Goal: Task Accomplishment & Management: Manage account settings

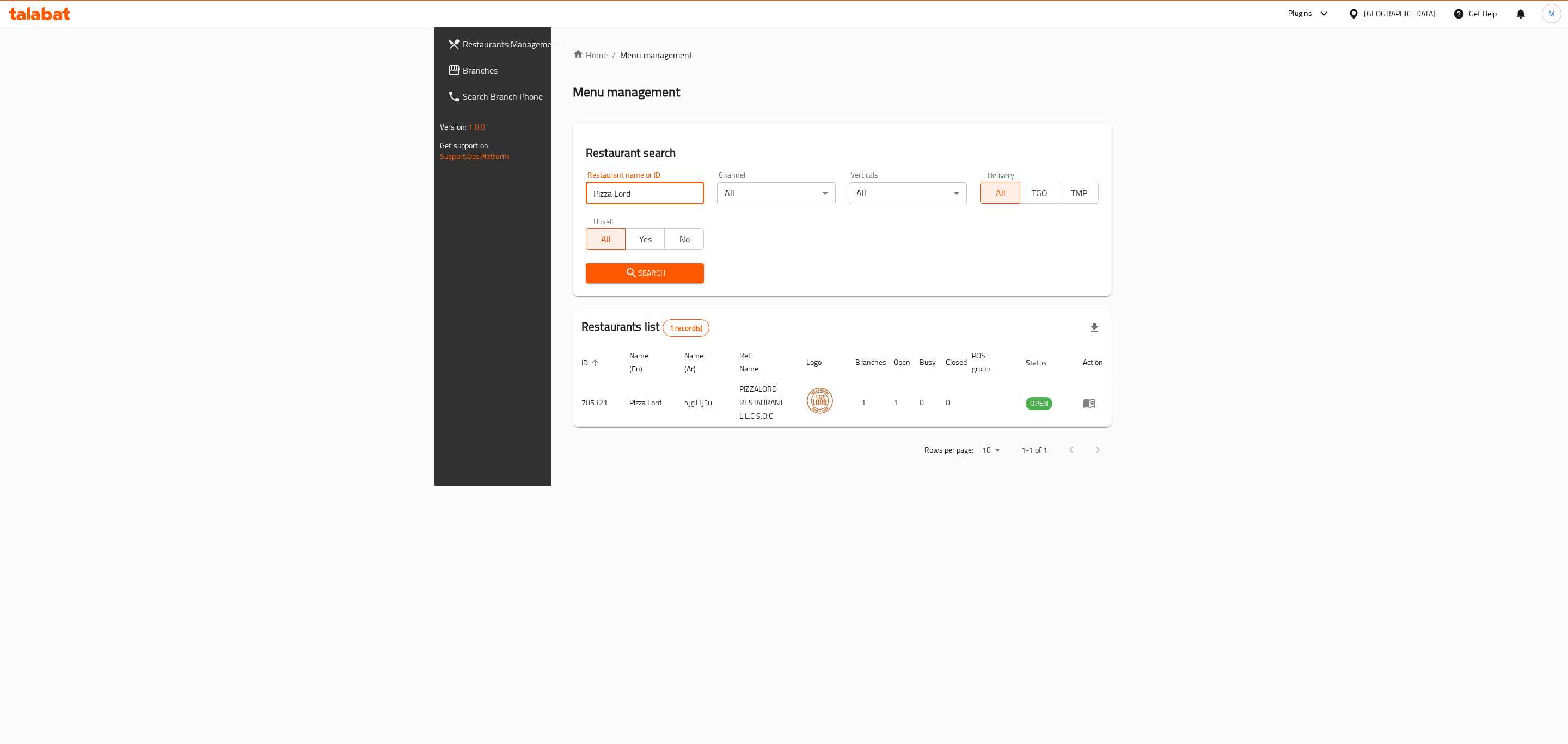
click at [586, 196] on input "Pizza Lord" at bounding box center [645, 193] width 118 height 22
drag, startPoint x: 470, startPoint y: 185, endPoint x: 465, endPoint y: 185, distance: 5.0
click at [586, 185] on input "search" at bounding box center [645, 193] width 118 height 22
type input "Il Divino Pizzeria"
click button "Search" at bounding box center [645, 273] width 118 height 20
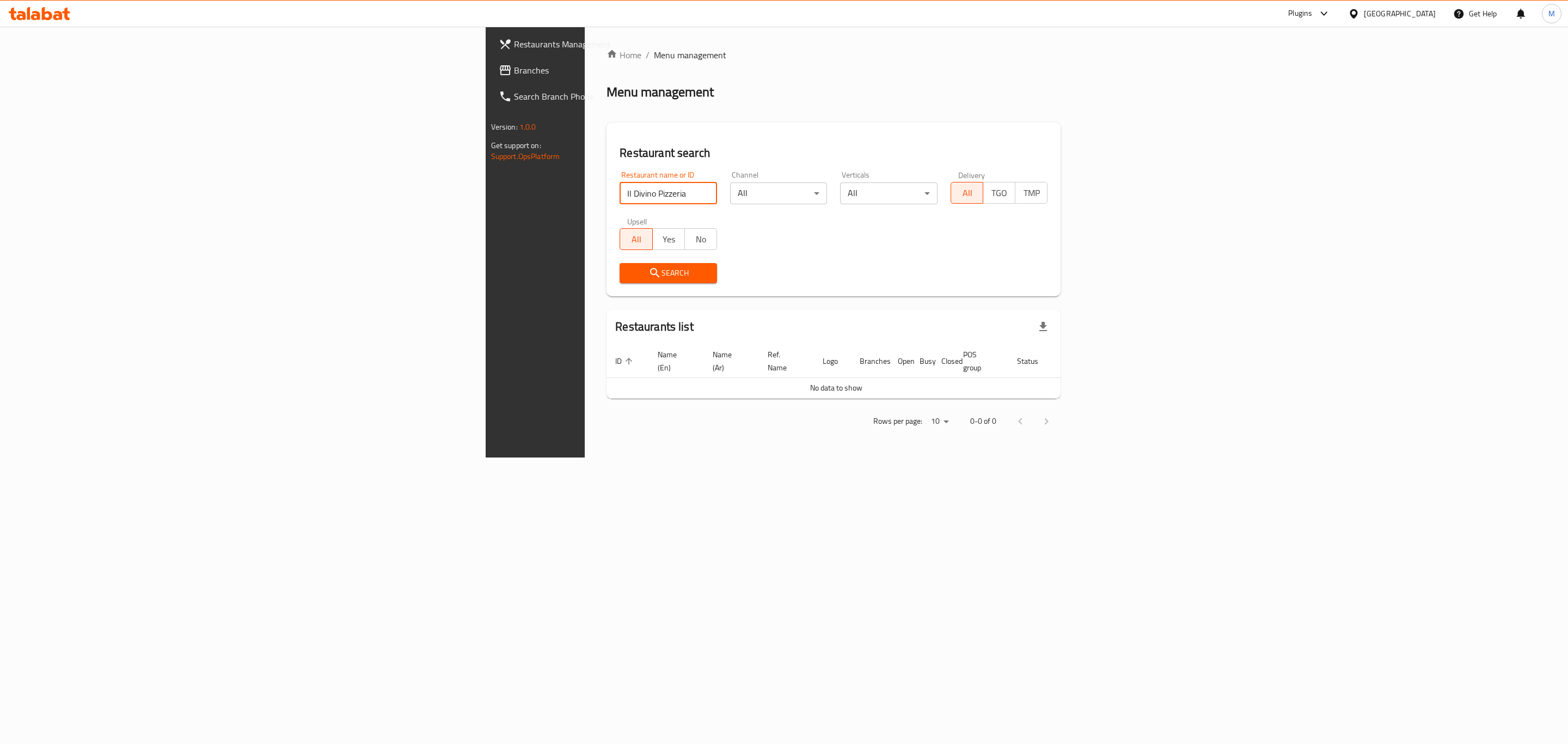
click at [1394, 12] on div "United Arab Emirates" at bounding box center [1400, 13] width 72 height 12
click at [1322, 118] on div "[GEOGRAPHIC_DATA]" at bounding box center [1353, 112] width 163 height 25
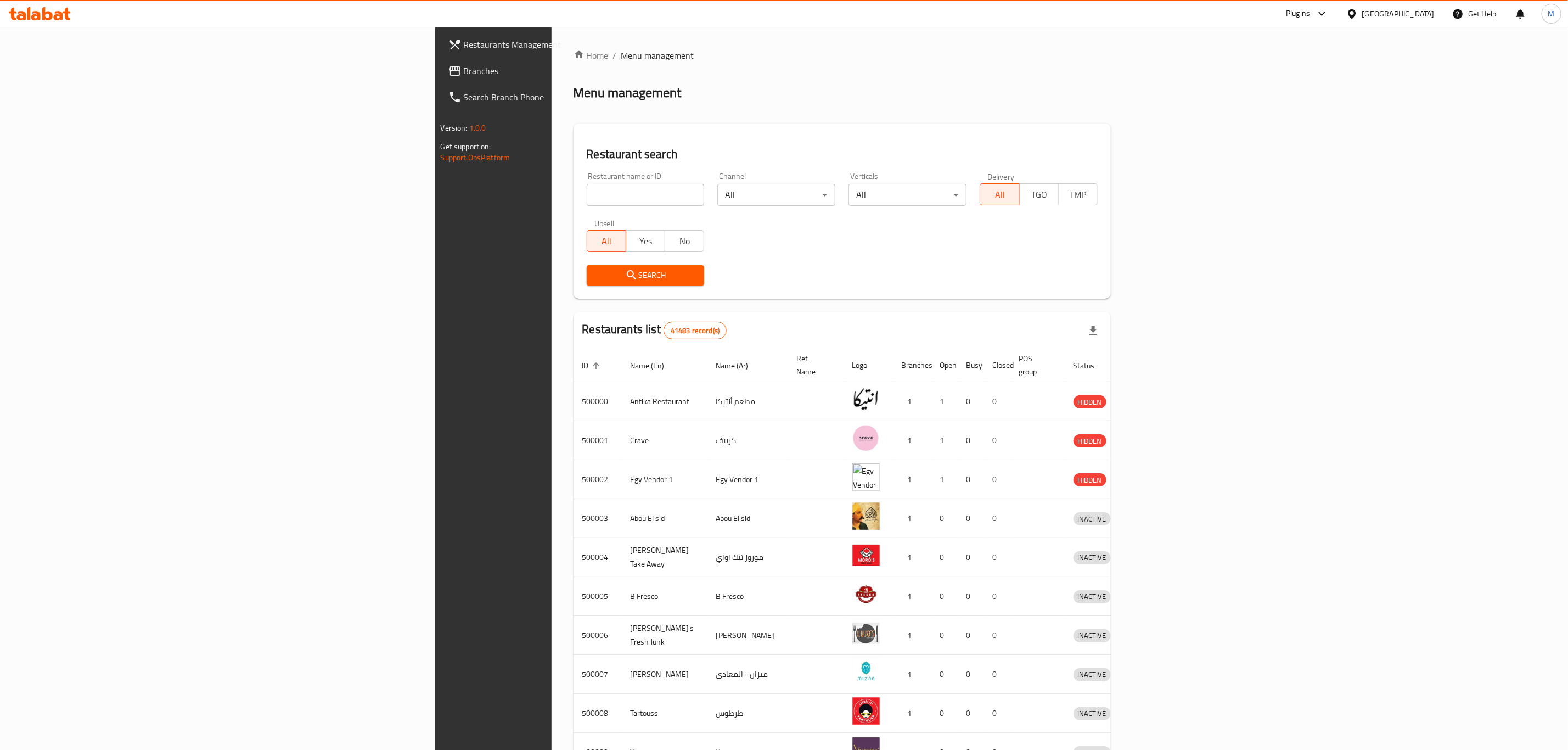
click at [480, 183] on div at bounding box center [784, 375] width 1568 height 750
drag, startPoint x: 502, startPoint y: 229, endPoint x: 518, endPoint y: 211, distance: 24.1
click at [587, 229] on div "All Yes No" at bounding box center [646, 235] width 118 height 33
click at [580, 211] on div "Restaurant name or ID Restaurant name or ID" at bounding box center [645, 189] width 131 height 47
click at [587, 185] on input "search" at bounding box center [646, 195] width 118 height 22
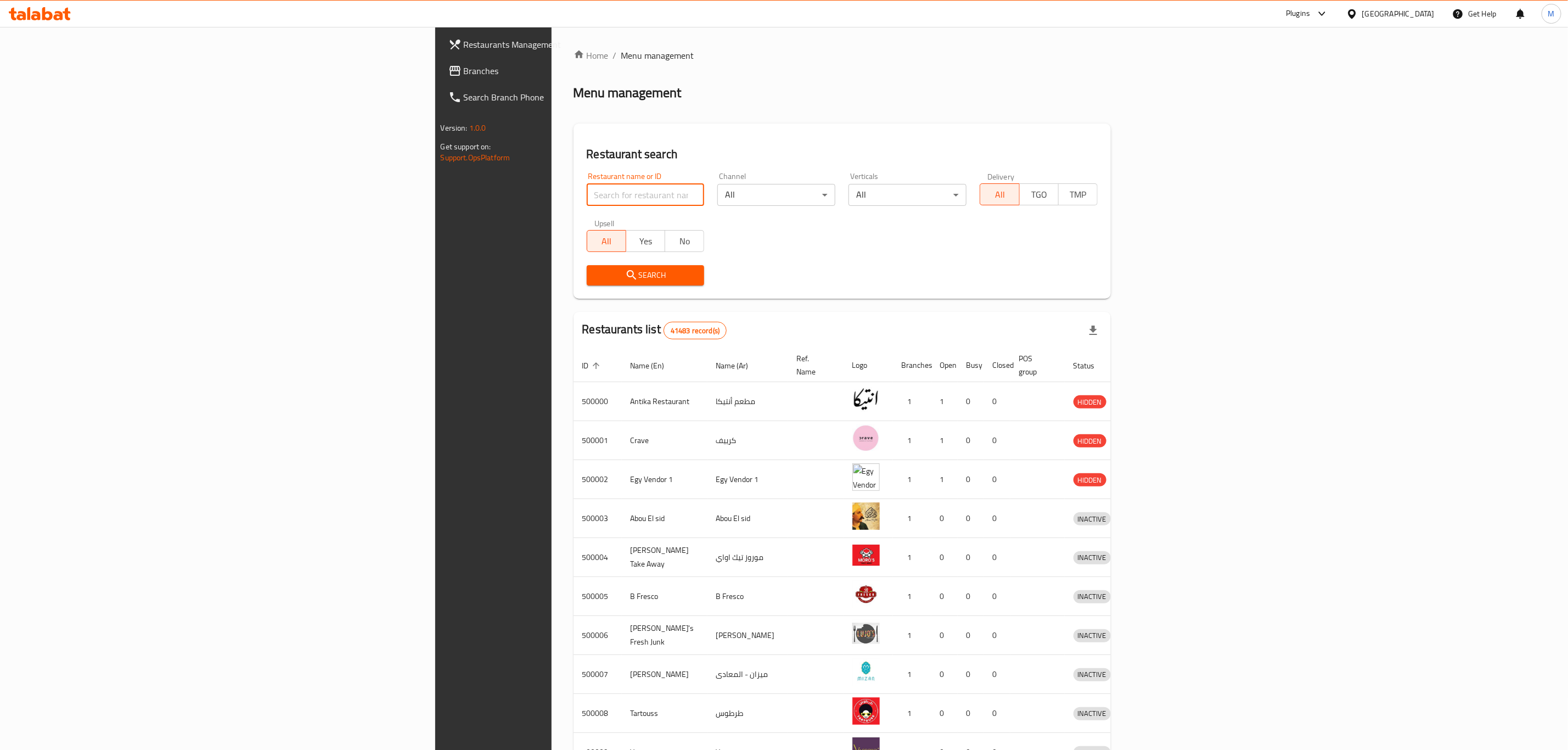
paste input "Il Divino Pizzeria"
type input "Il Divino Pizzeria"
click button "Search" at bounding box center [646, 275] width 118 height 20
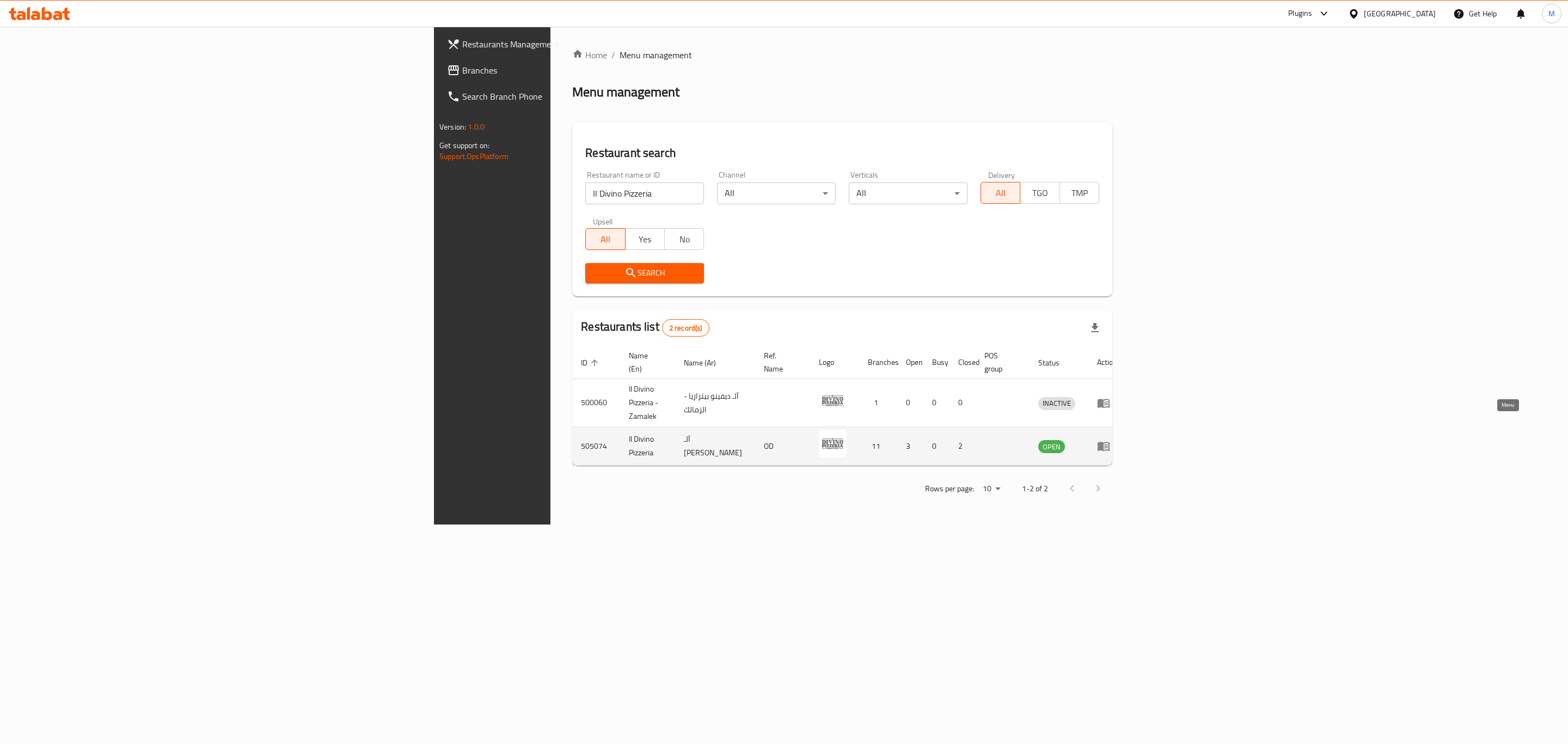
click at [1108, 444] on icon "enhanced table" at bounding box center [1106, 446] width 4 height 4
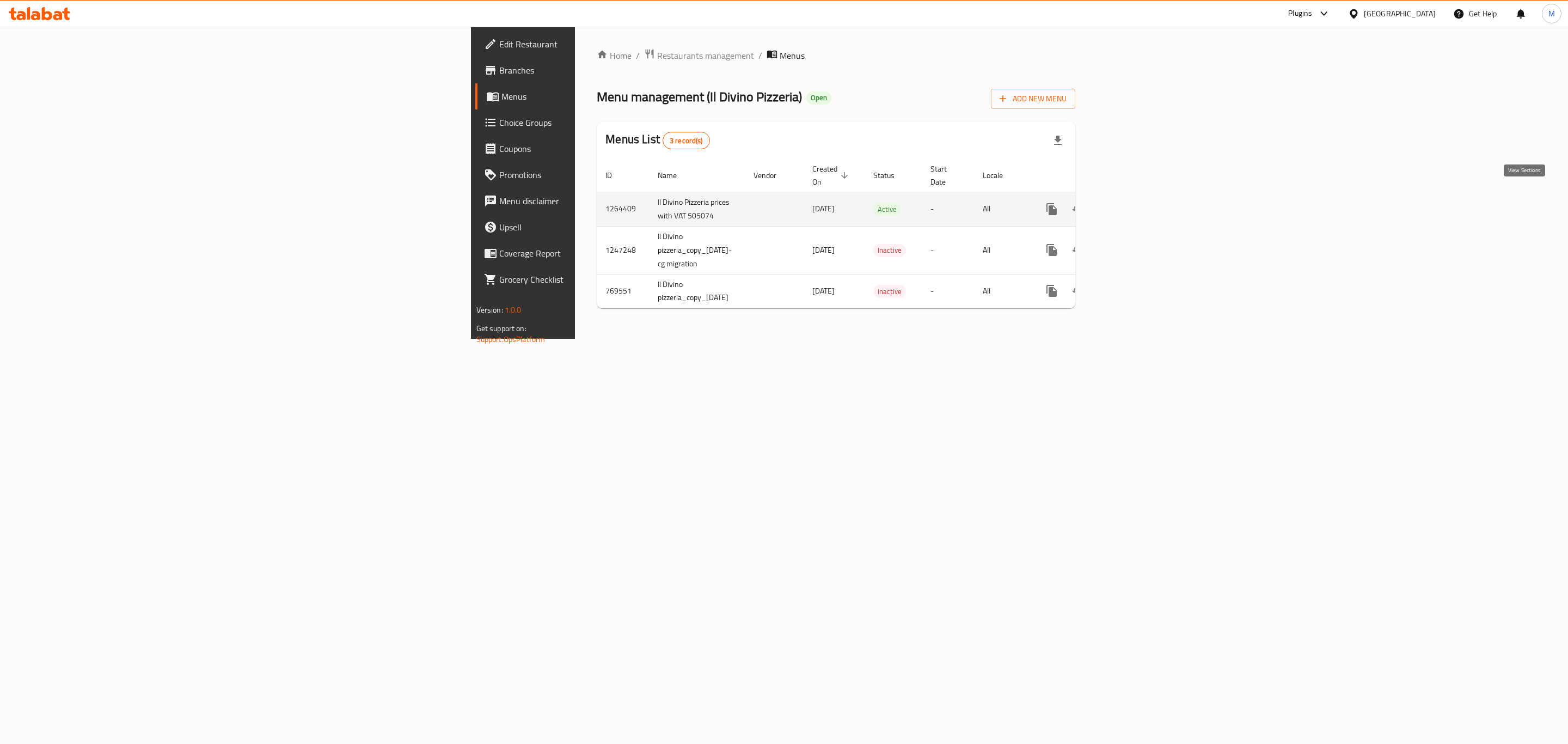
click at [1143, 205] on link "enhanced table" at bounding box center [1130, 208] width 26 height 26
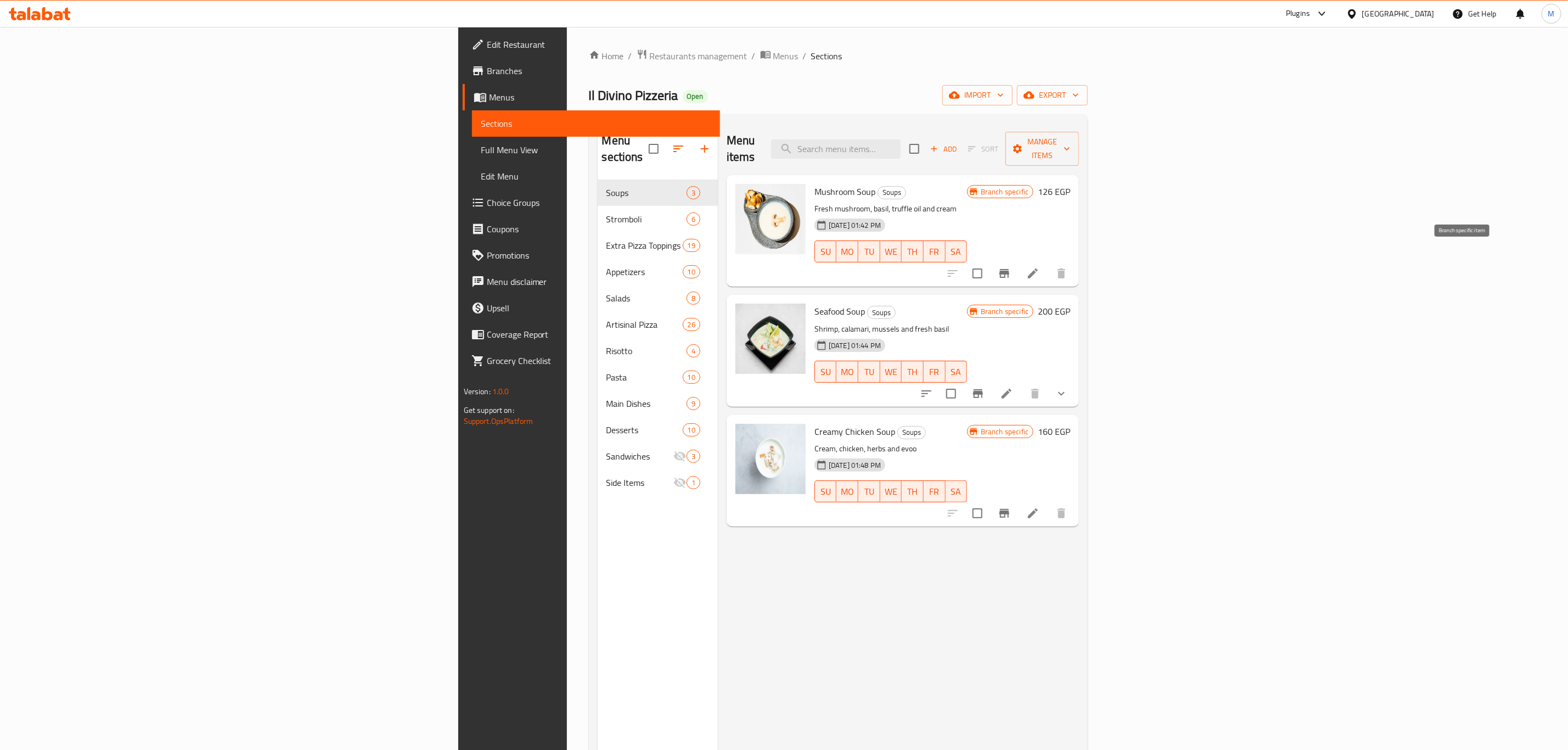
click at [1018, 266] on button "Branch-specific-item" at bounding box center [1004, 273] width 26 height 26
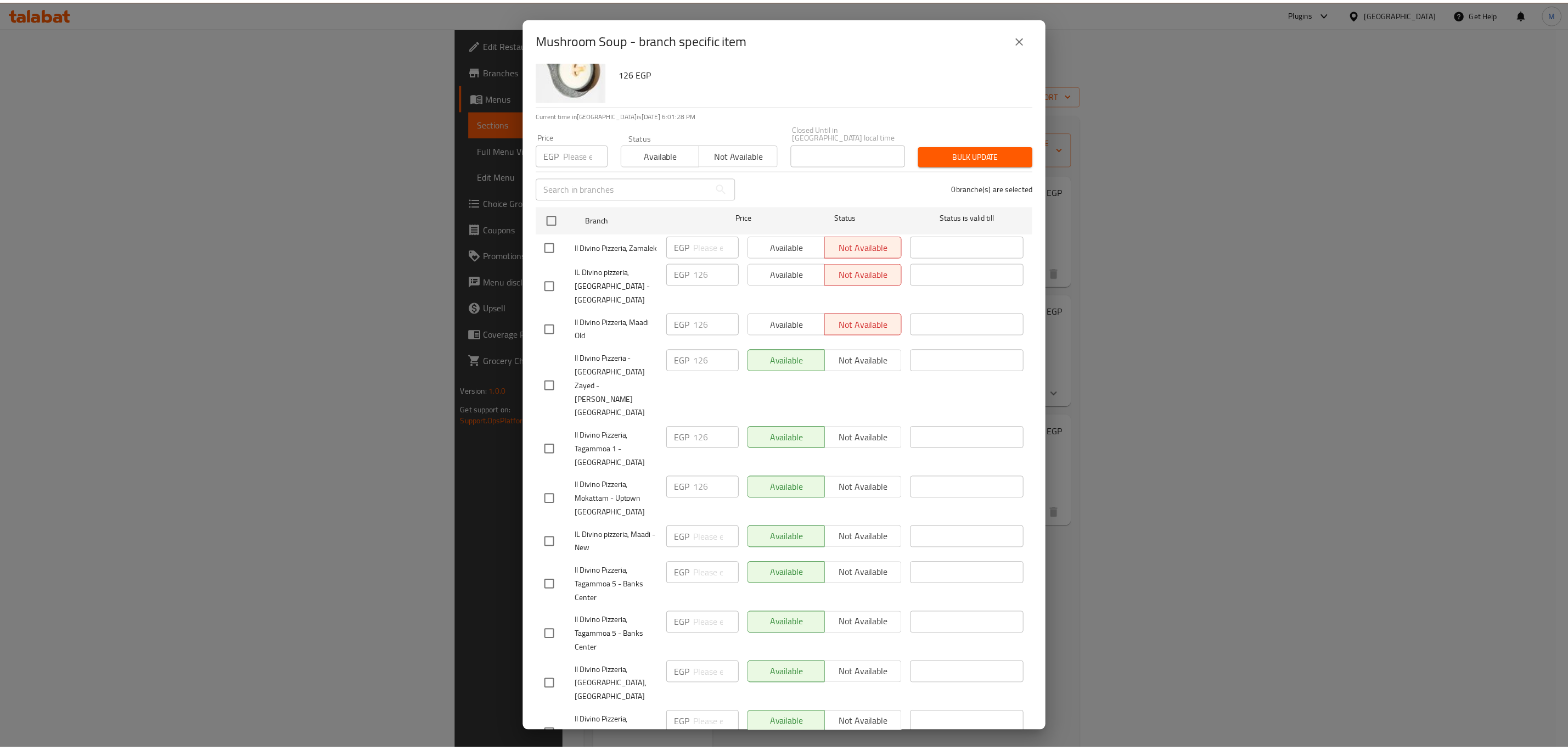
scroll to position [64, 0]
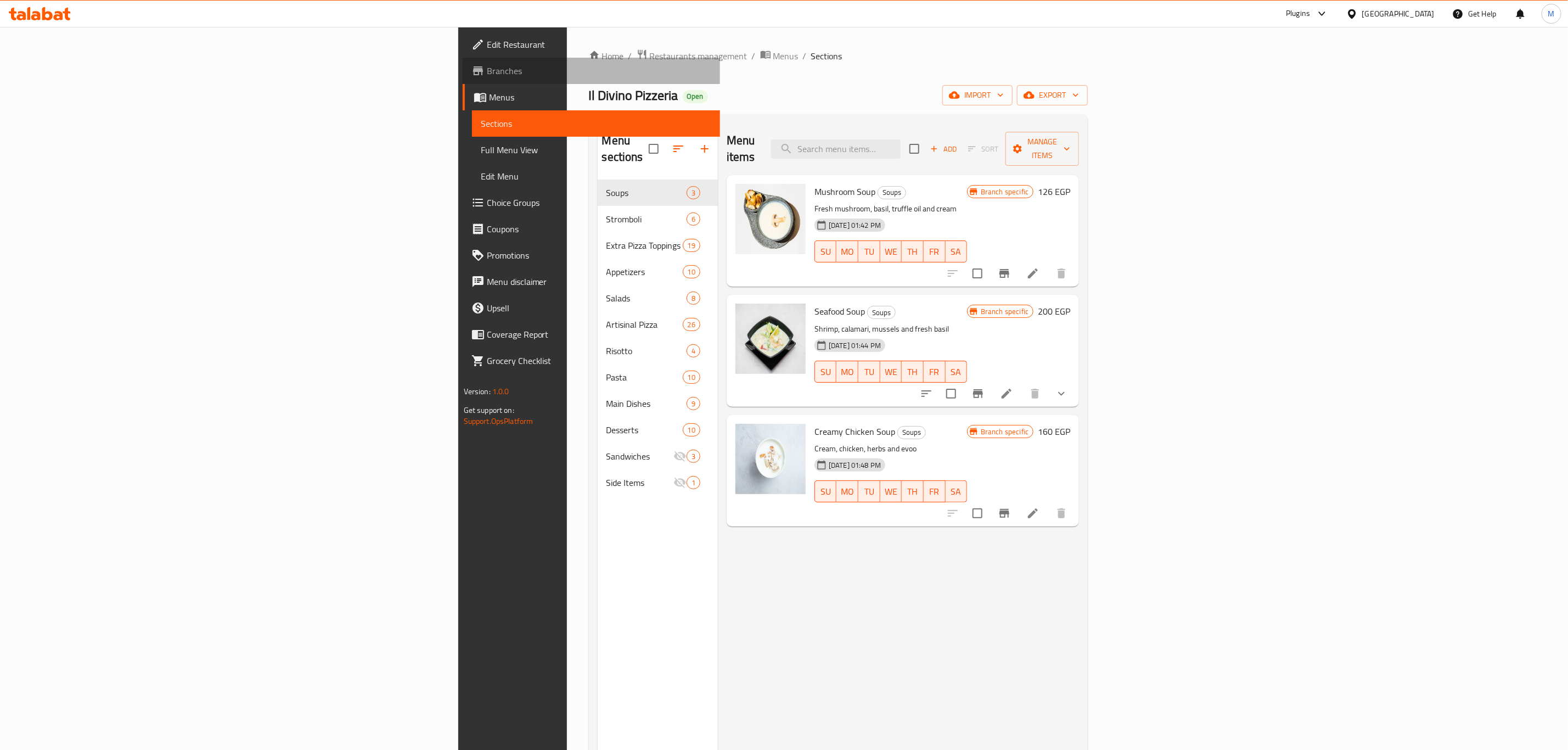
click at [487, 74] on span "Branches" at bounding box center [599, 71] width 224 height 14
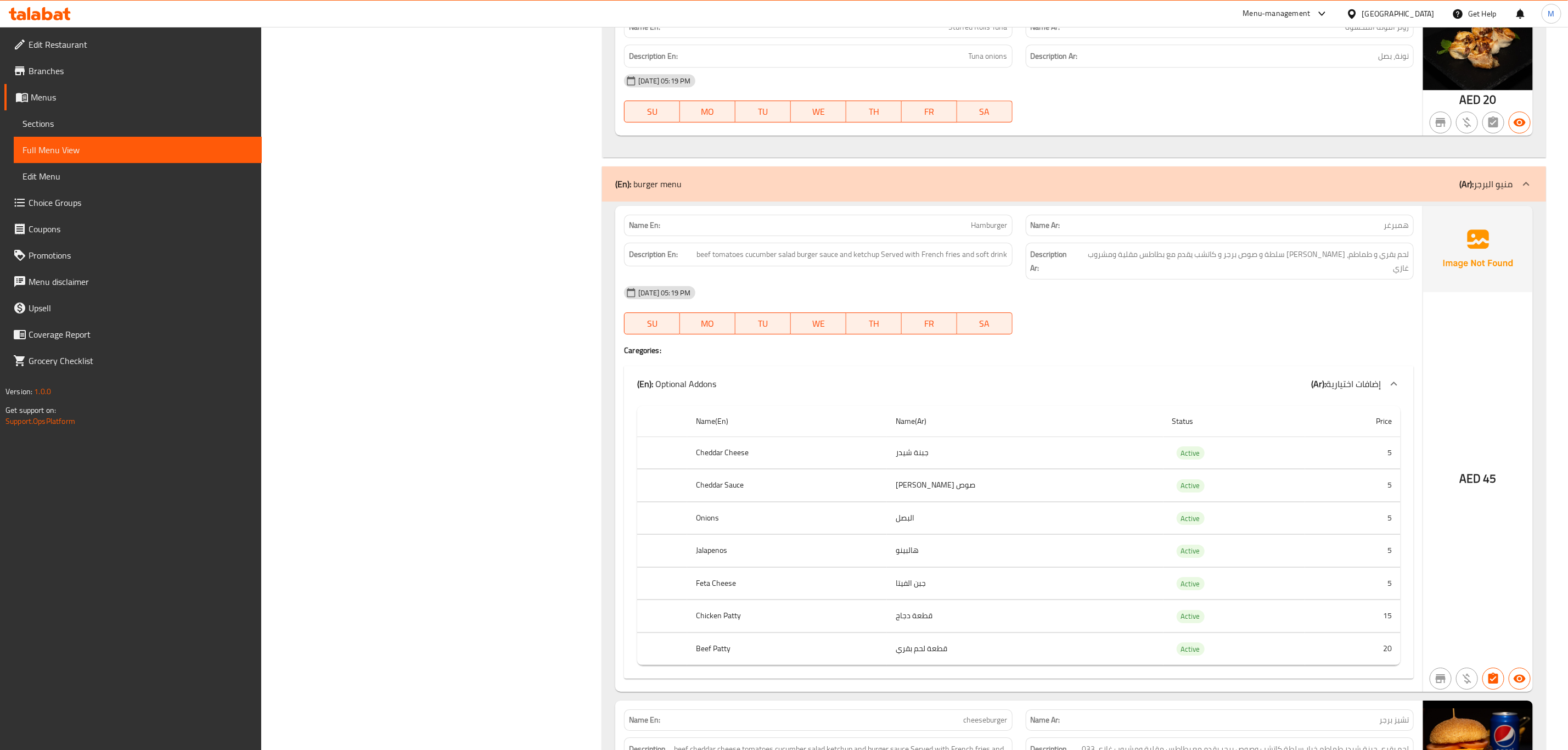
scroll to position [15180, 0]
click at [150, 120] on span "Sections" at bounding box center [138, 123] width 231 height 14
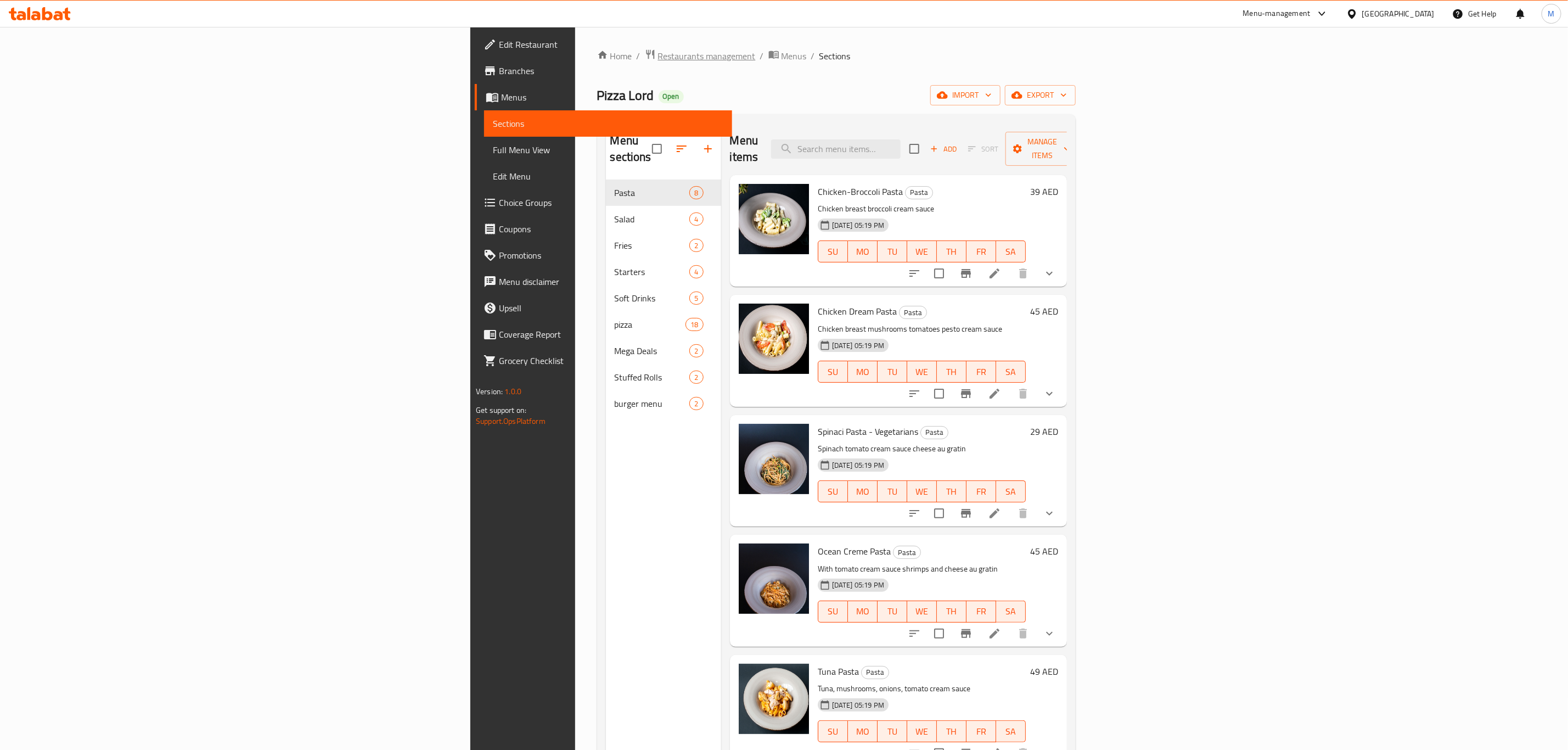
click at [658, 53] on span "Restaurants management" at bounding box center [707, 56] width 98 height 14
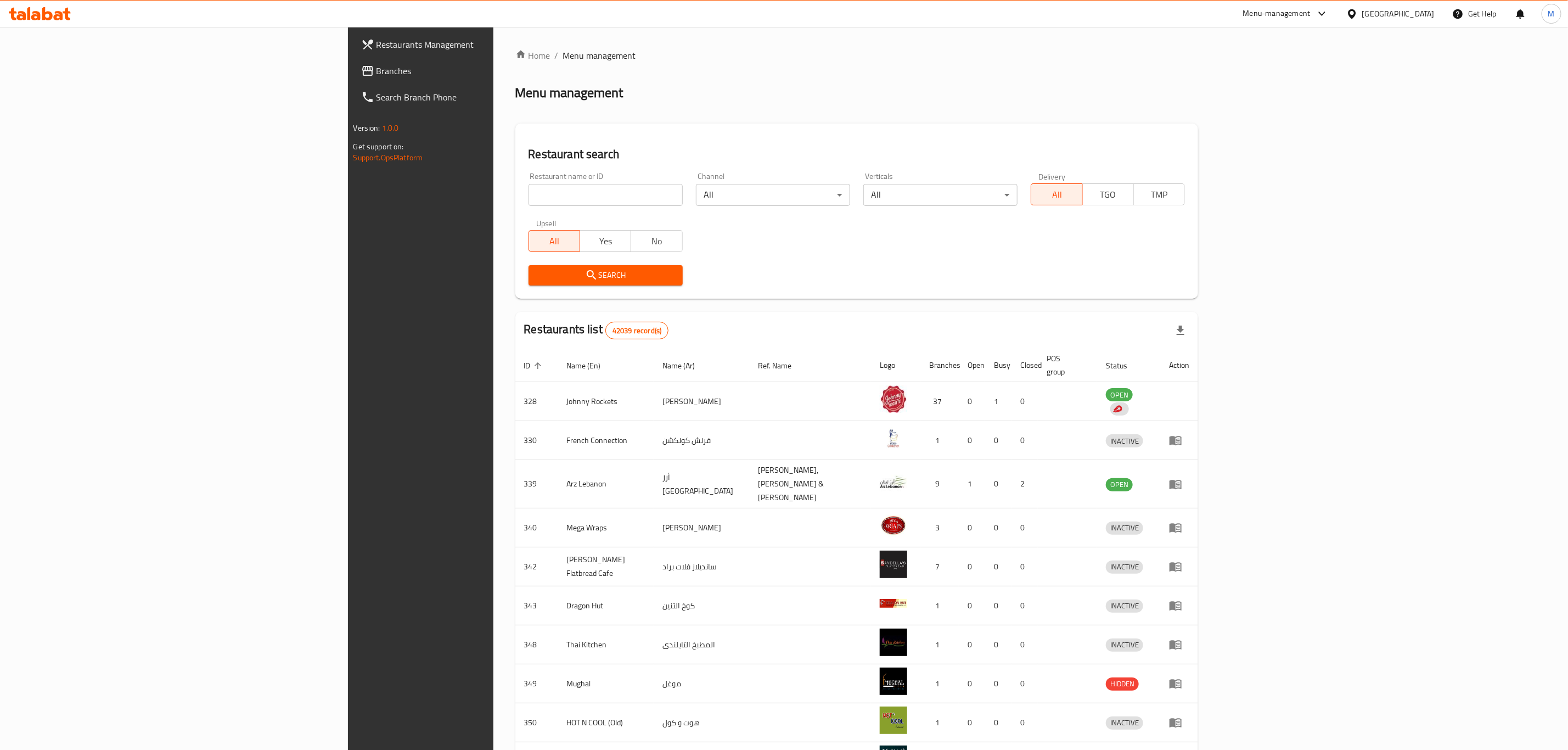
click at [530, 183] on div "Restaurant name or ID Restaurant name or ID" at bounding box center [605, 189] width 154 height 33
click at [537, 206] on div "Restaurant name or ID Restaurant name or ID" at bounding box center [605, 189] width 167 height 47
click at [541, 196] on input "search" at bounding box center [605, 195] width 154 height 22
paste input "Il Divino Pizzeria"
type input "Il Divino Pizzeria"
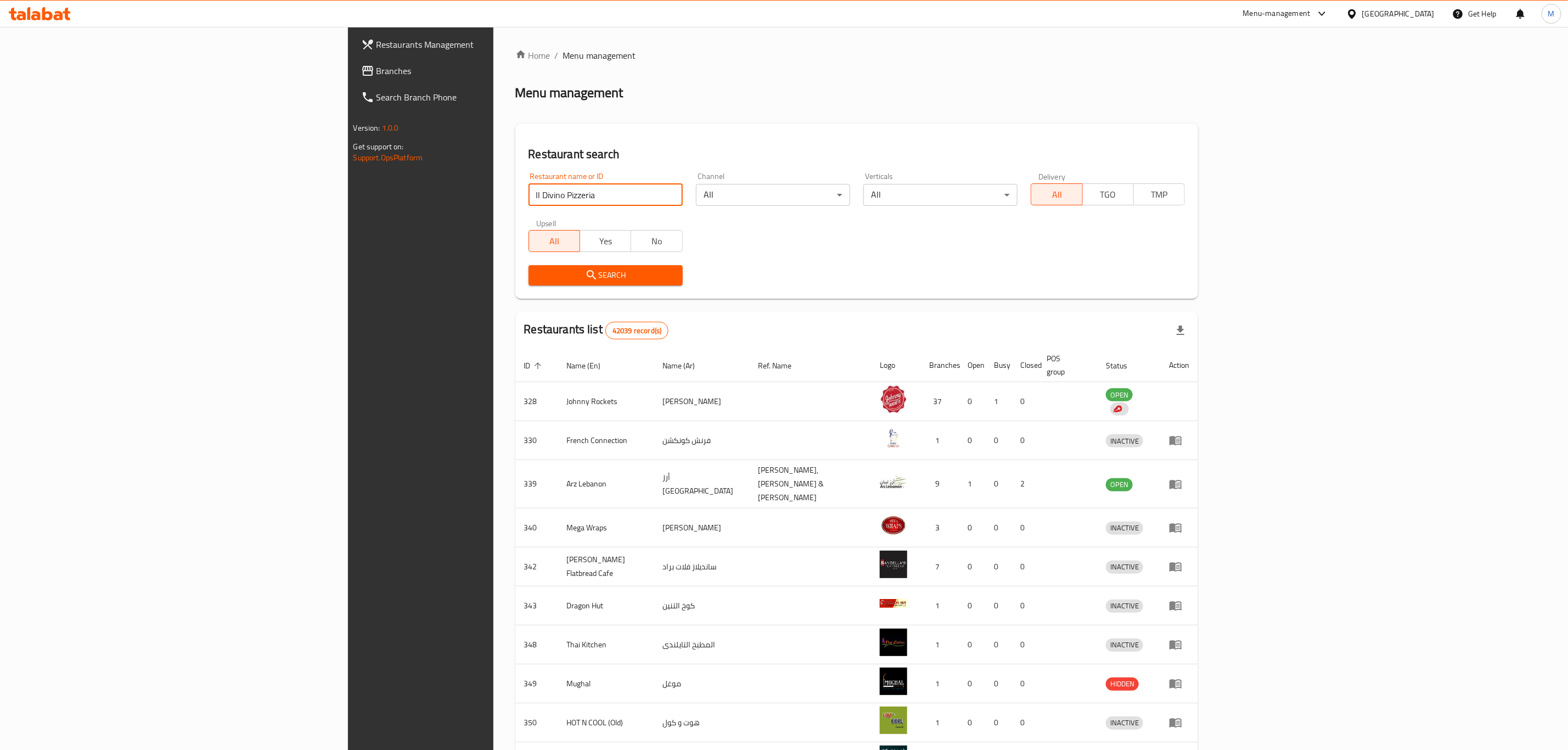
click button "Search" at bounding box center [605, 275] width 154 height 20
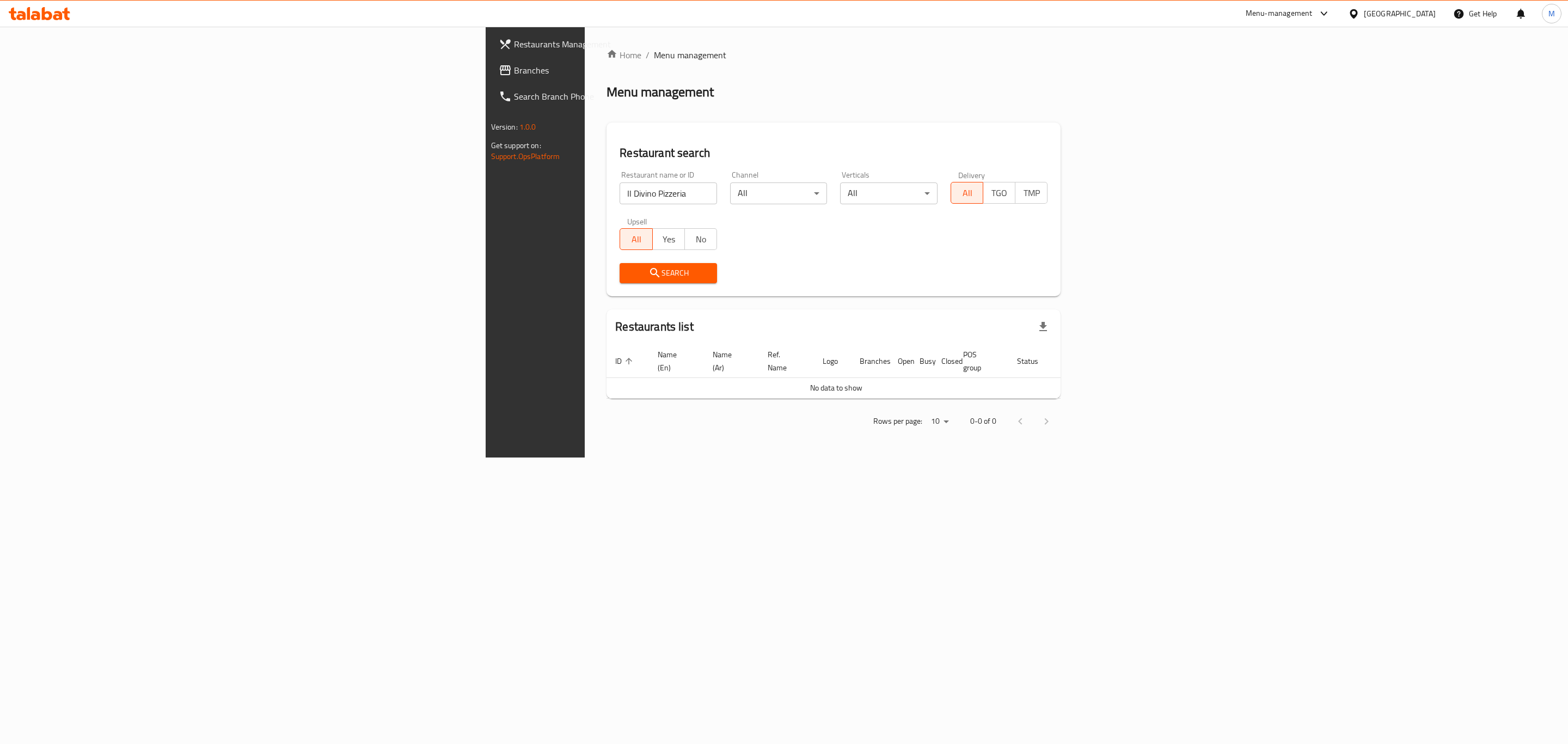
click at [1399, 15] on div "United Arab Emirates" at bounding box center [1400, 13] width 72 height 12
click at [1323, 119] on div "[GEOGRAPHIC_DATA]" at bounding box center [1354, 112] width 163 height 25
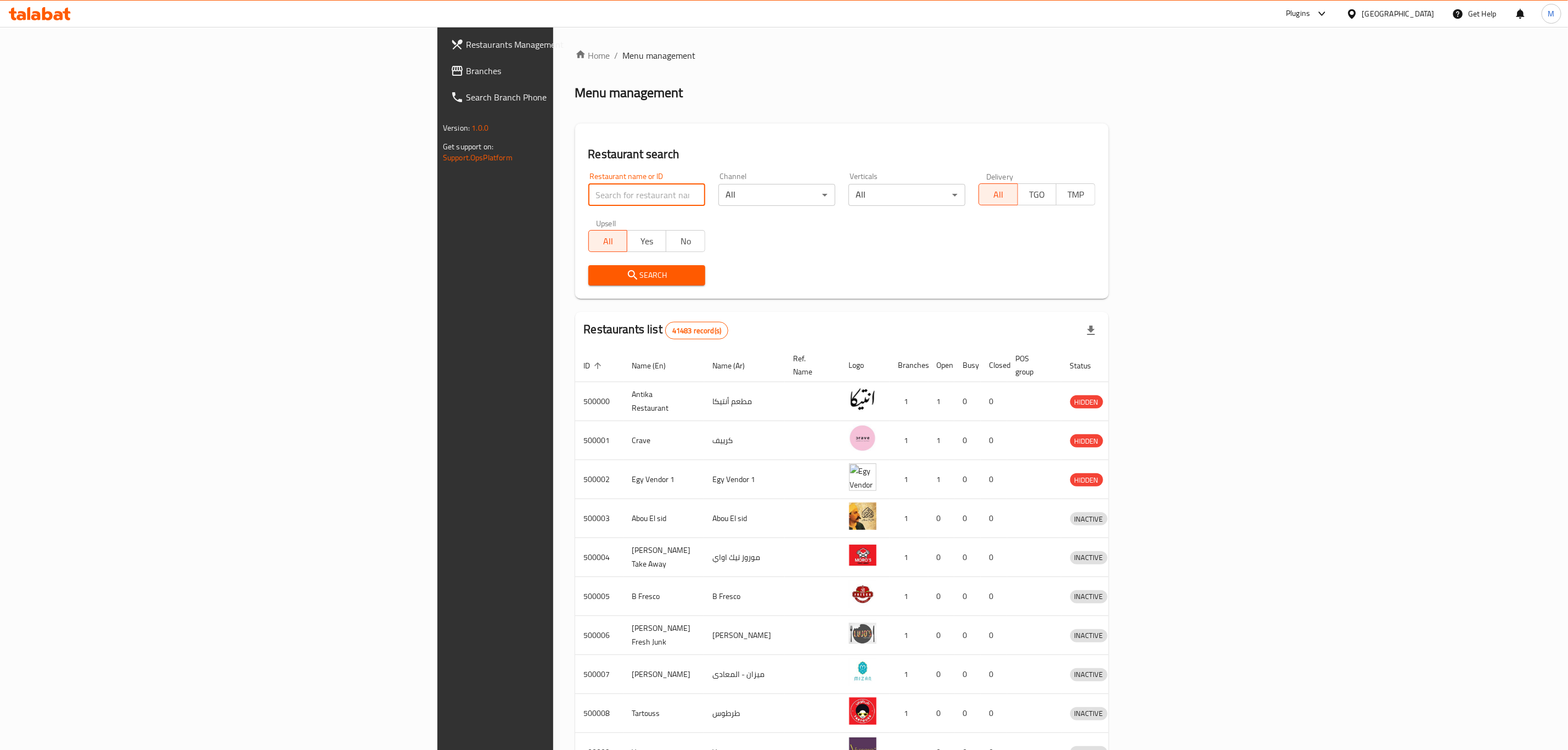
click at [588, 192] on input "search" at bounding box center [646, 195] width 117 height 22
paste input "Il Divino Pizzeria"
type input "Il Divino Pizzeria"
click button "Search" at bounding box center [646, 275] width 117 height 20
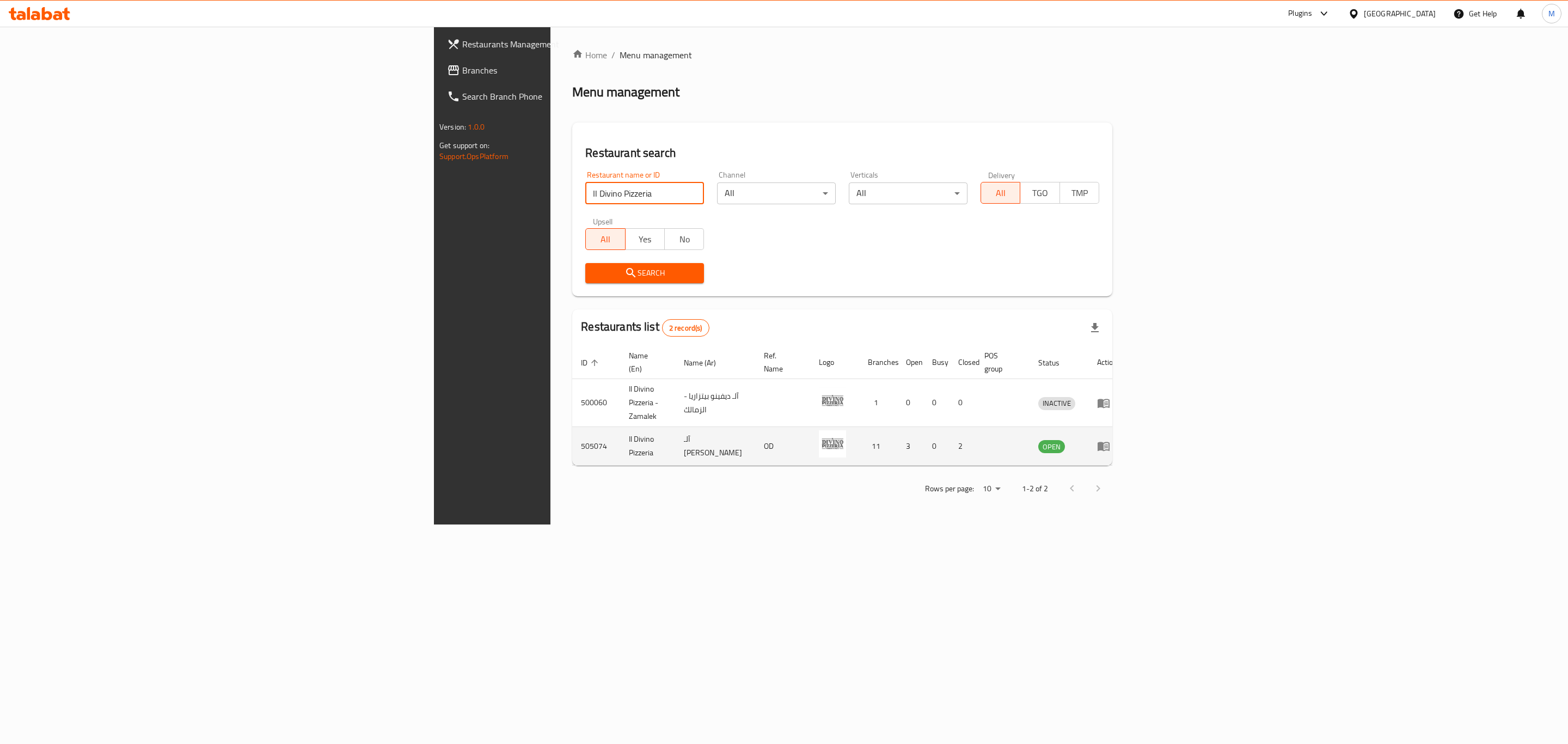
click at [1126, 433] on td "enhanced table" at bounding box center [1108, 446] width 38 height 39
click at [1108, 444] on icon "enhanced table" at bounding box center [1106, 446] width 4 height 4
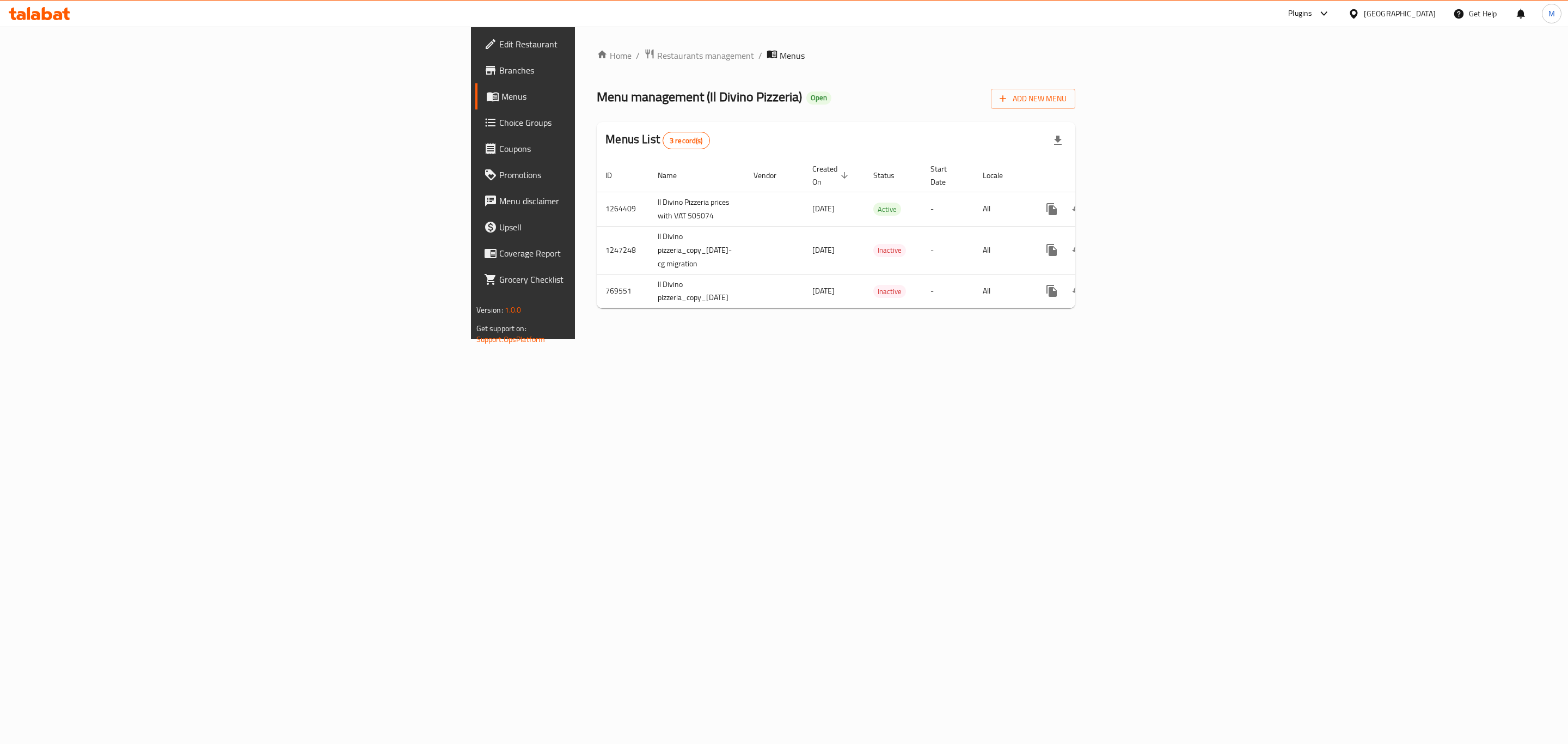
click at [499, 73] on span "Branches" at bounding box center [611, 70] width 225 height 13
click at [1137, 201] on icon "enhanced table" at bounding box center [1130, 207] width 13 height 13
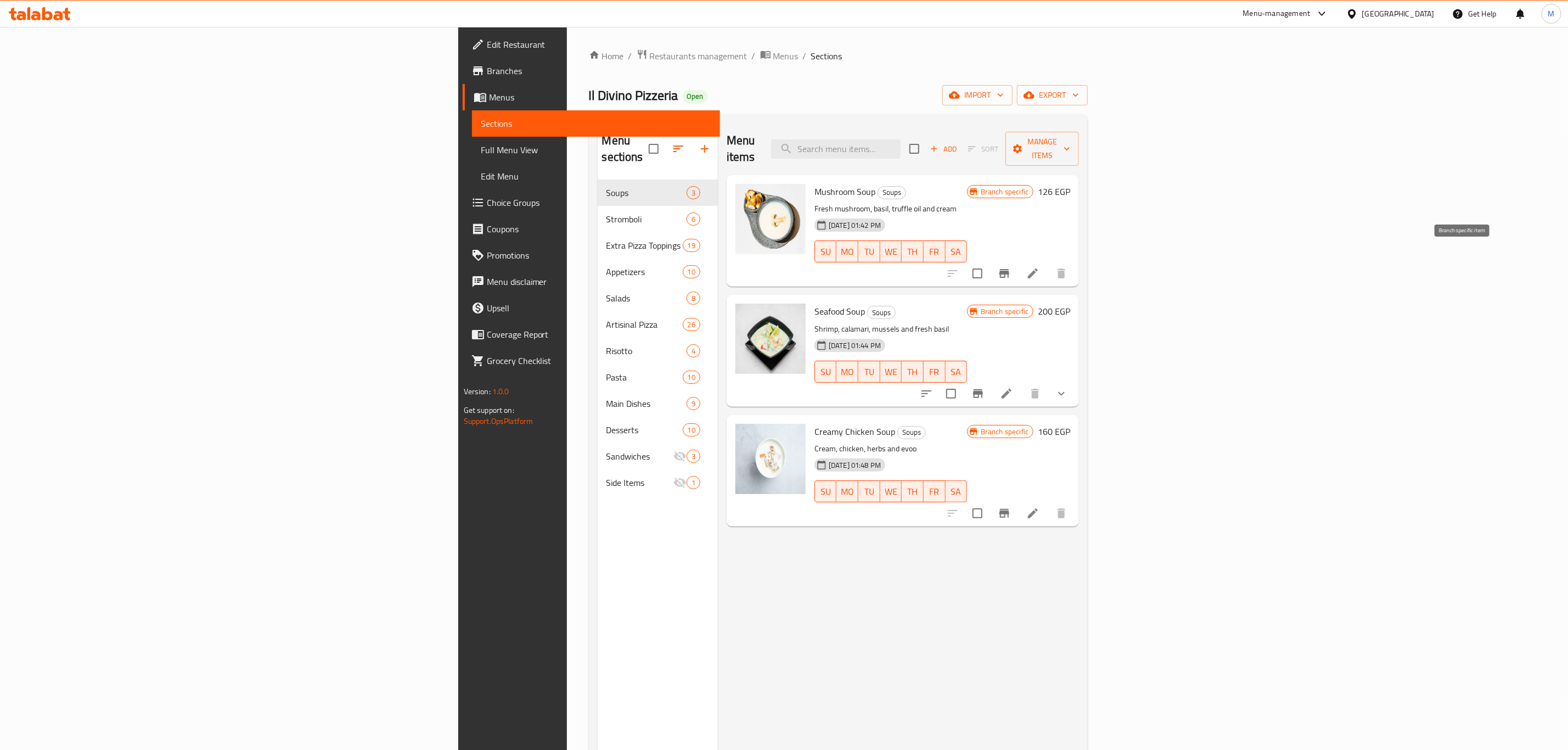
click at [1018, 262] on button "Branch-specific-item" at bounding box center [1004, 273] width 26 height 26
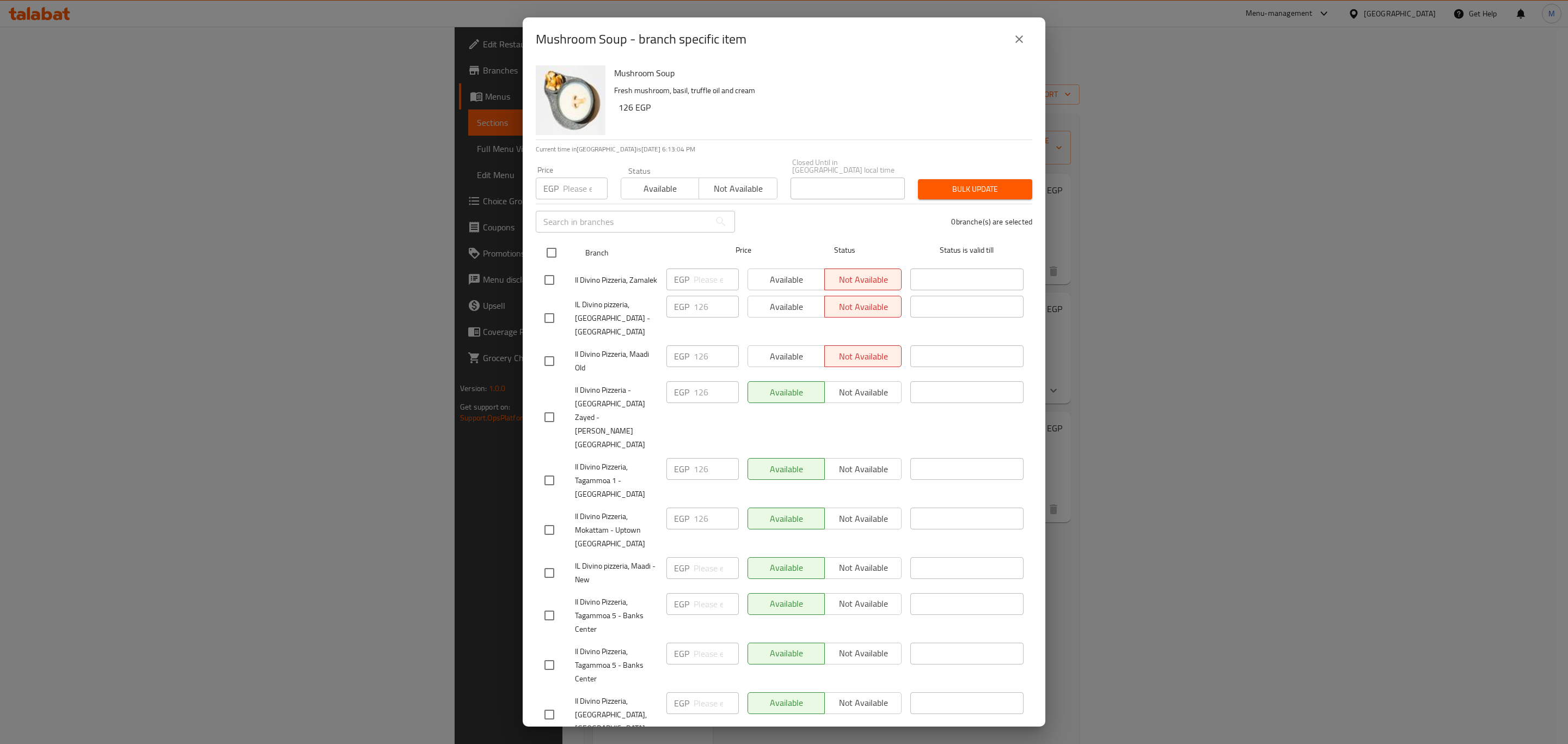
click at [556, 241] on input "checkbox" at bounding box center [551, 252] width 22 height 22
checkbox input "true"
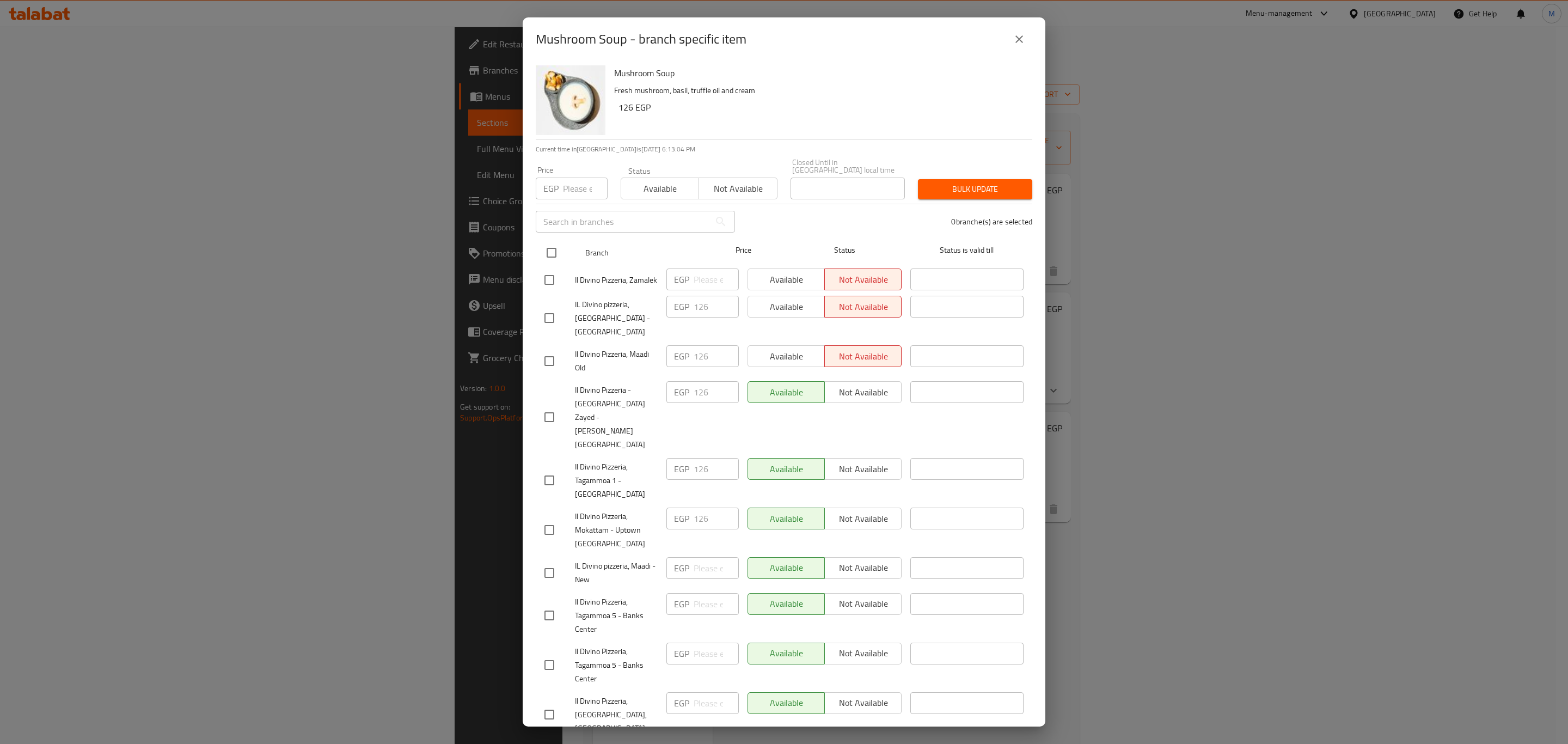
checkbox input "true"
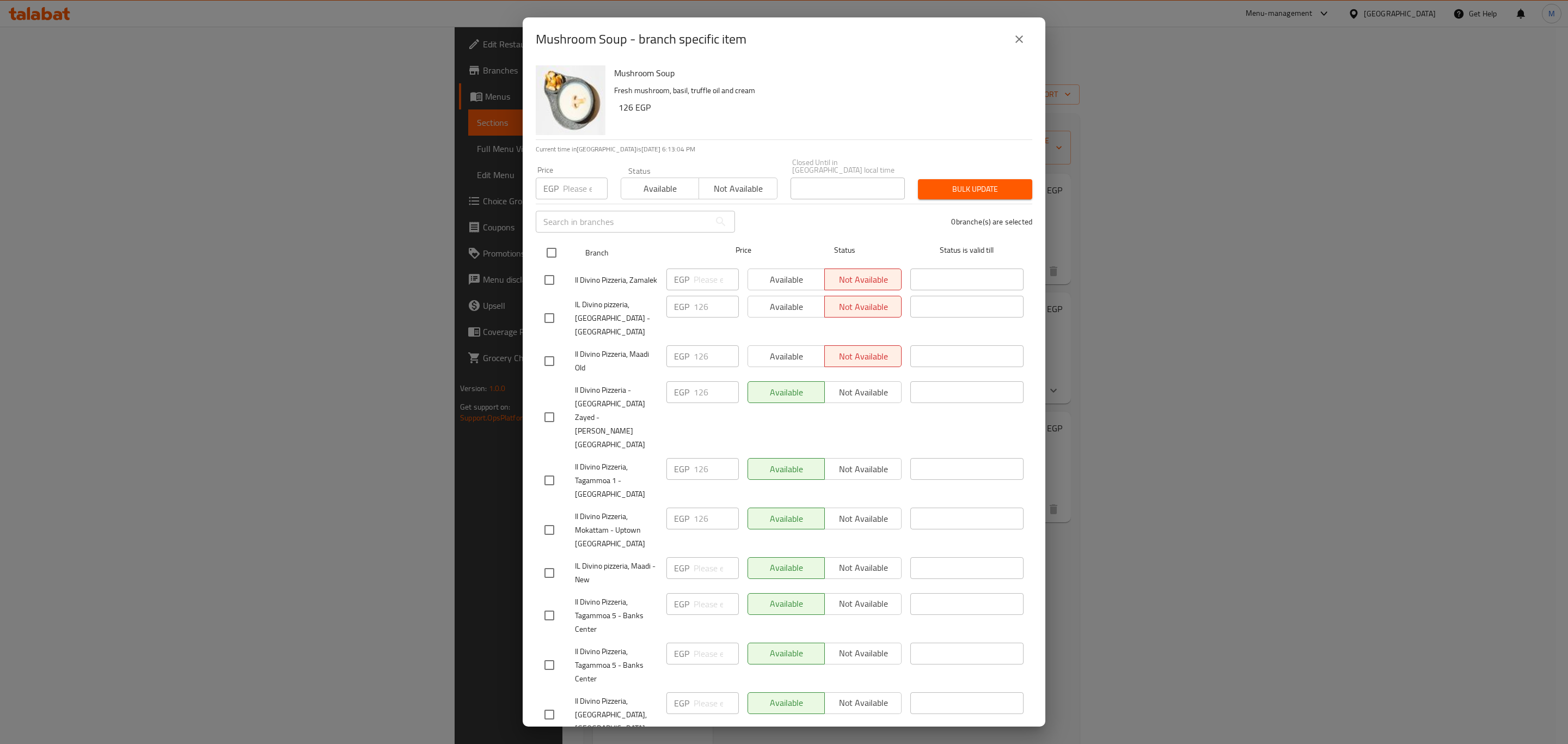
checkbox input "true"
drag, startPoint x: 557, startPoint y: 191, endPoint x: 577, endPoint y: 181, distance: 22.4
click at [561, 189] on div "EGP Price" at bounding box center [572, 188] width 72 height 22
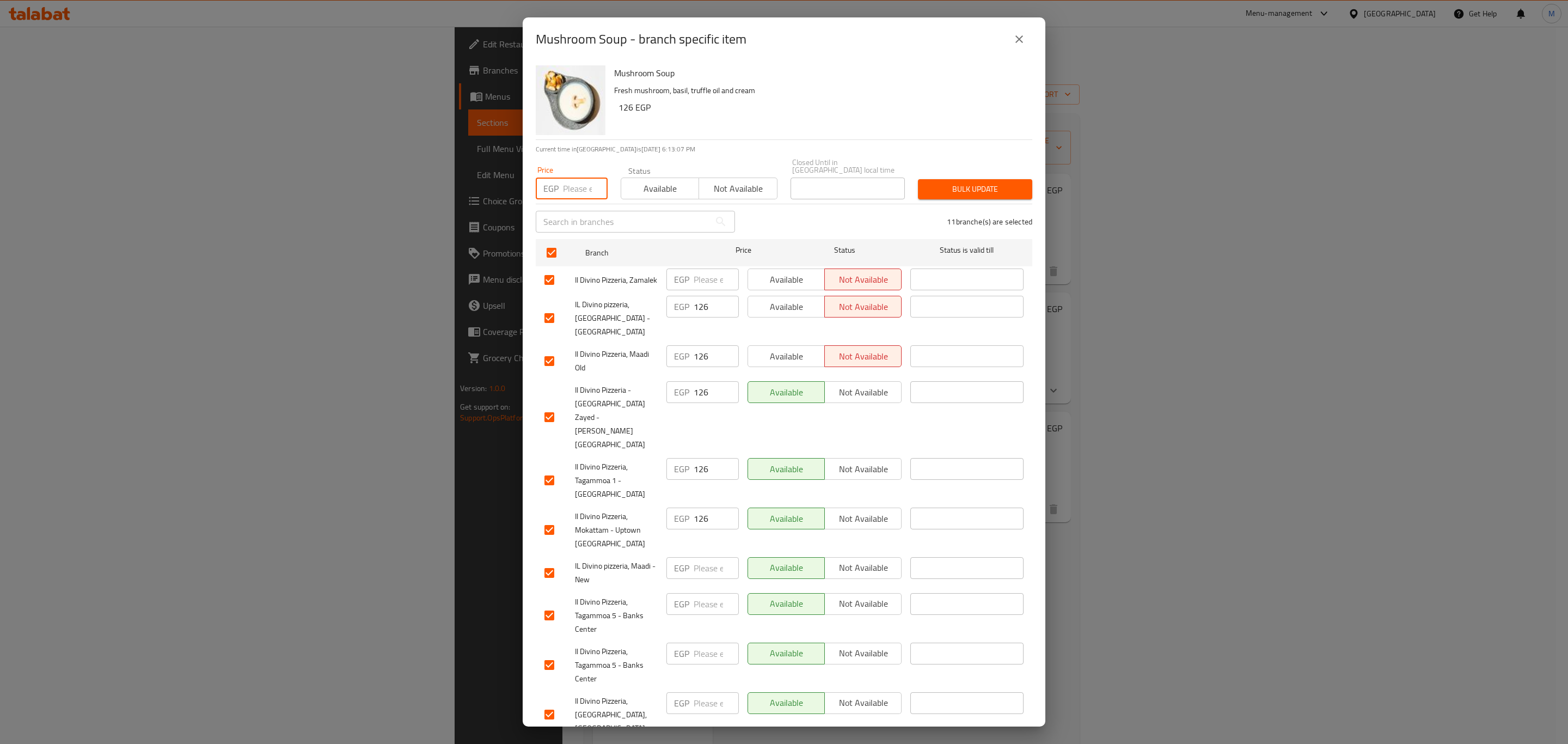
click at [577, 181] on input "number" at bounding box center [585, 188] width 45 height 22
type input "171"
click at [963, 182] on span "Bulk update" at bounding box center [976, 188] width 97 height 13
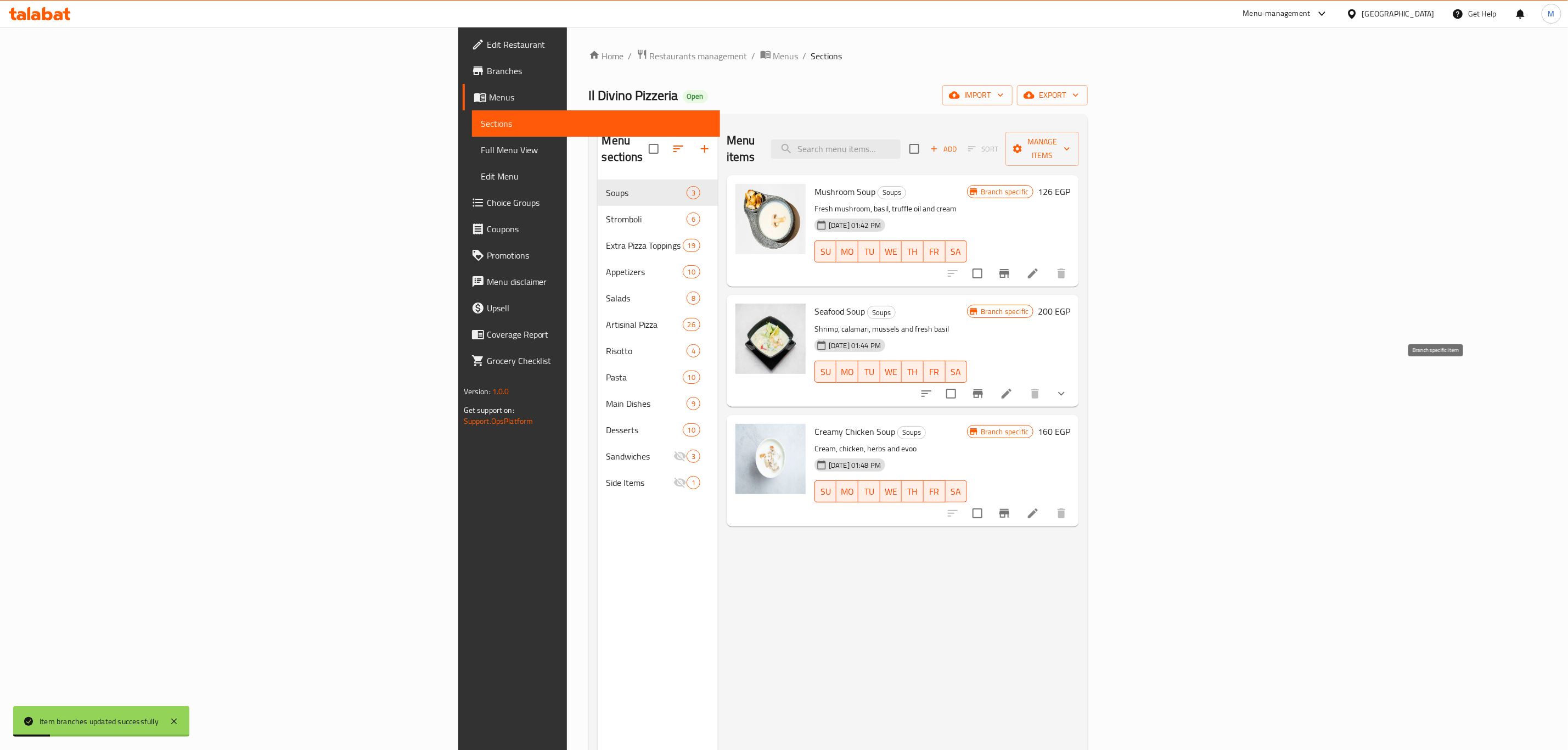
click at [984, 387] on icon "Branch-specific-item" at bounding box center [978, 394] width 14 height 14
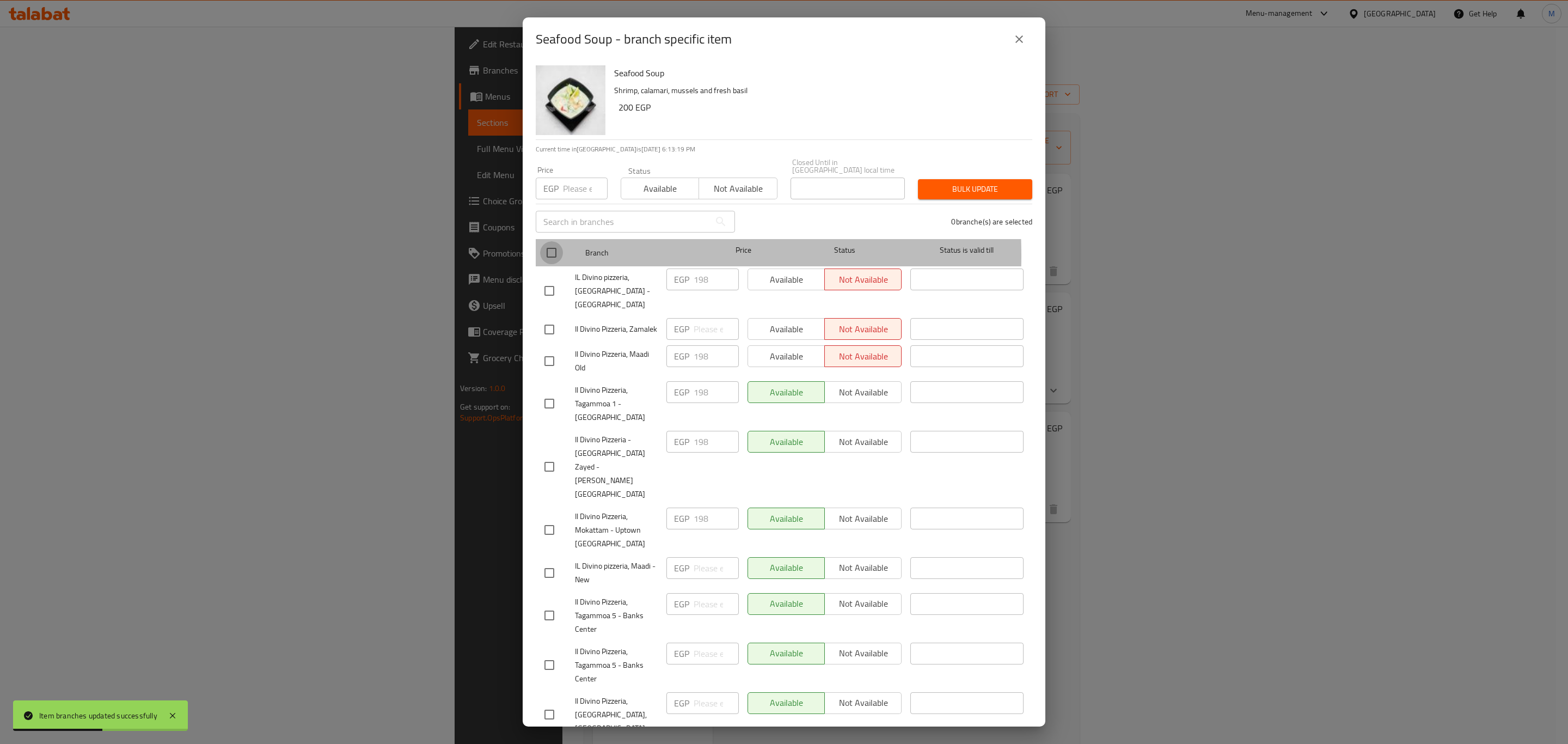
click at [547, 247] on input "checkbox" at bounding box center [551, 252] width 22 height 22
checkbox input "true"
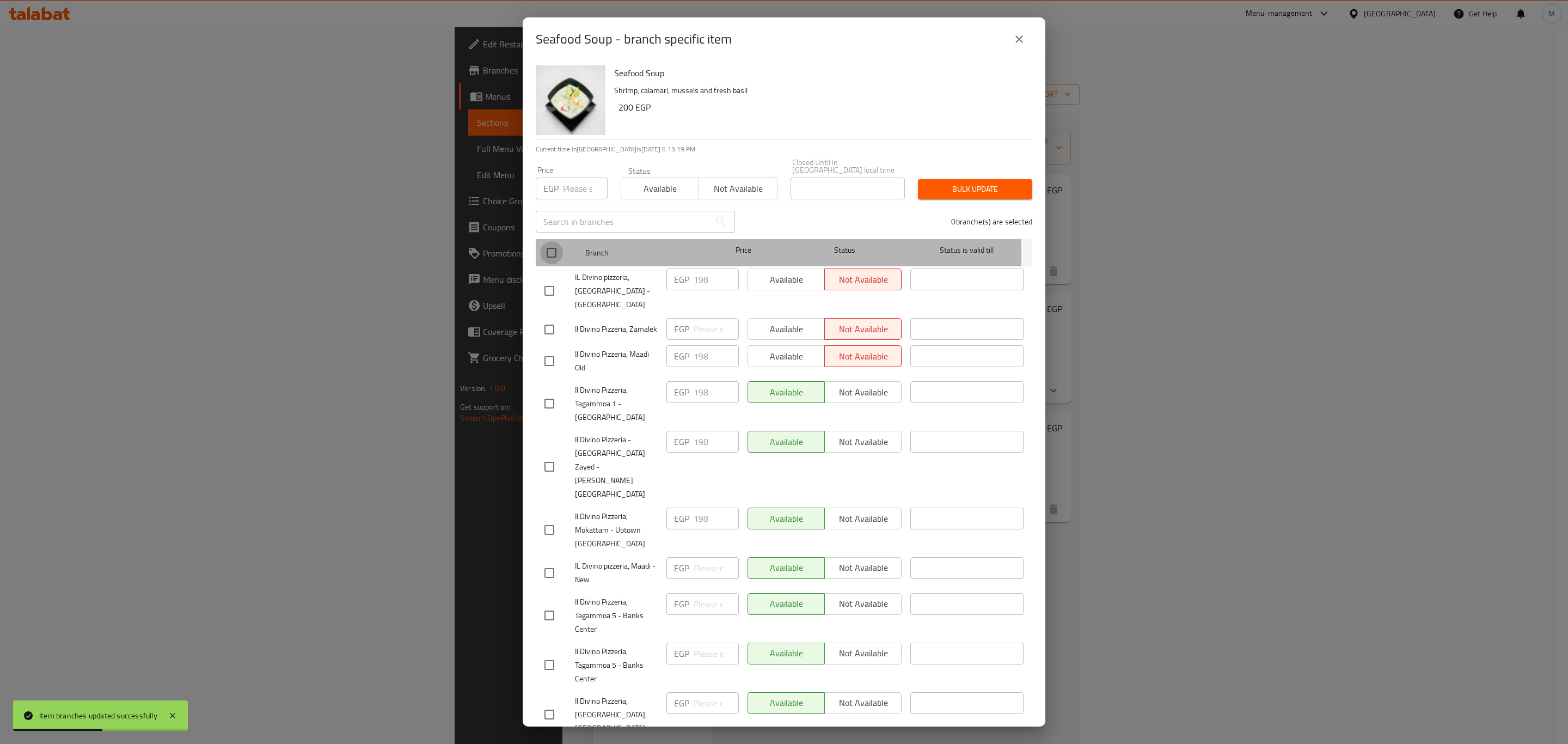
checkbox input "true"
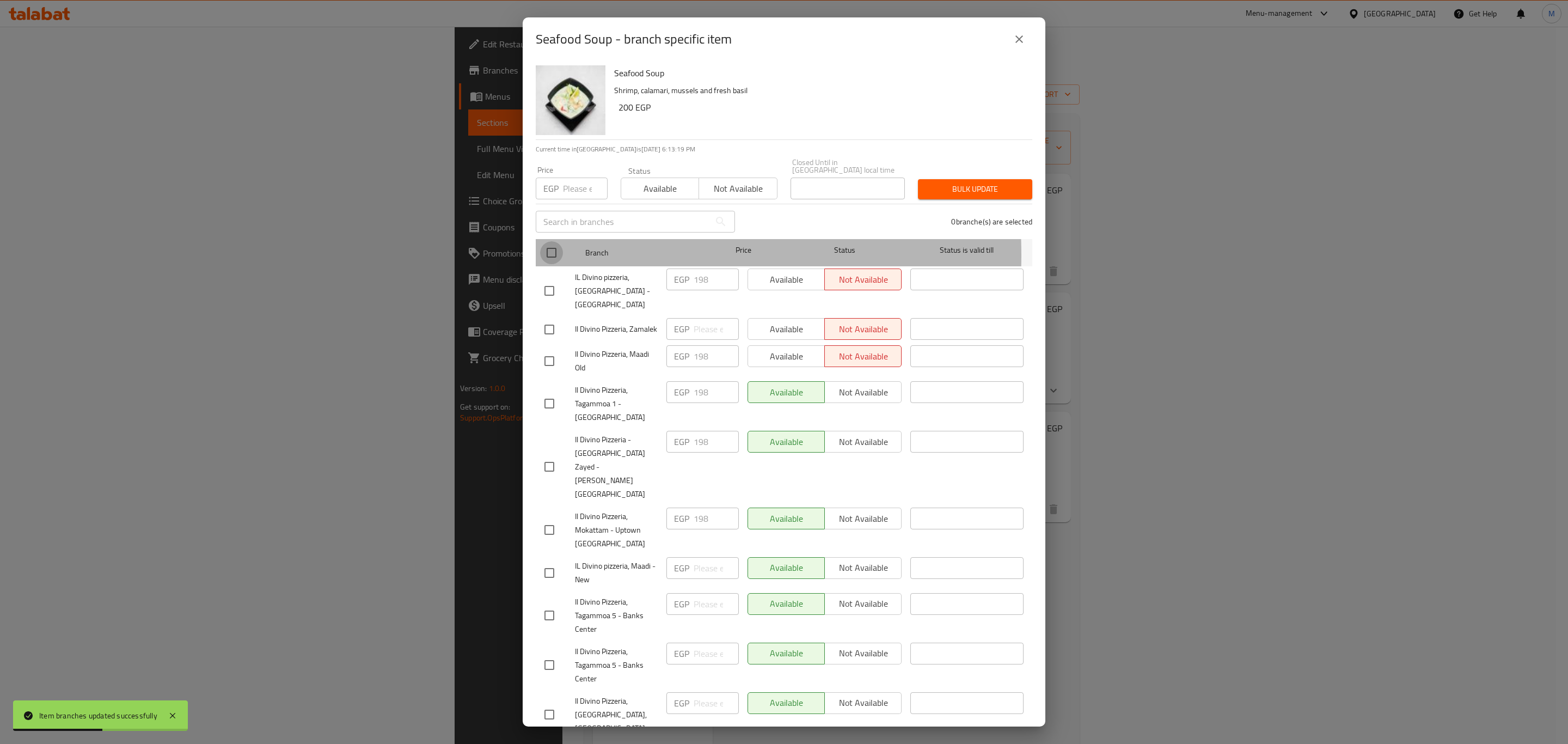
checkbox input "true"
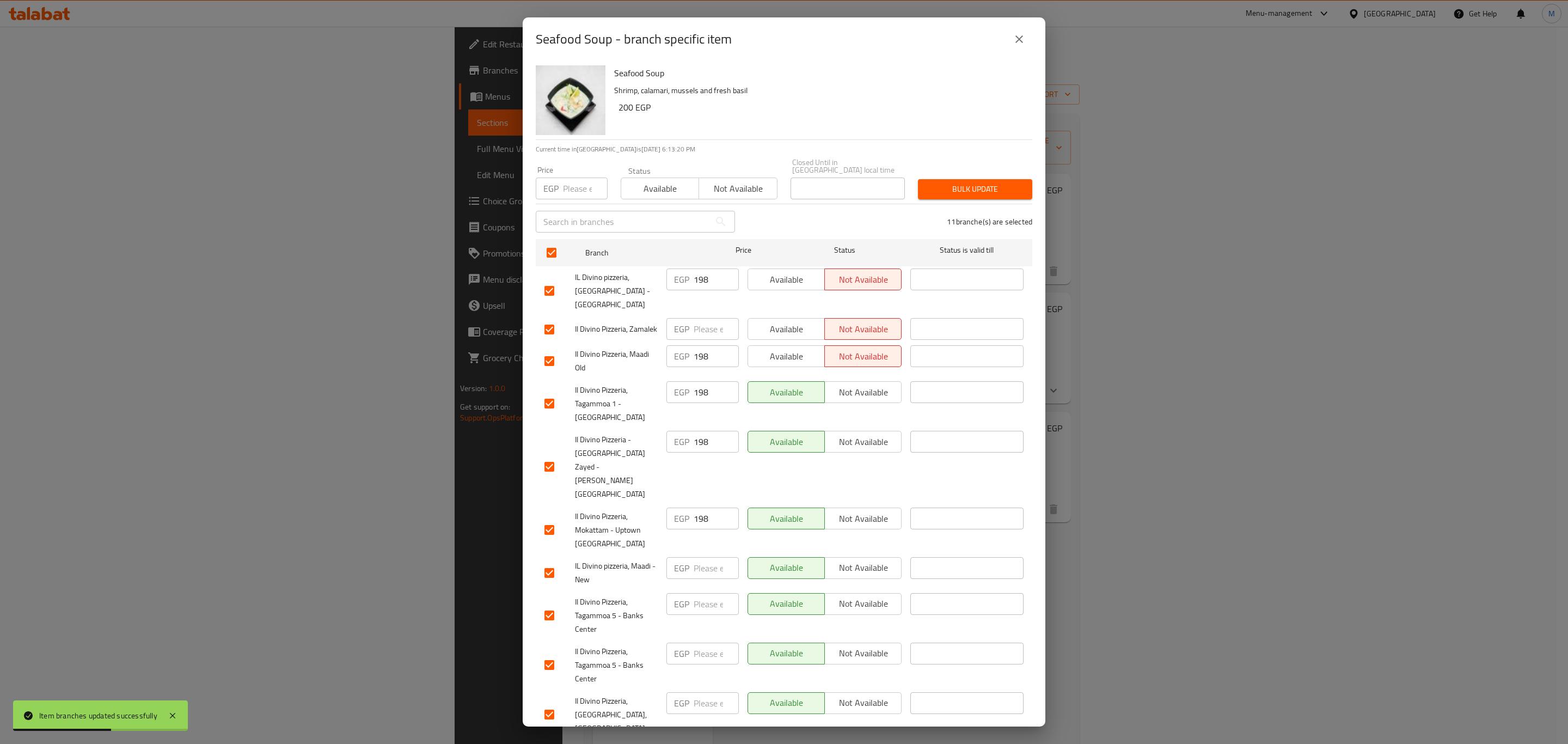
click at [574, 178] on input "number" at bounding box center [585, 188] width 45 height 22
type input "274"
click at [985, 202] on div "11 branche(s) are selected" at bounding box center [889, 222] width 297 height 39
click at [1002, 192] on div "Bulk update" at bounding box center [976, 188] width 127 height 33
click at [999, 185] on span "Bulk update" at bounding box center [976, 188] width 97 height 13
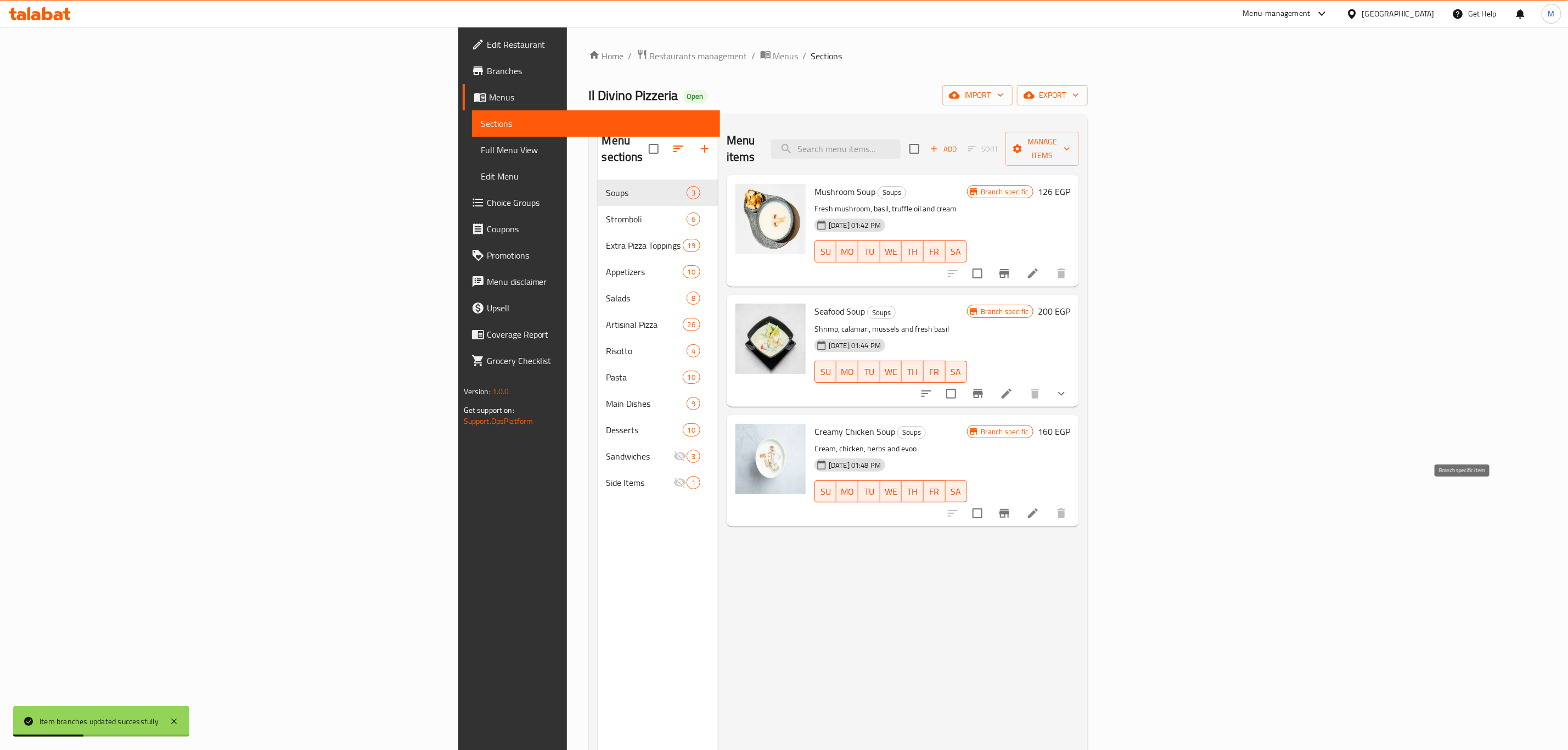
click at [1012, 507] on icon "Branch-specific-item" at bounding box center [1004, 513] width 14 height 14
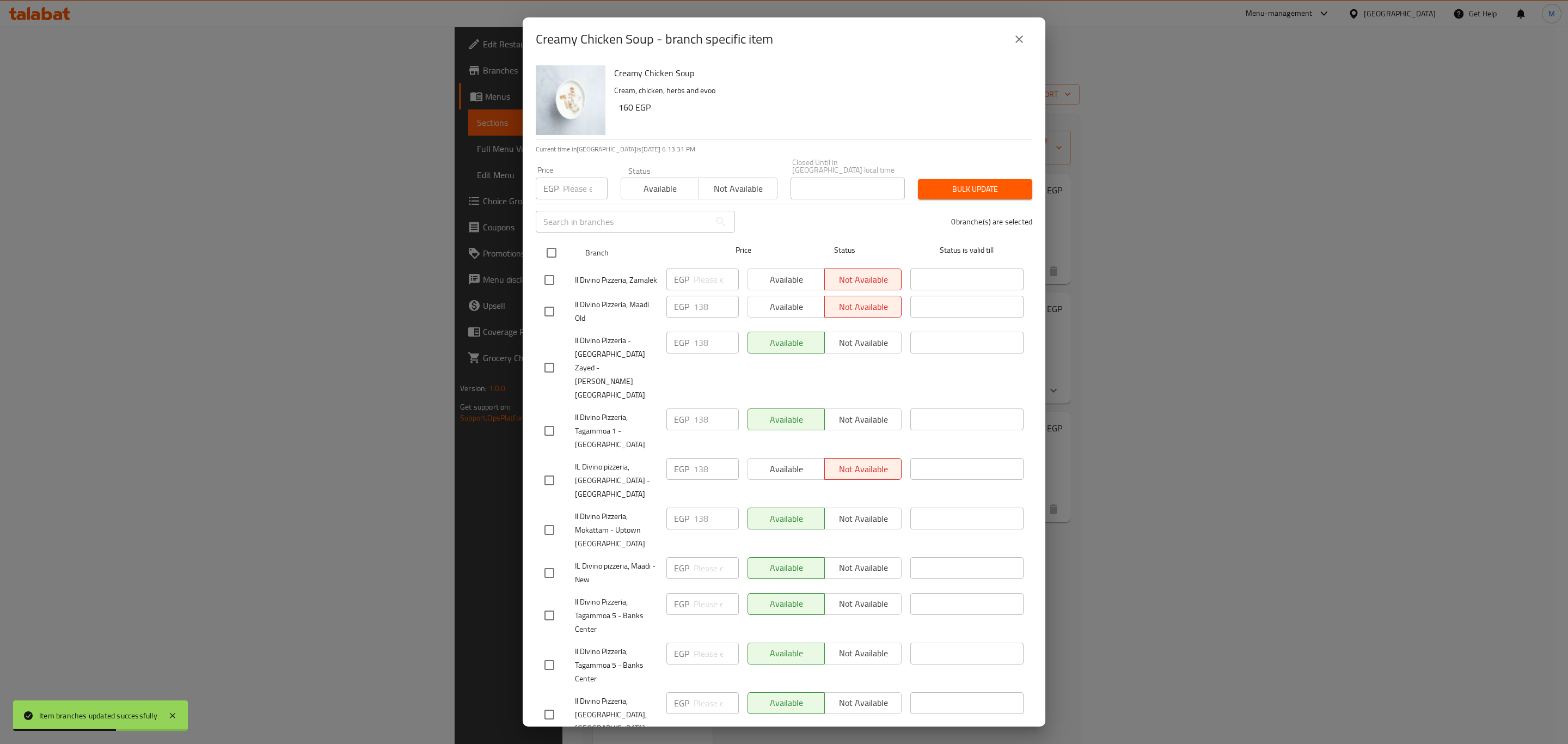
click at [559, 247] on input "checkbox" at bounding box center [551, 252] width 22 height 22
checkbox input "true"
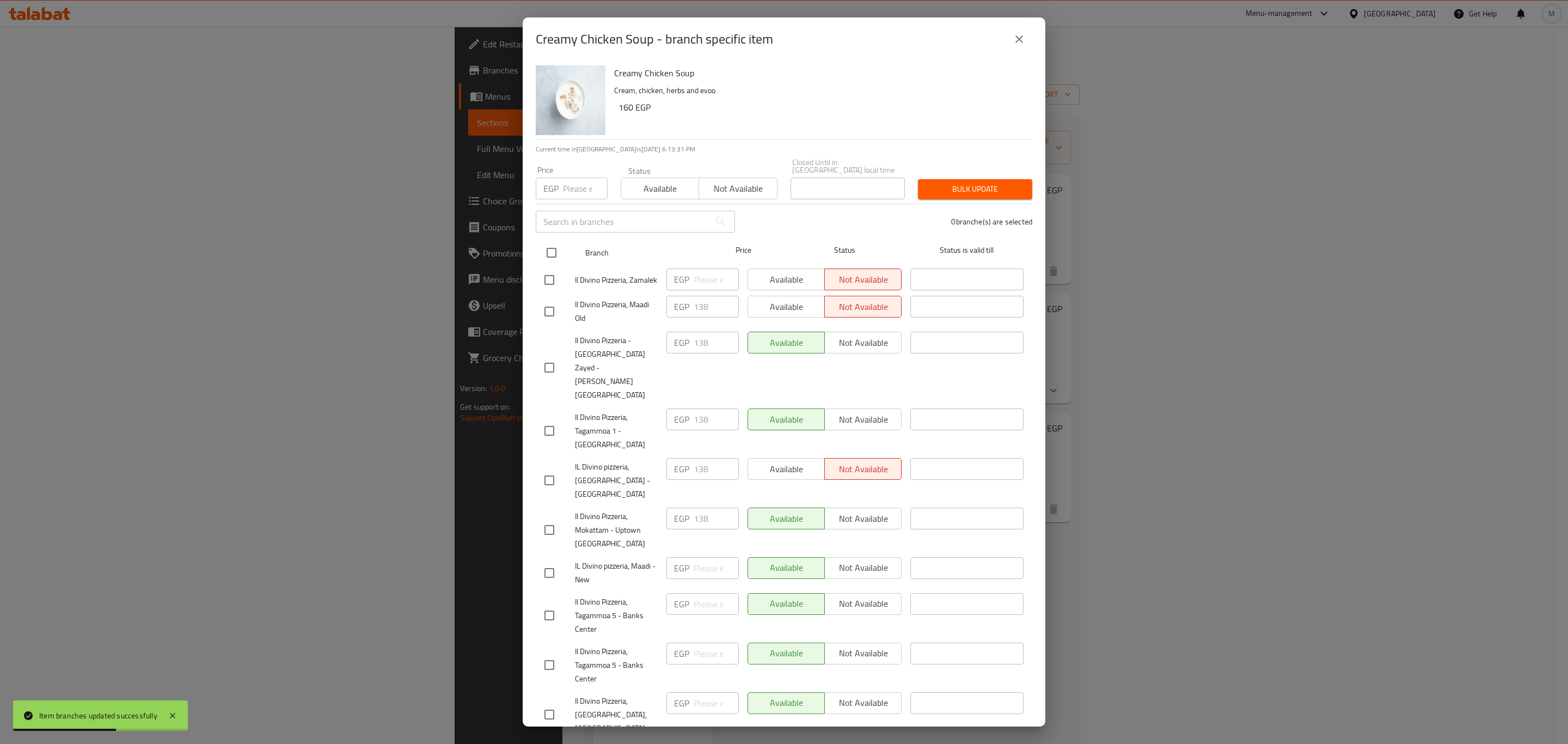
checkbox input "true"
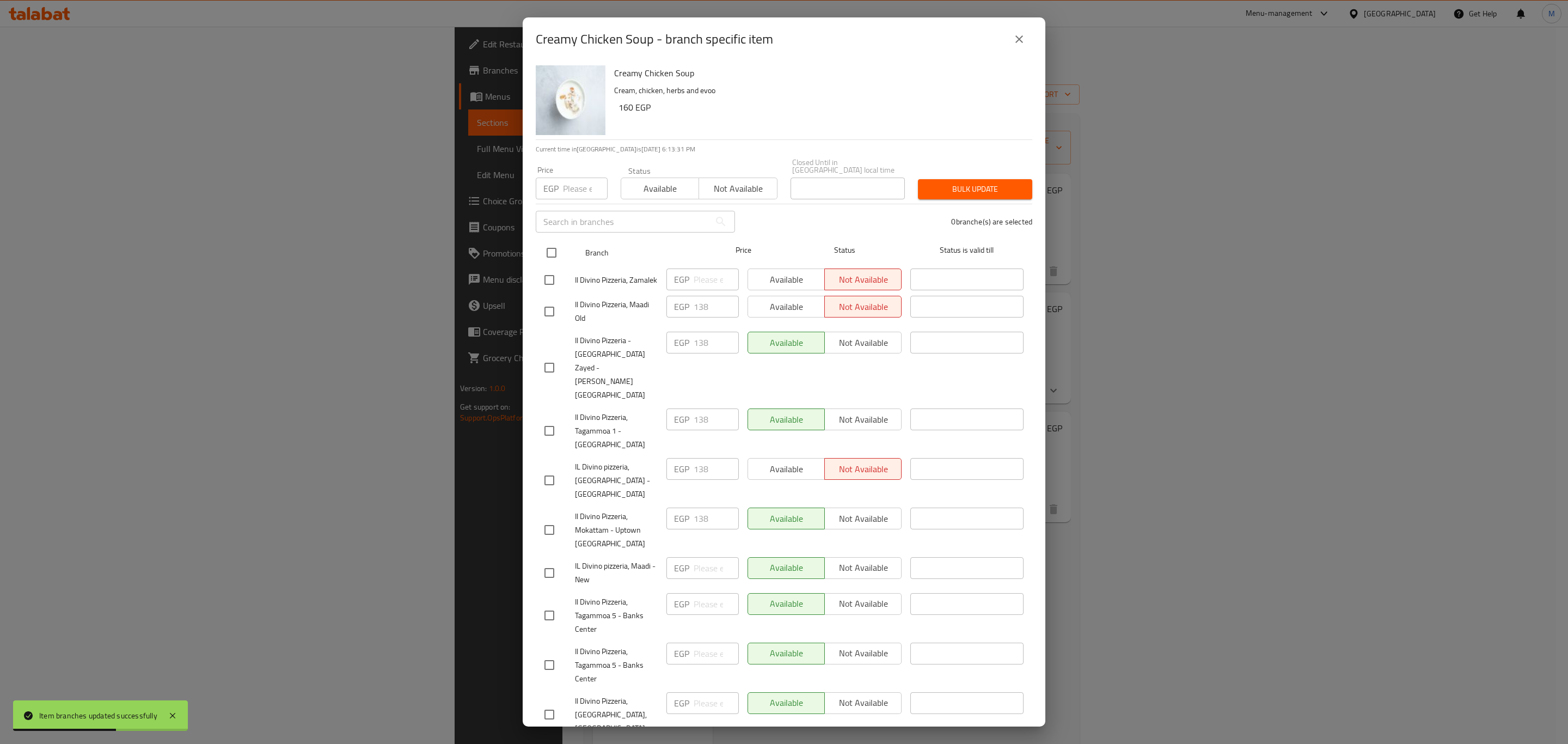
checkbox input "true"
click at [567, 178] on input "number" at bounding box center [585, 188] width 45 height 22
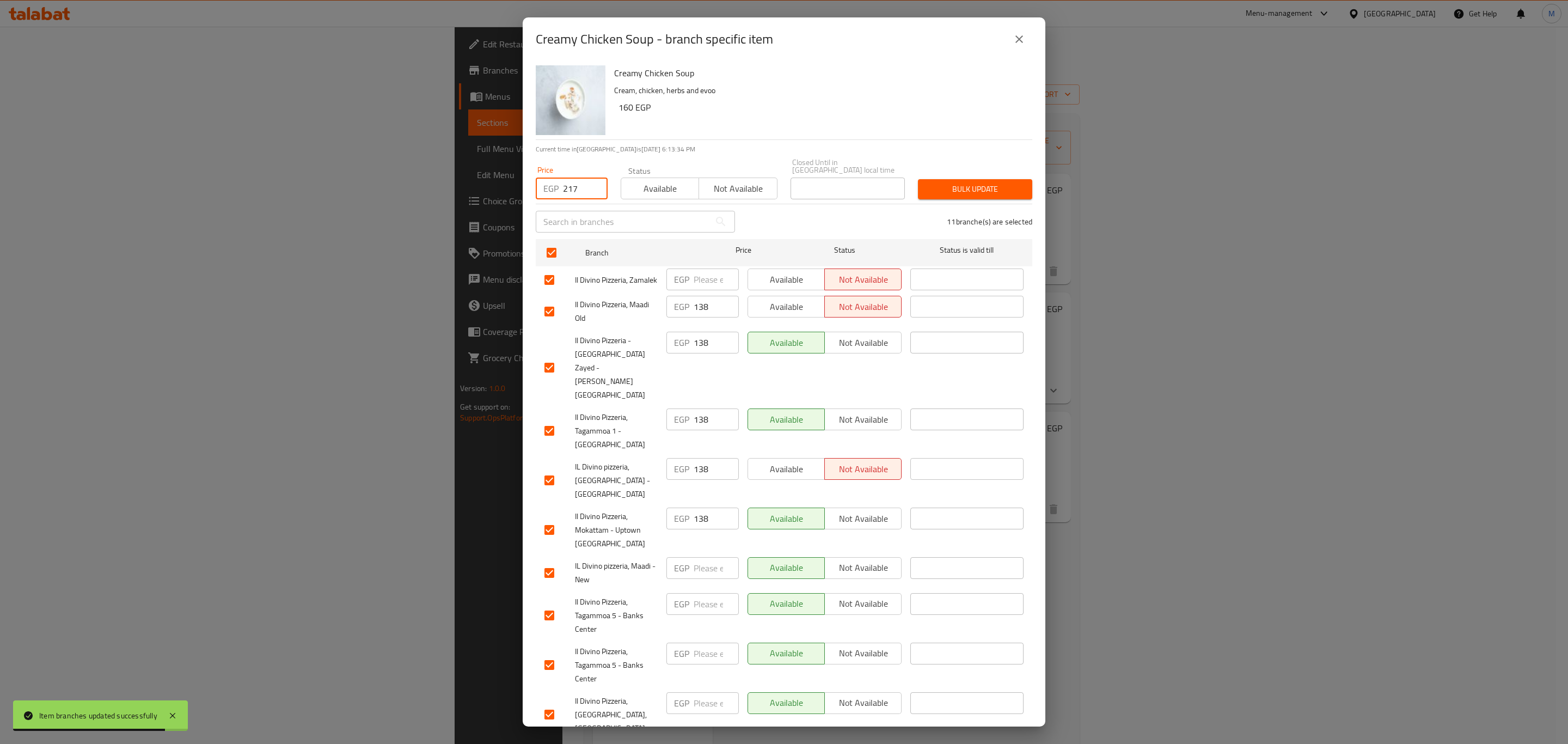
type input "217"
click at [986, 147] on p "Current time in Egypt is 14 Oct 2025 6:13:34 PM" at bounding box center [784, 149] width 496 height 10
click at [984, 182] on span "Bulk update" at bounding box center [976, 188] width 97 height 13
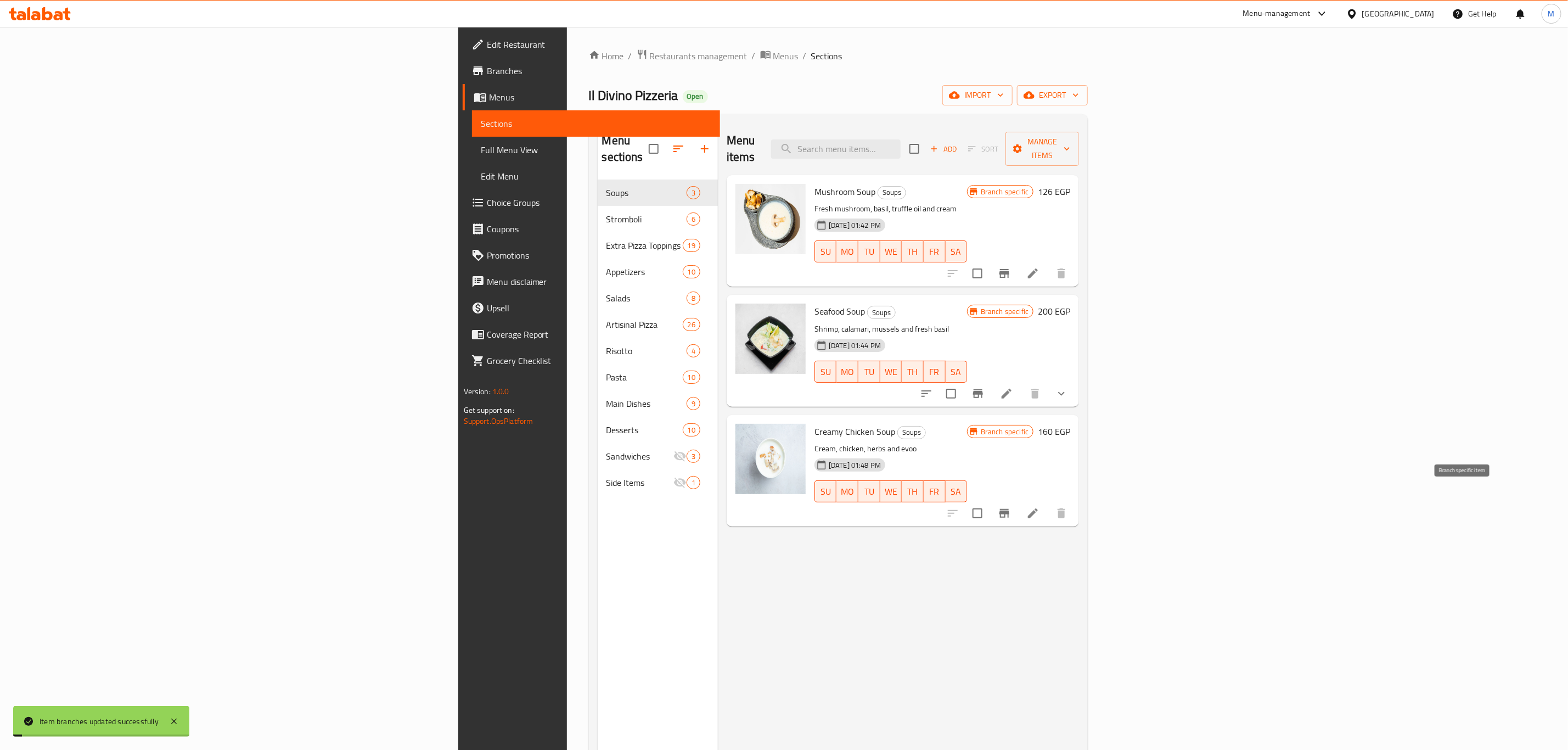
click at [1012, 507] on icon "Branch-specific-item" at bounding box center [1004, 513] width 14 height 14
click at [1012, 267] on icon "Branch-specific-item" at bounding box center [1004, 273] width 14 height 14
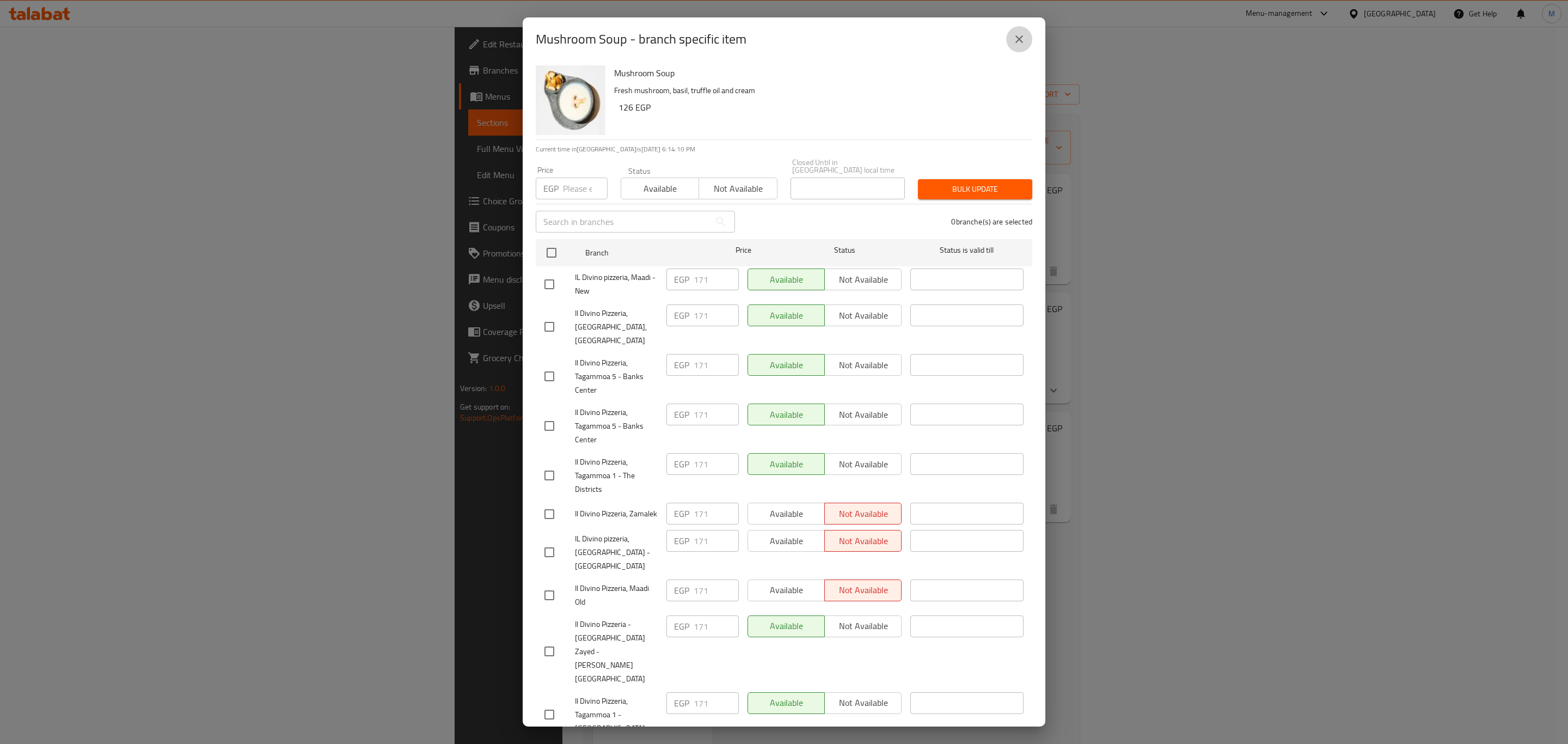
click at [1021, 44] on icon "close" at bounding box center [1020, 39] width 13 height 13
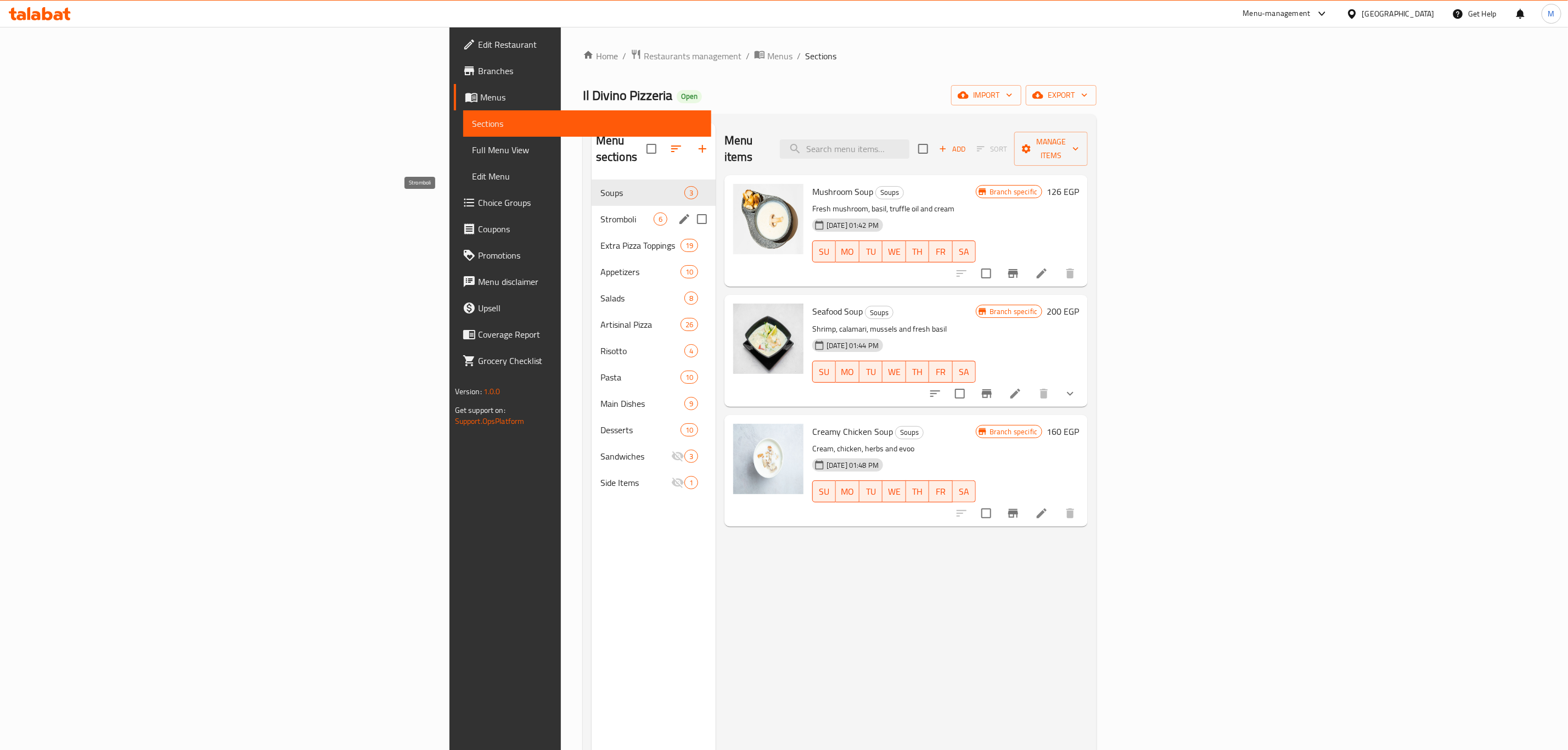
click at [601, 213] on span "Stromboli" at bounding box center [627, 219] width 53 height 14
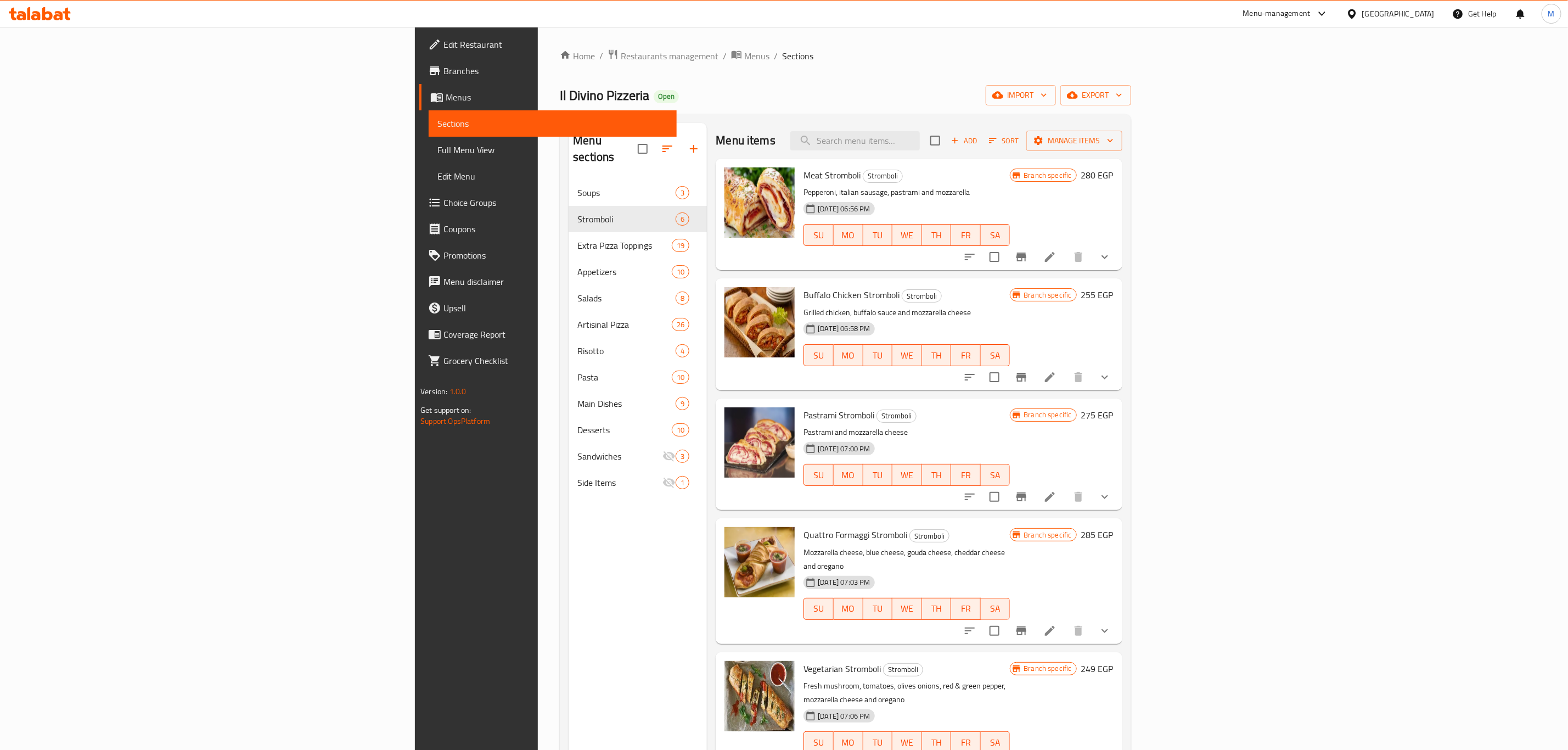
click at [994, 130] on div "Menu items Add Sort Manage items" at bounding box center [918, 140] width 406 height 35
paste input "Mokattam"
click at [920, 142] on input "search" at bounding box center [855, 140] width 129 height 19
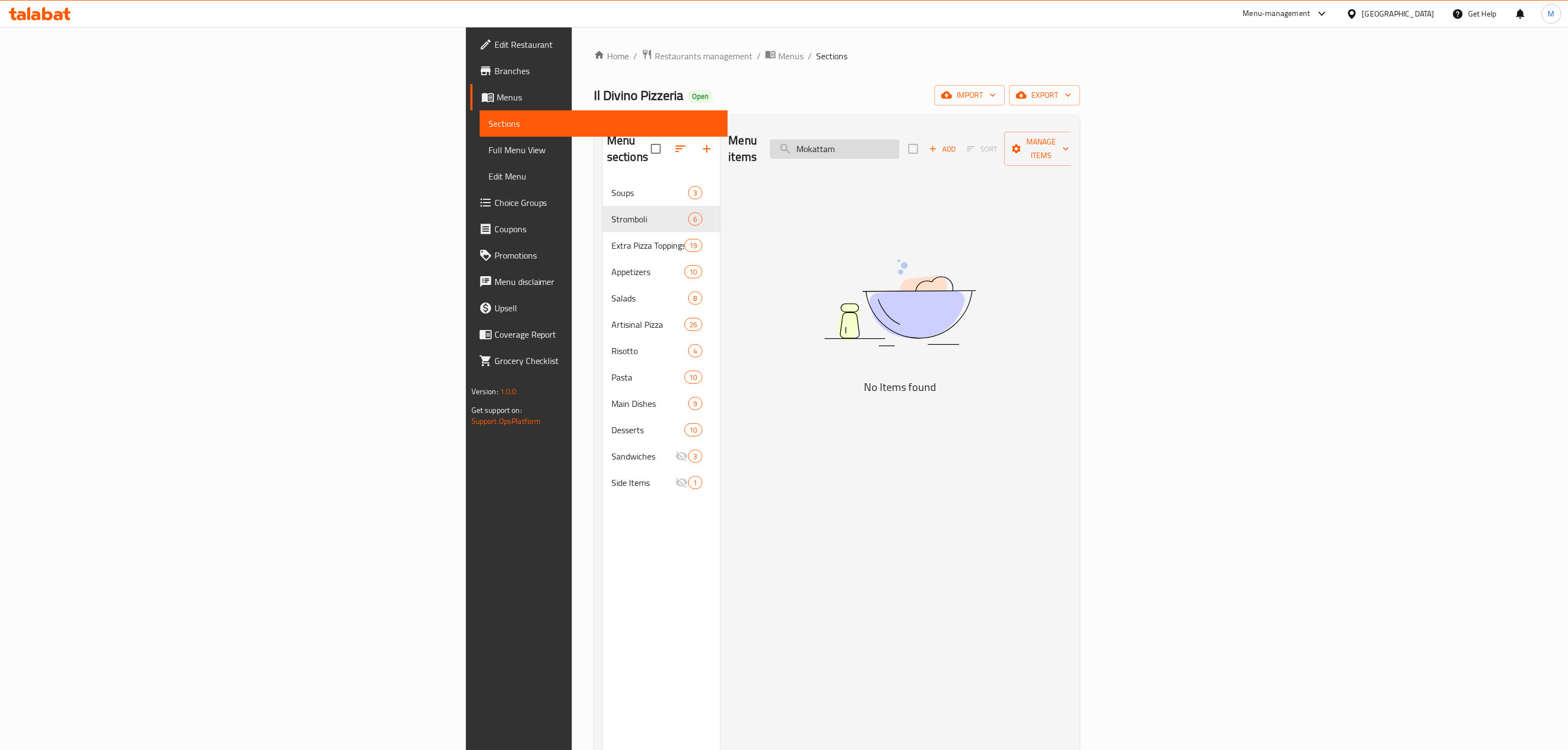
click at [899, 147] on input "Mokattam" at bounding box center [834, 148] width 129 height 19
paste input "B RUSC H ETTA PA R"
type input "B RUSC"
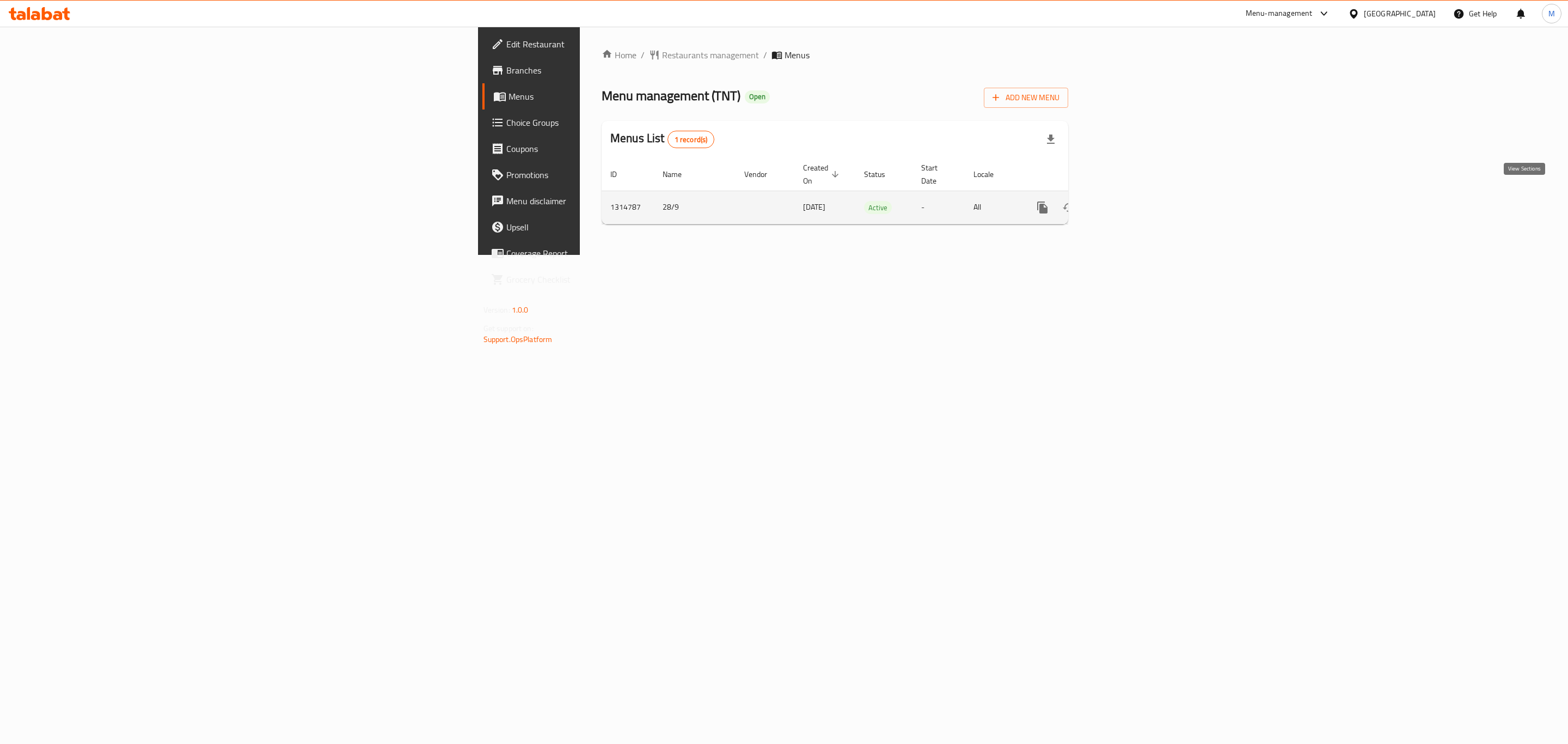
click at [1128, 201] on icon "enhanced table" at bounding box center [1121, 207] width 13 height 13
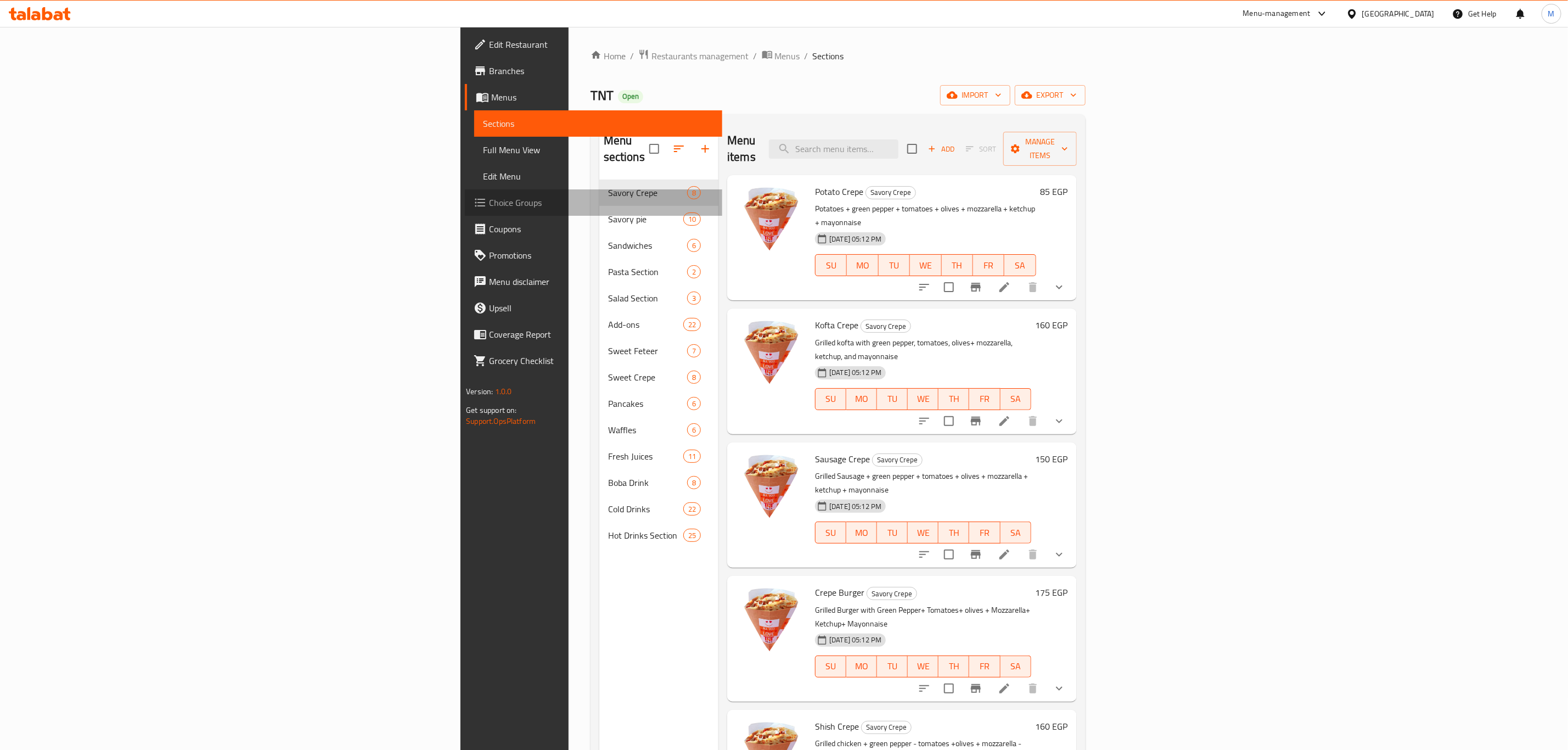
click at [465, 212] on link "Choice Groups" at bounding box center [594, 202] width 258 height 26
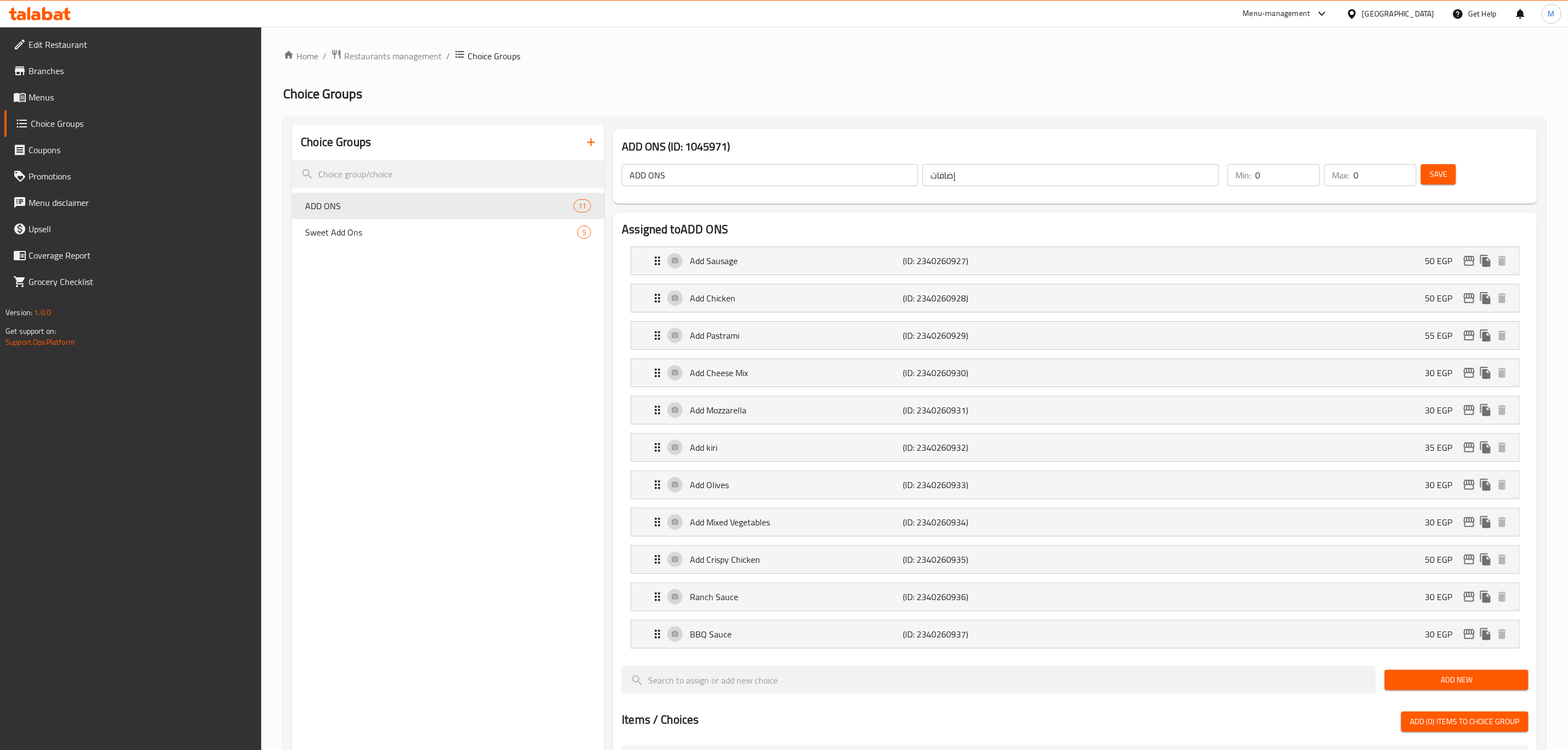
click at [467, 231] on div at bounding box center [784, 375] width 1568 height 750
click at [467, 231] on span "Sweet Add Ons" at bounding box center [441, 232] width 272 height 14
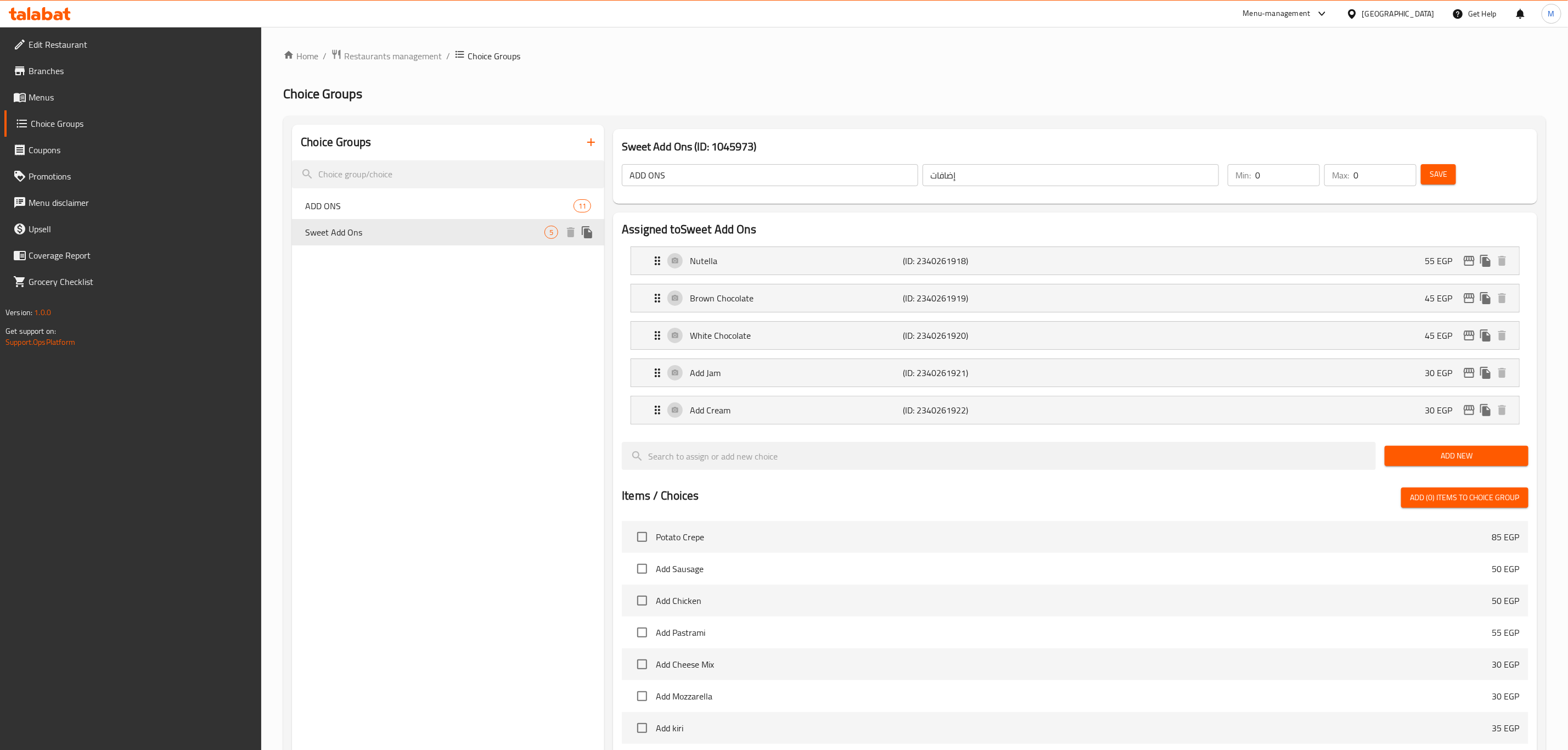
type input "Sweet Add Ons"
type input "إضافات الحلو"
drag, startPoint x: 886, startPoint y: 351, endPoint x: 903, endPoint y: 343, distance: 18.8
click at [888, 351] on li "White Chocolate (ID: 2340261920) 45 EGP Name (En) White Chocolate Name (En) Nam…" at bounding box center [1075, 335] width 907 height 37
drag, startPoint x: 908, startPoint y: 343, endPoint x: 913, endPoint y: 337, distance: 7.8
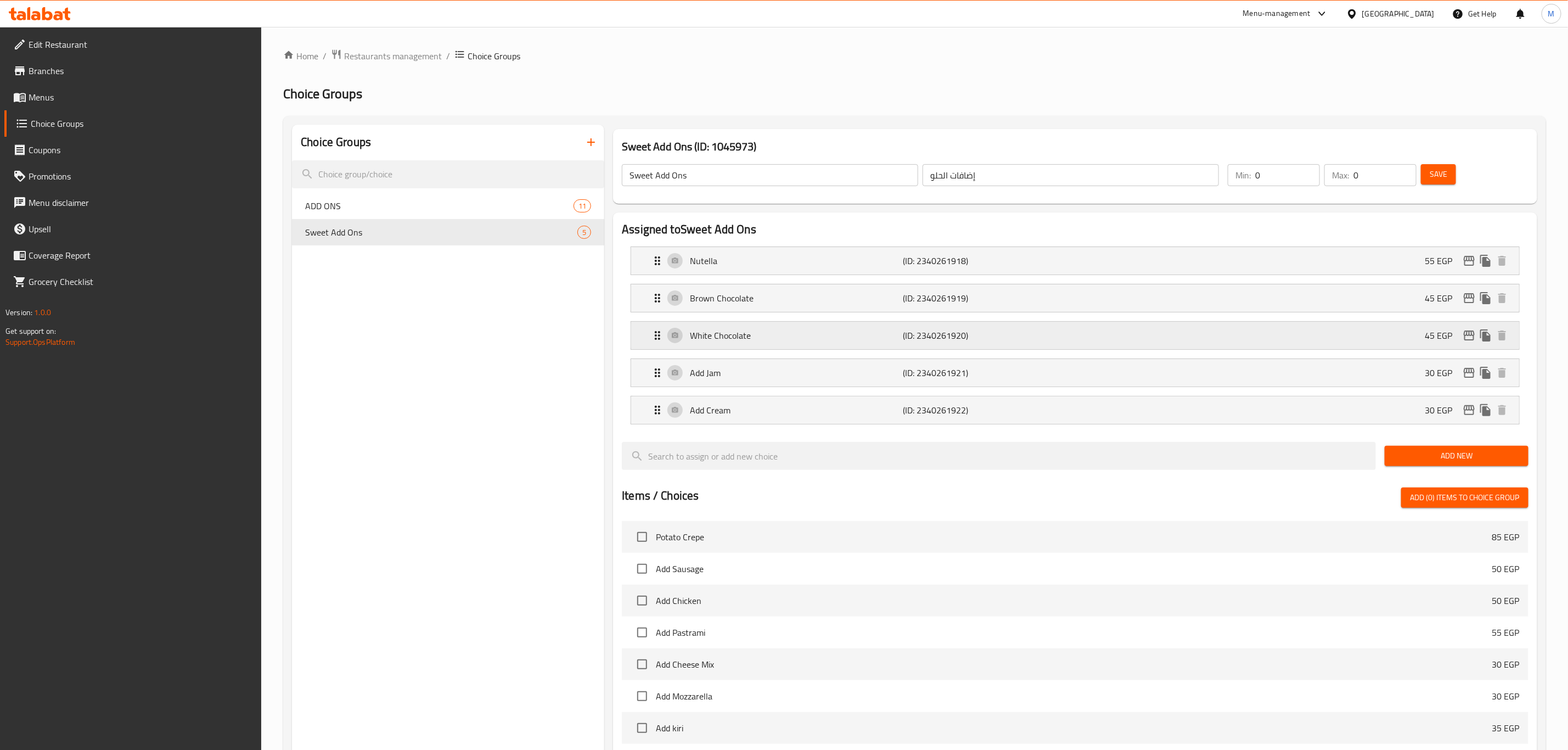
click at [908, 341] on p "(ID: 2340261920)" at bounding box center [974, 335] width 142 height 14
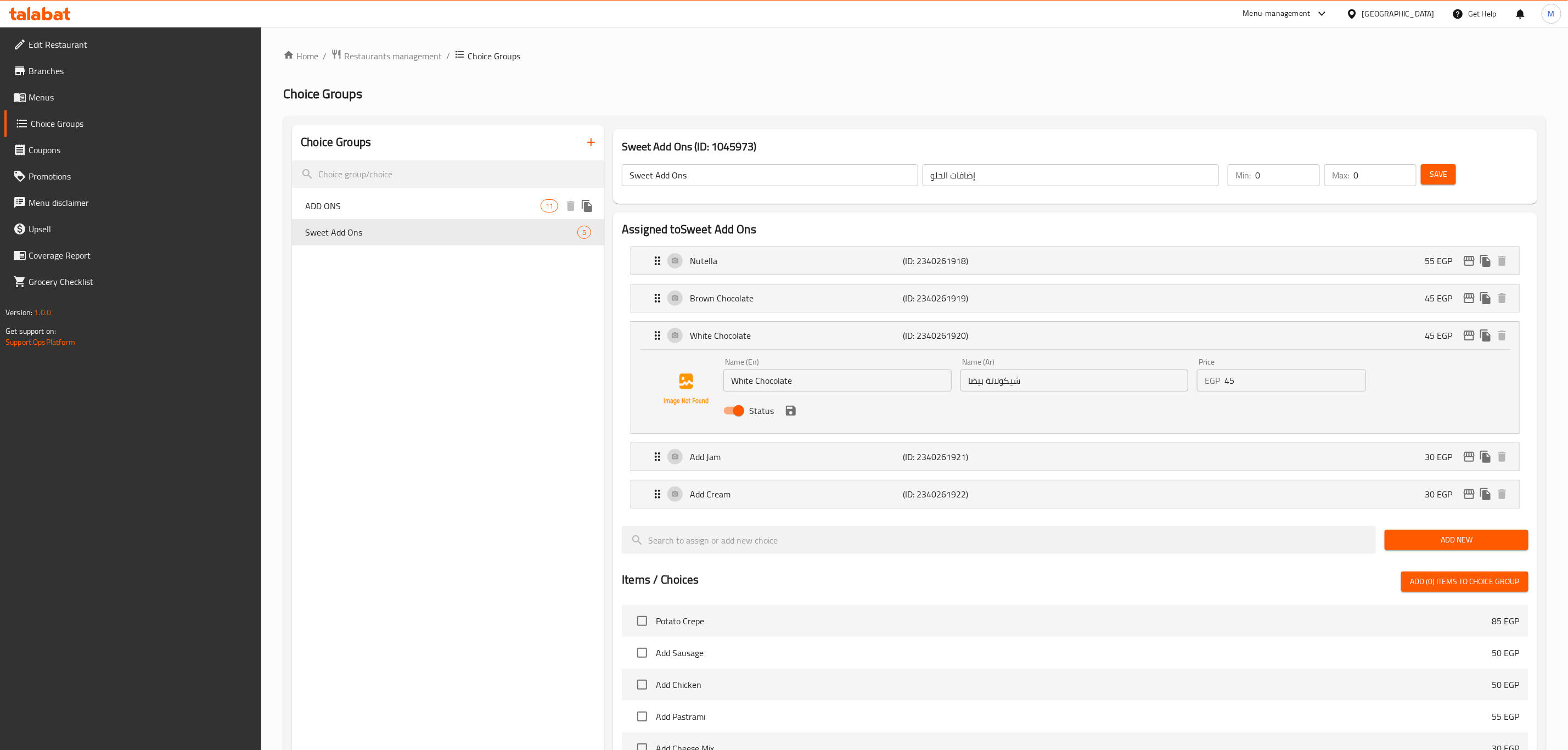
click at [461, 211] on span "ADD ONS" at bounding box center [423, 205] width 235 height 14
type input "ADD ONS"
type input "إضافات"
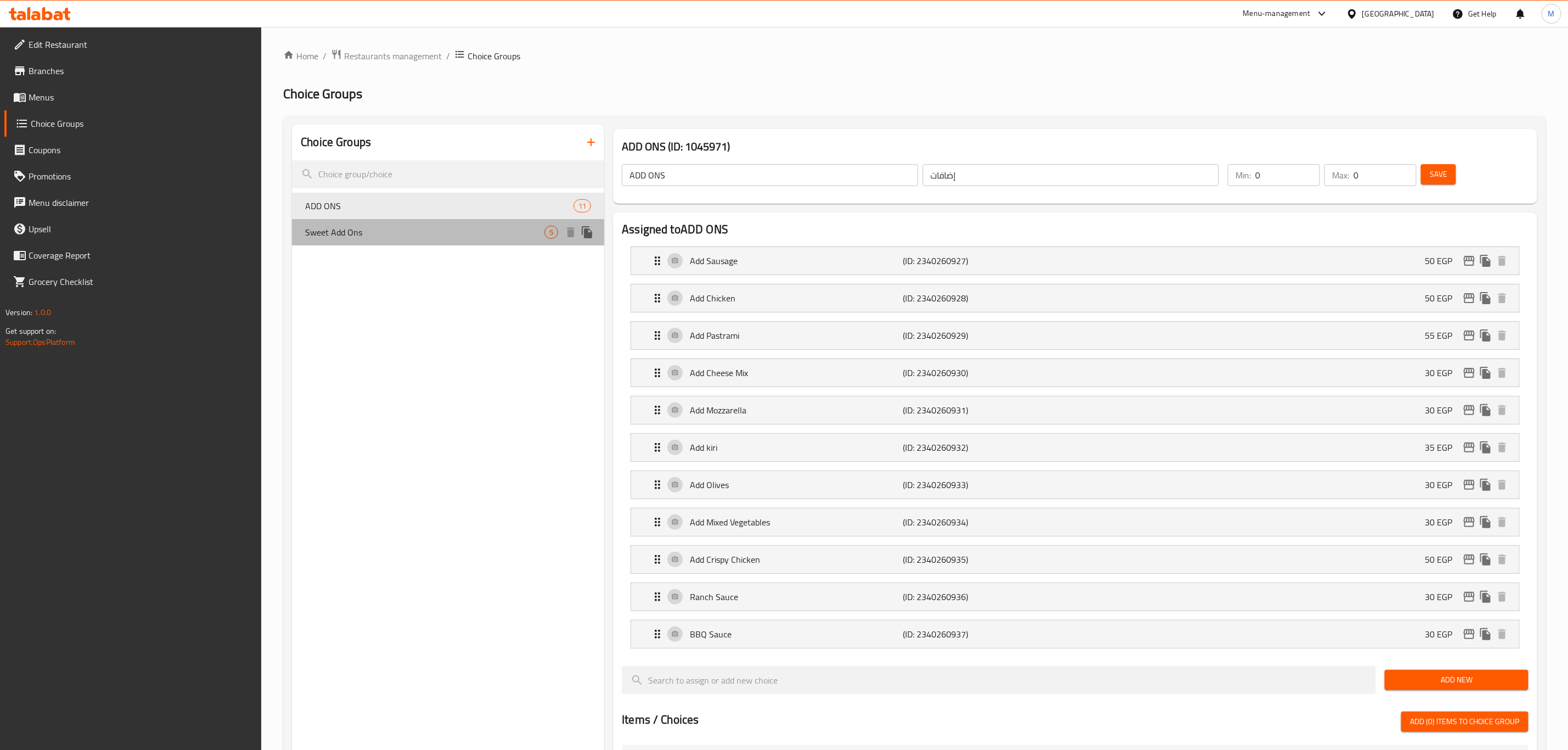
click at [508, 228] on span "Sweet Add Ons" at bounding box center [424, 232] width 240 height 14
type input "Sweet Add Ons"
type input "إضافات الحلو"
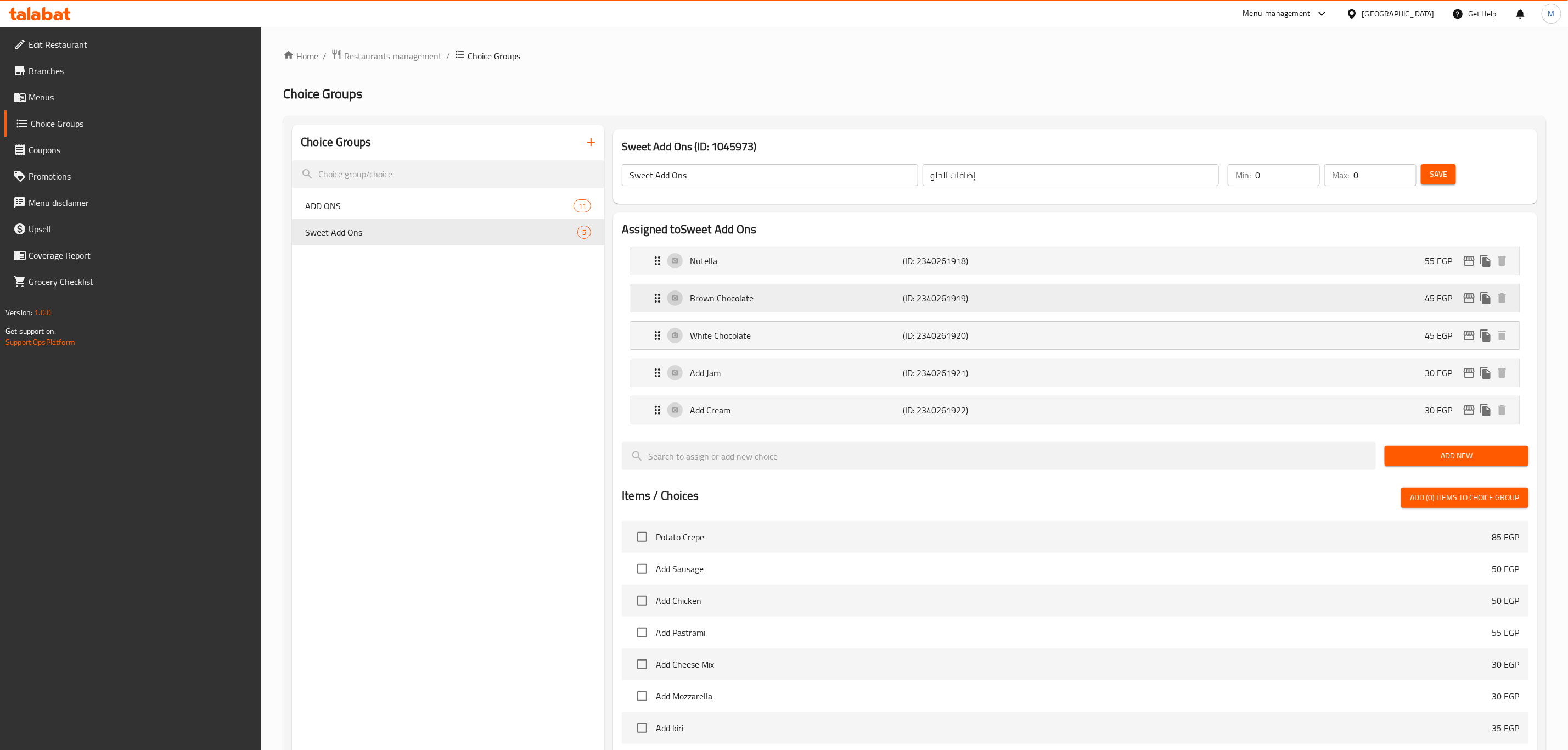
click at [763, 298] on p "Brown Chocolate" at bounding box center [796, 298] width 213 height 14
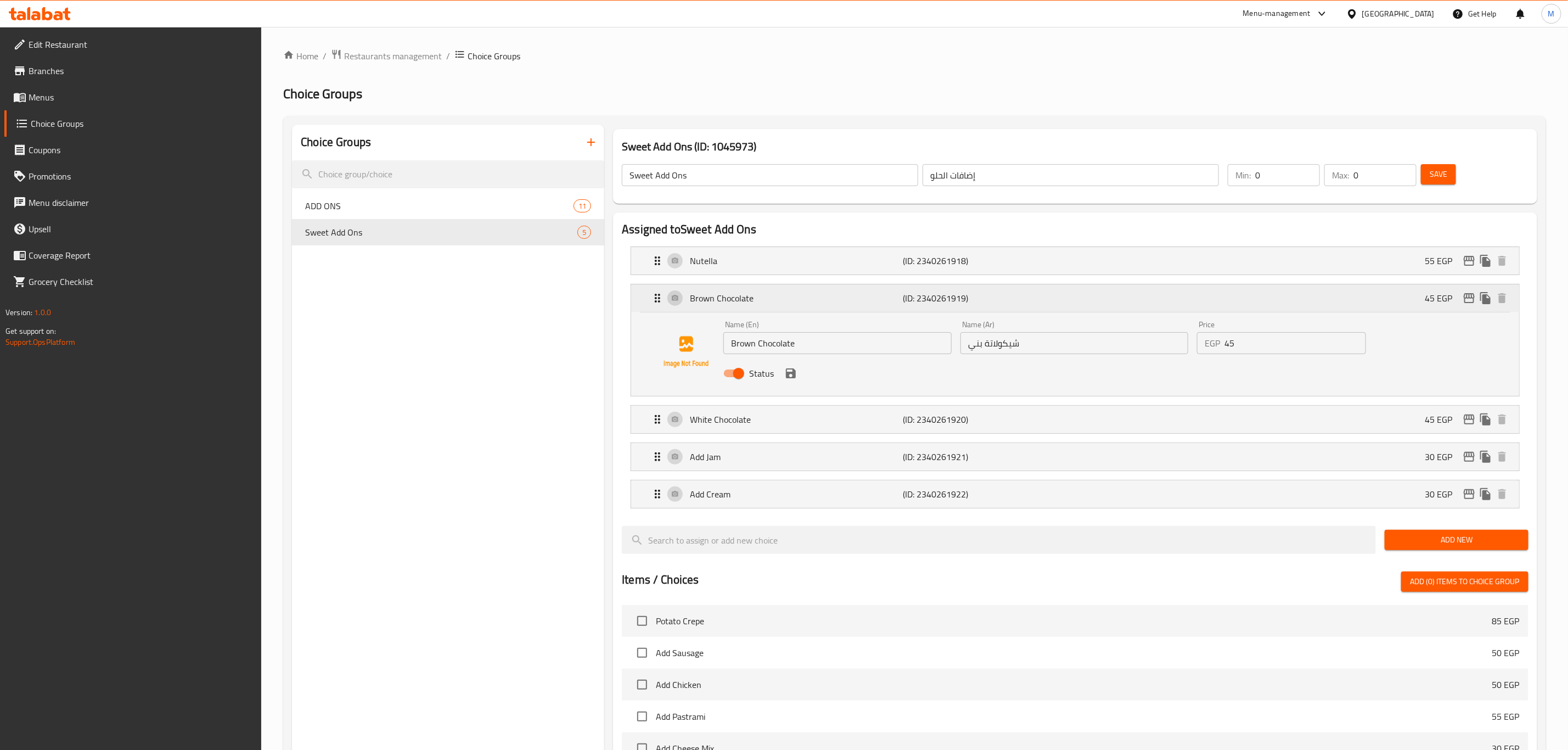
click at [763, 298] on p "Brown Chocolate" at bounding box center [796, 298] width 213 height 14
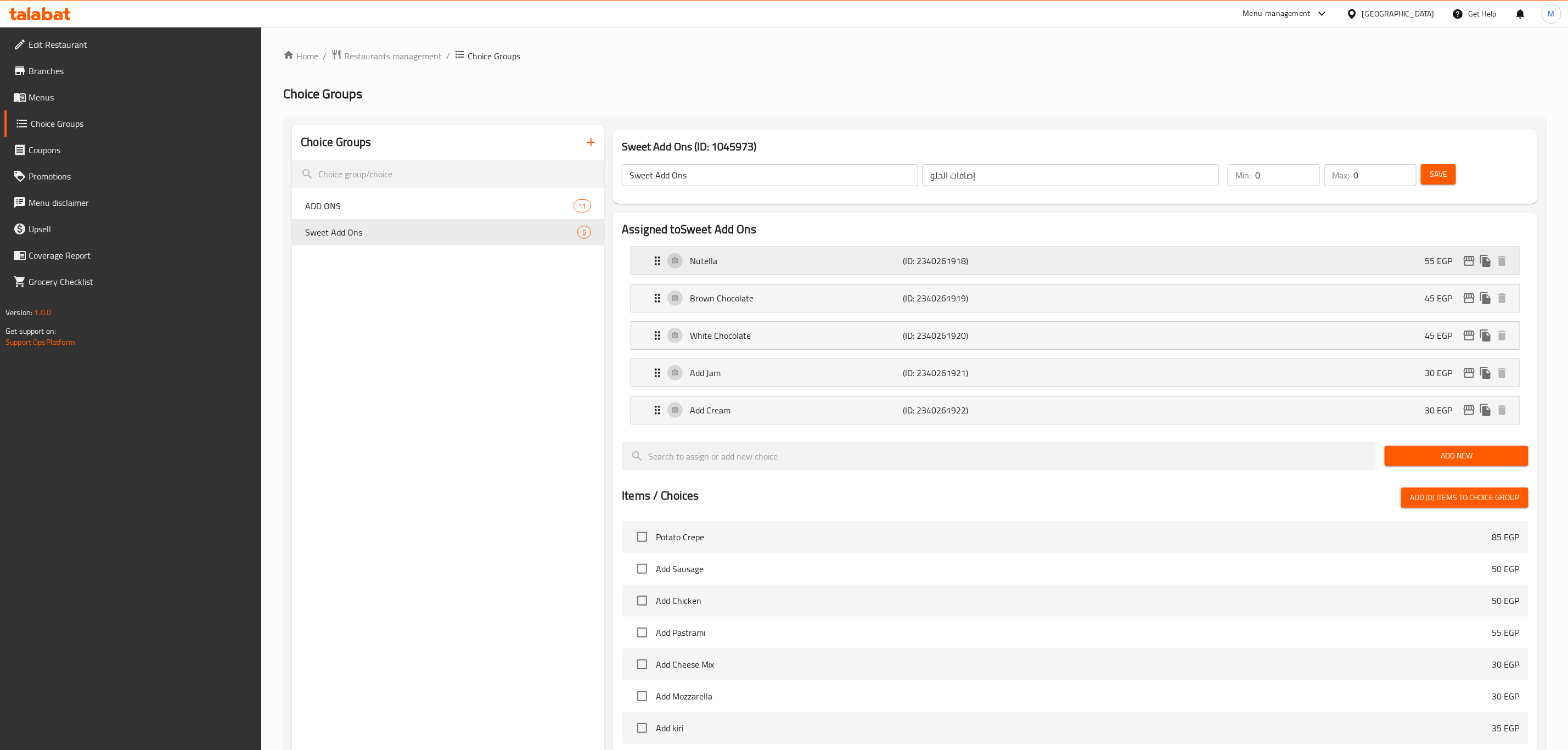
click at [896, 252] on div "Nutella (ID: 2340261918) 55 EGP" at bounding box center [1079, 261] width 855 height 27
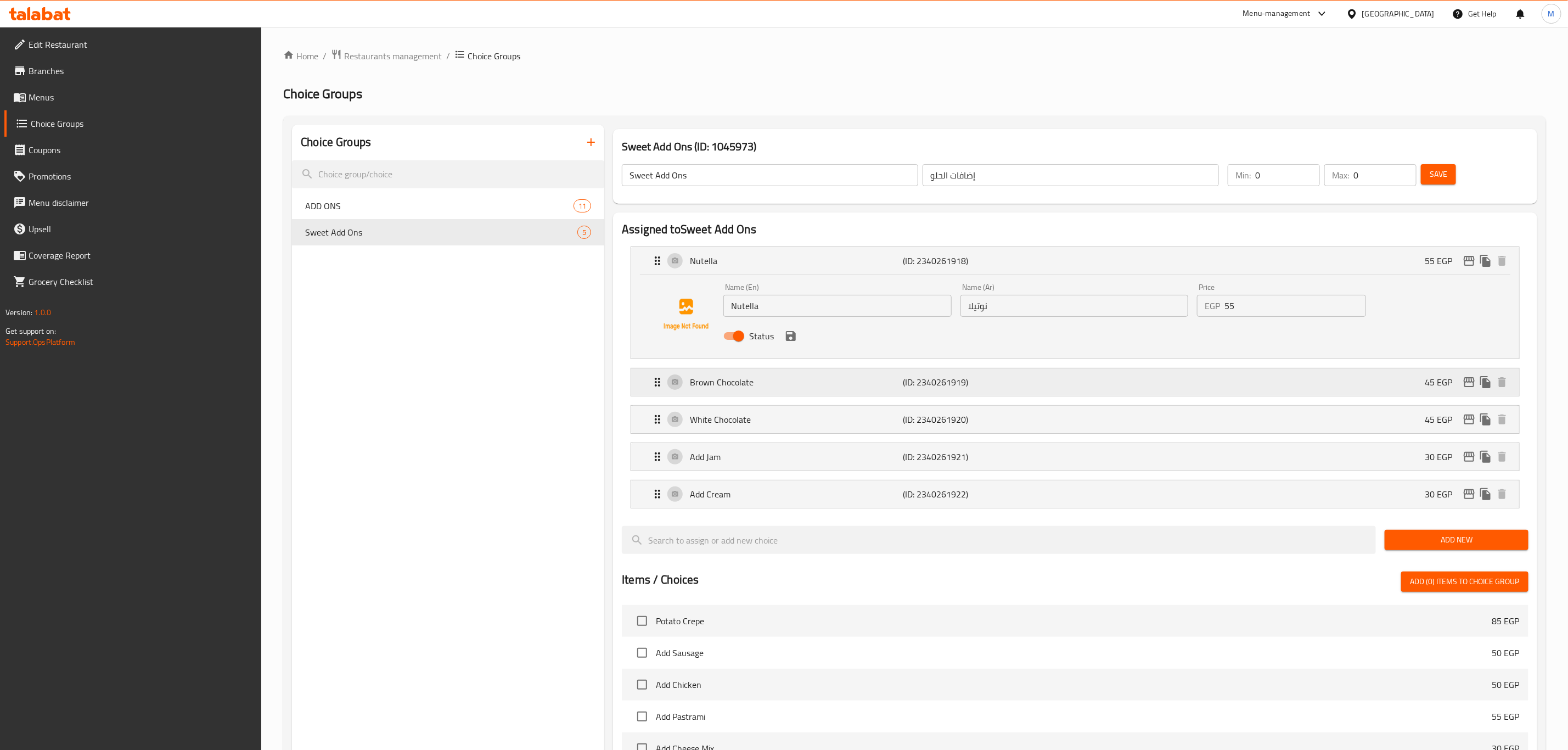
drag, startPoint x: 811, startPoint y: 369, endPoint x: 813, endPoint y: 385, distance: 16.1
click at [811, 369] on div "Brown Chocolate (ID: 2340261919) 45 EGP" at bounding box center [1079, 382] width 855 height 27
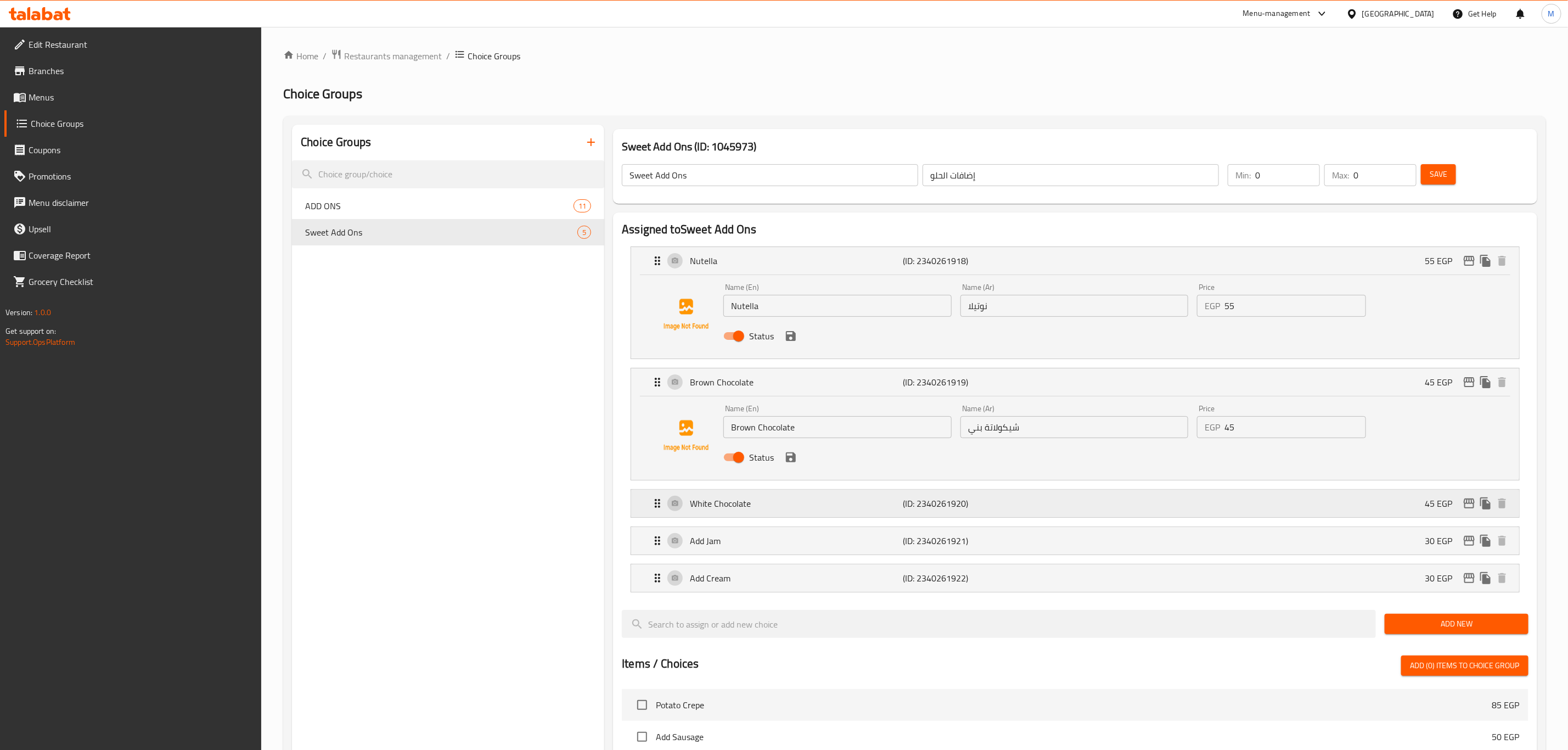
click at [812, 505] on p "White Chocolate" at bounding box center [796, 503] width 213 height 14
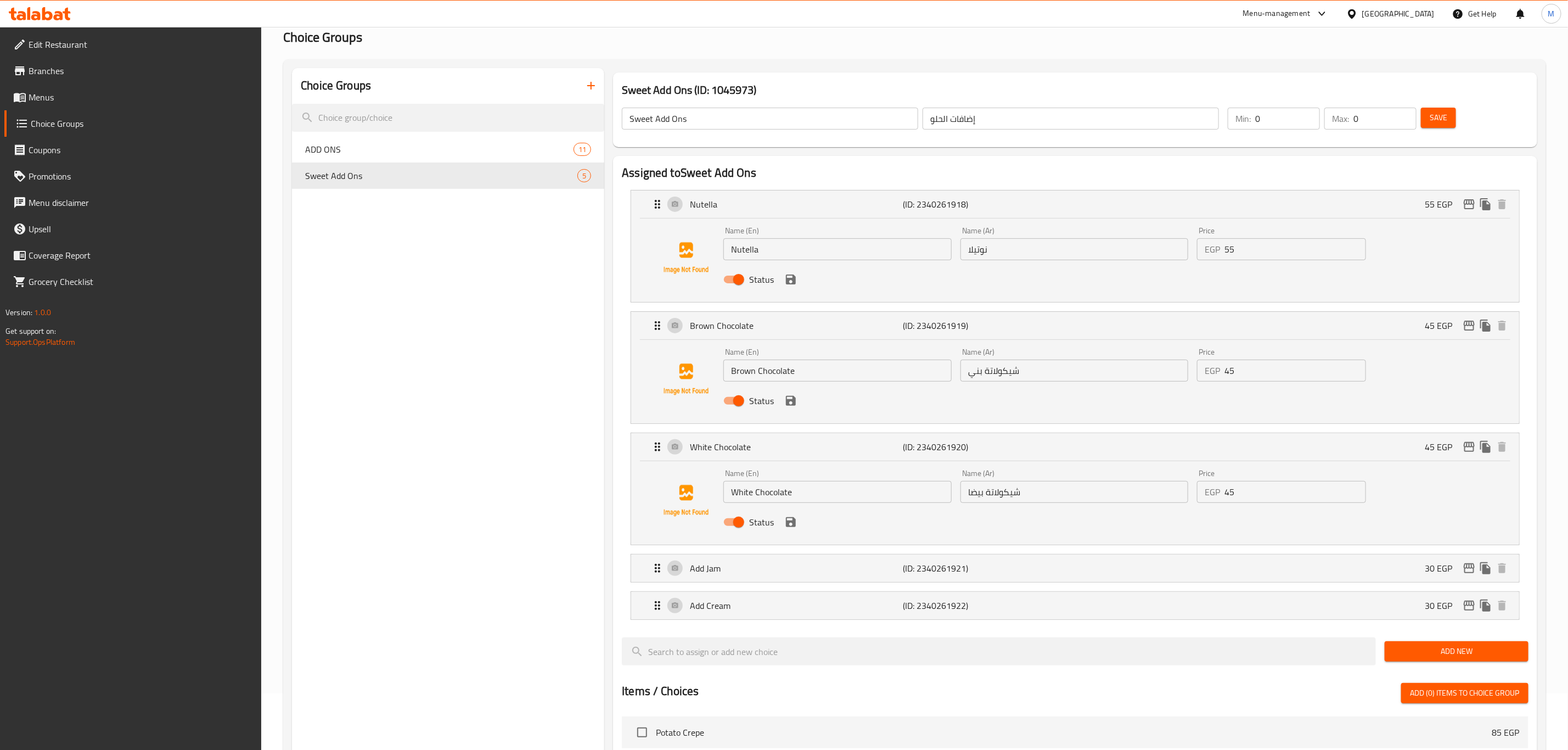
scroll to position [82, 0]
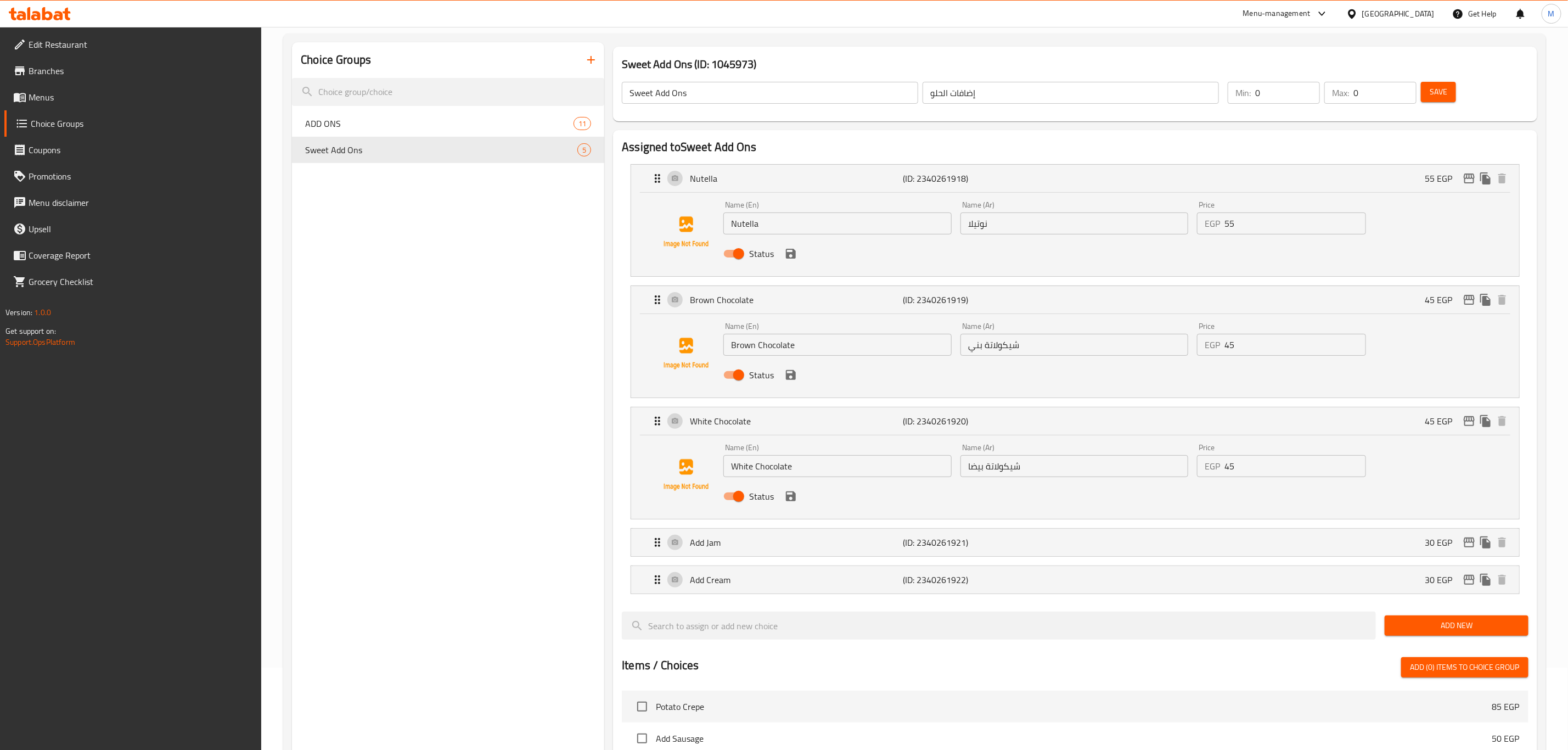
click at [733, 493] on input "Status" at bounding box center [738, 496] width 62 height 21
checkbox input "false"
click at [765, 466] on input "White Chocolate" at bounding box center [838, 466] width 228 height 22
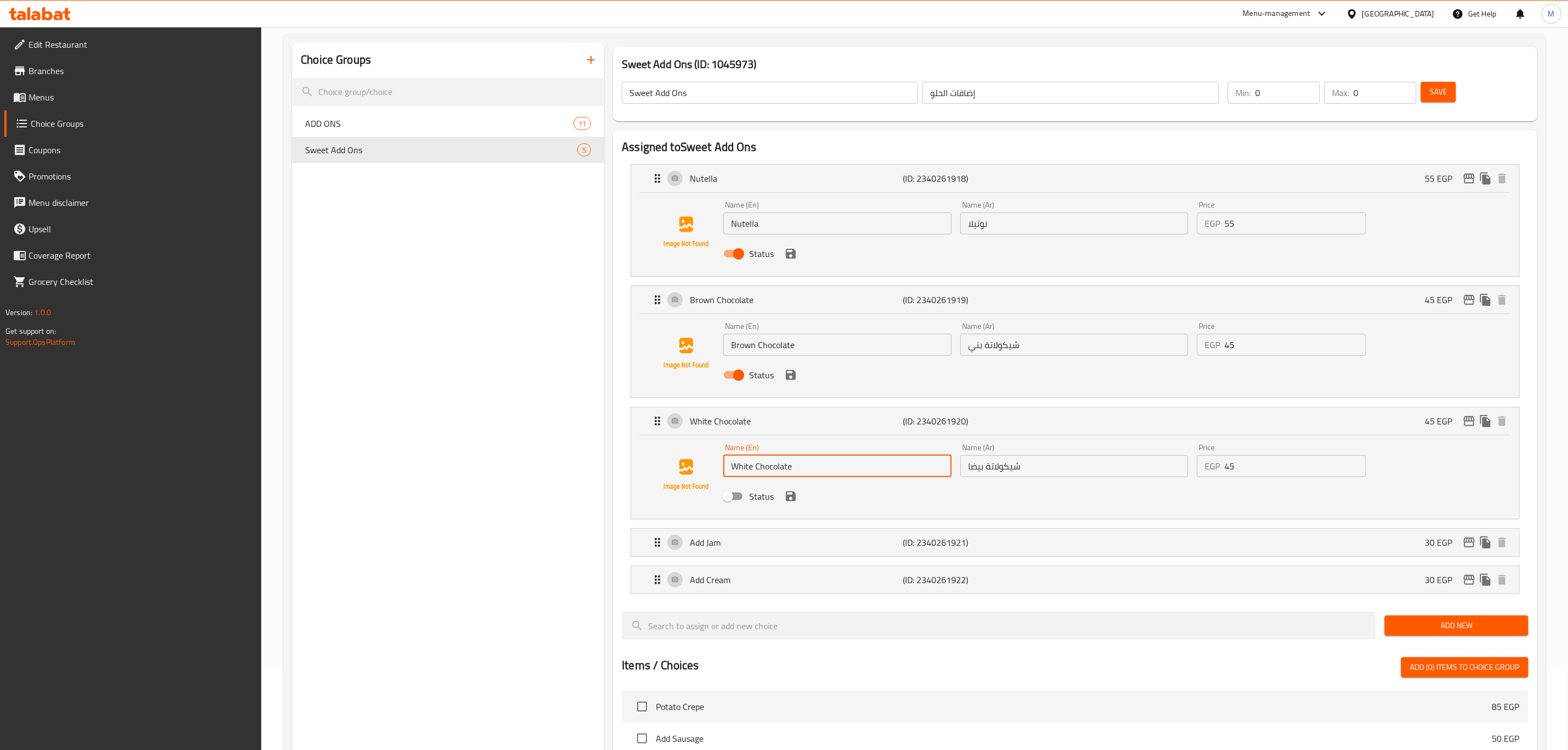
click at [765, 466] on input "White Chocolate" at bounding box center [838, 466] width 228 height 22
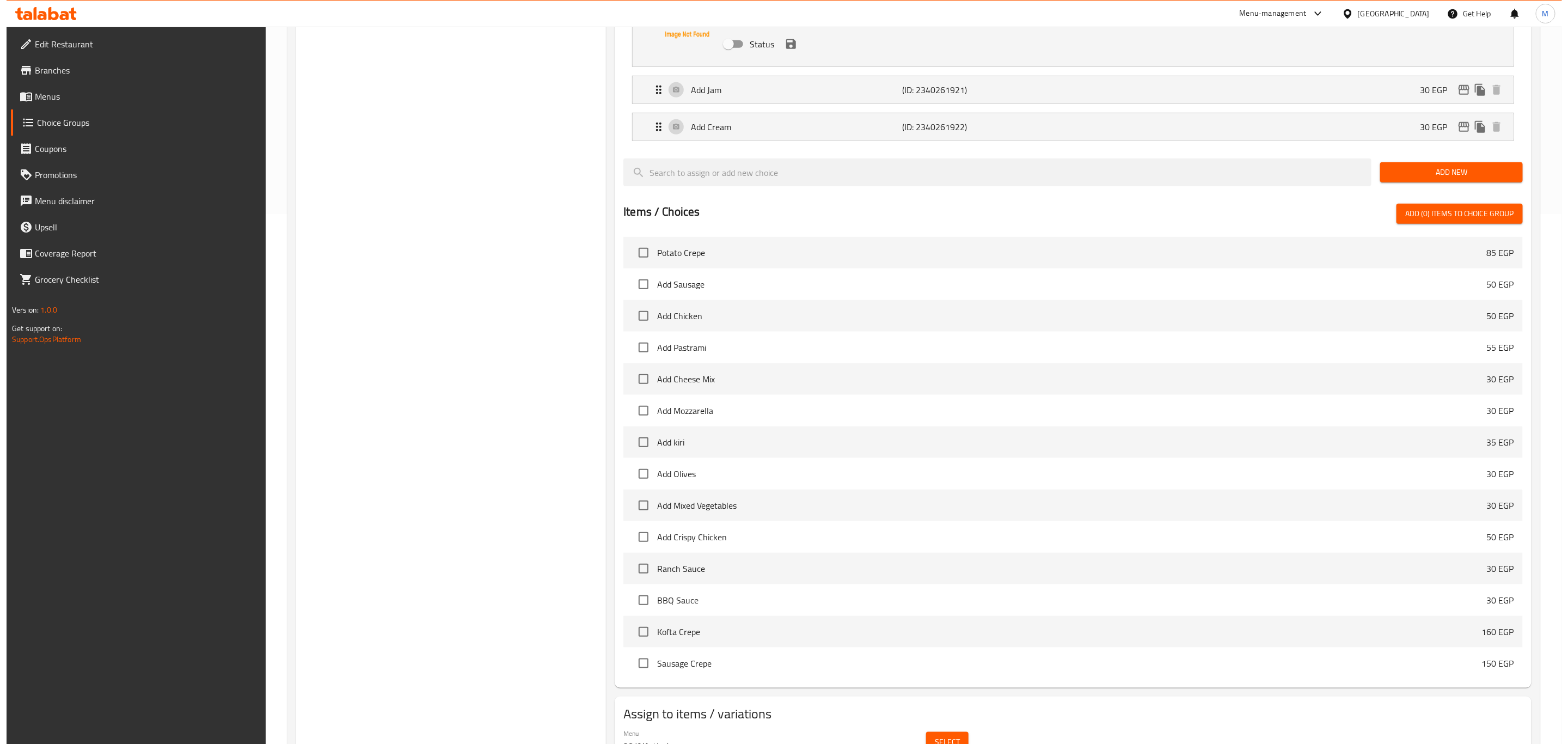
scroll to position [586, 0]
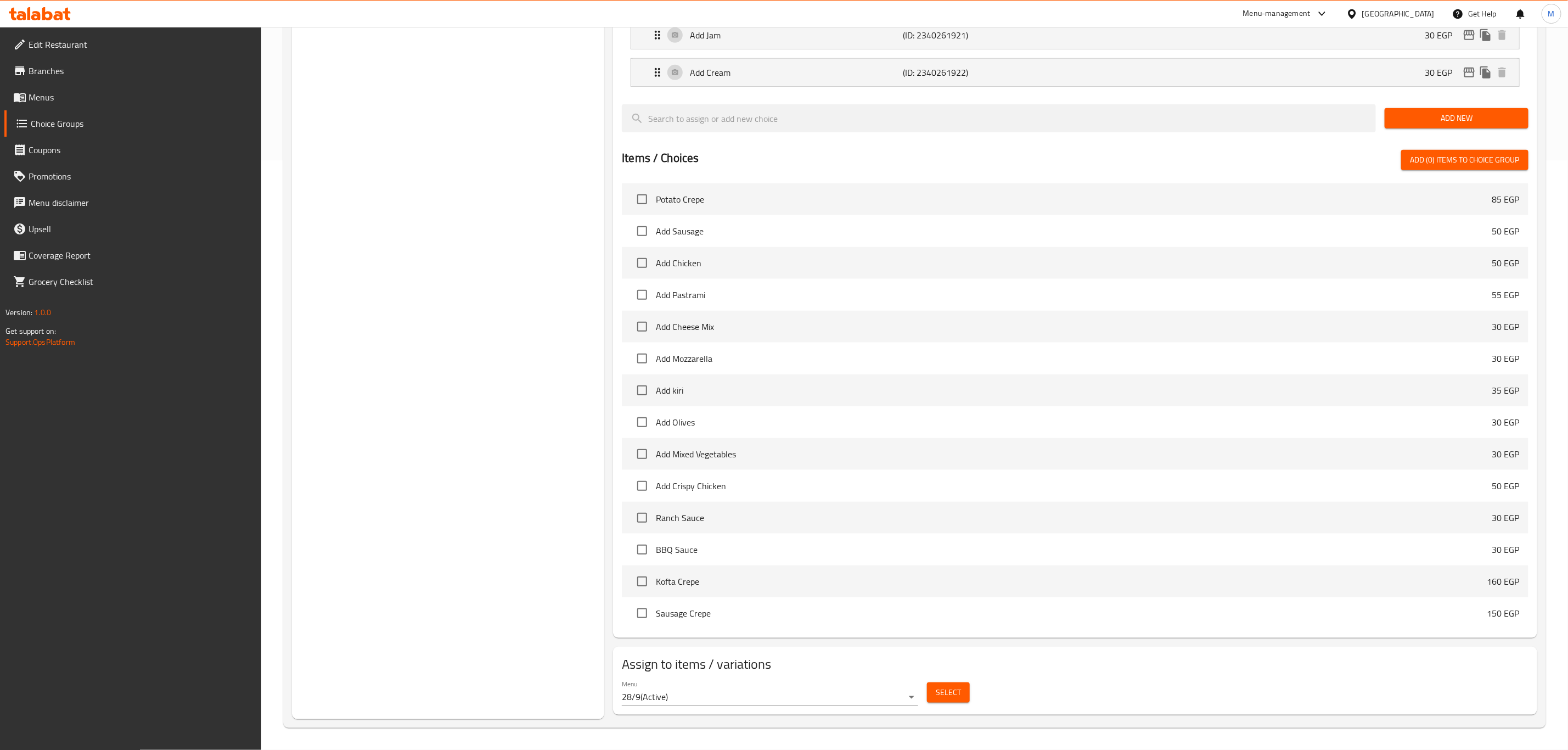
click at [934, 697] on button "Select" at bounding box center [948, 692] width 43 height 20
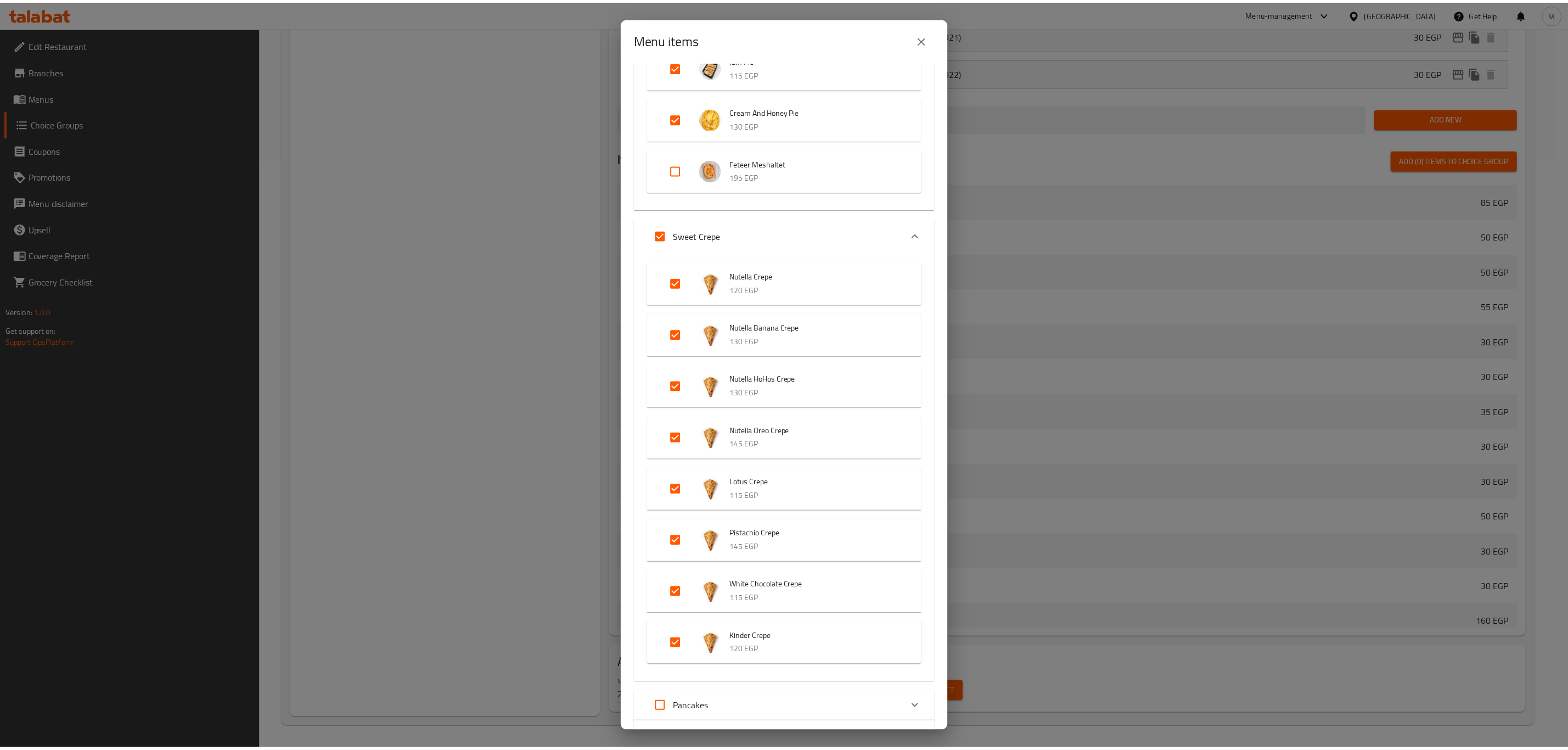
scroll to position [713, 0]
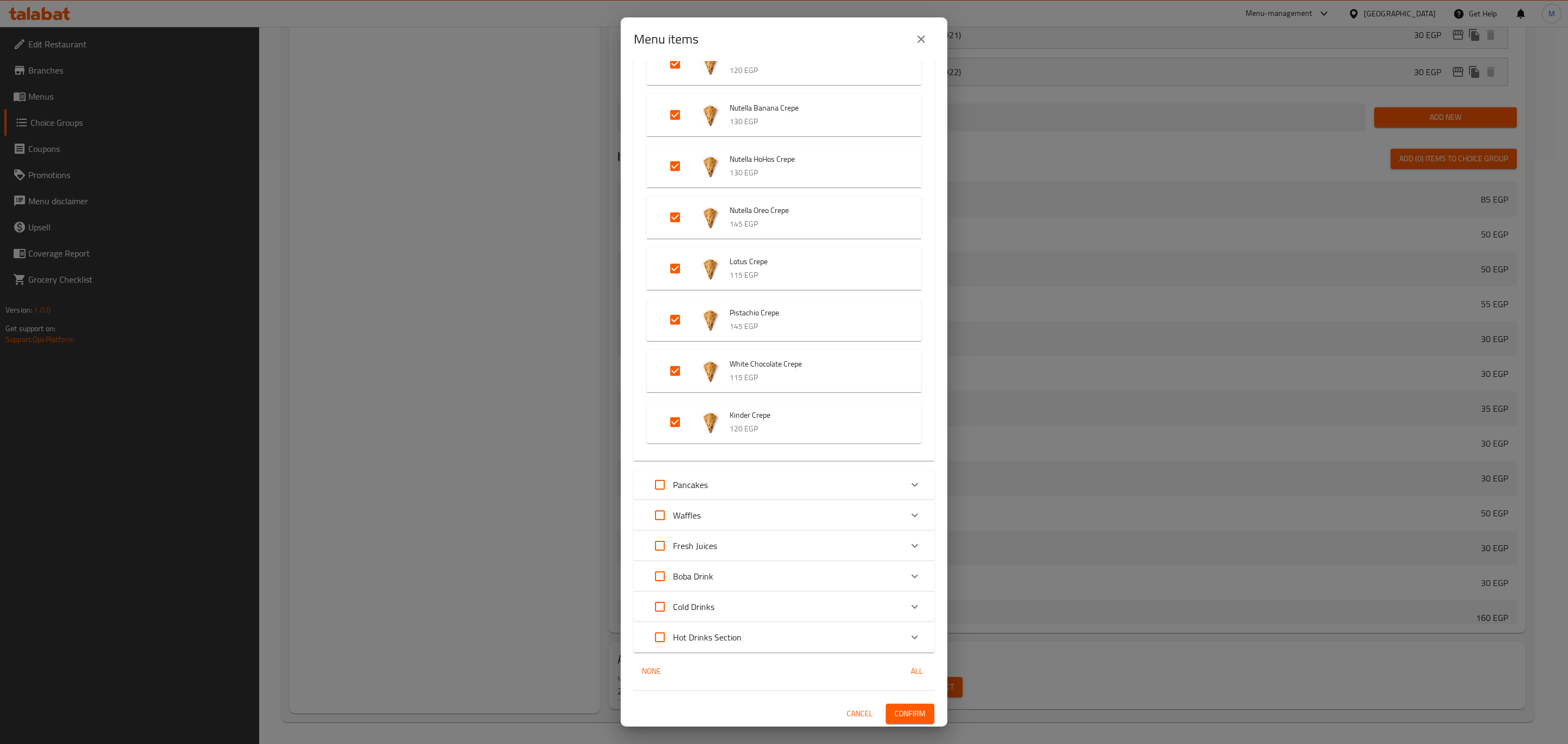
drag, startPoint x: 918, startPoint y: 41, endPoint x: 898, endPoint y: 56, distance: 25.0
click at [918, 39] on icon "close" at bounding box center [921, 39] width 13 height 13
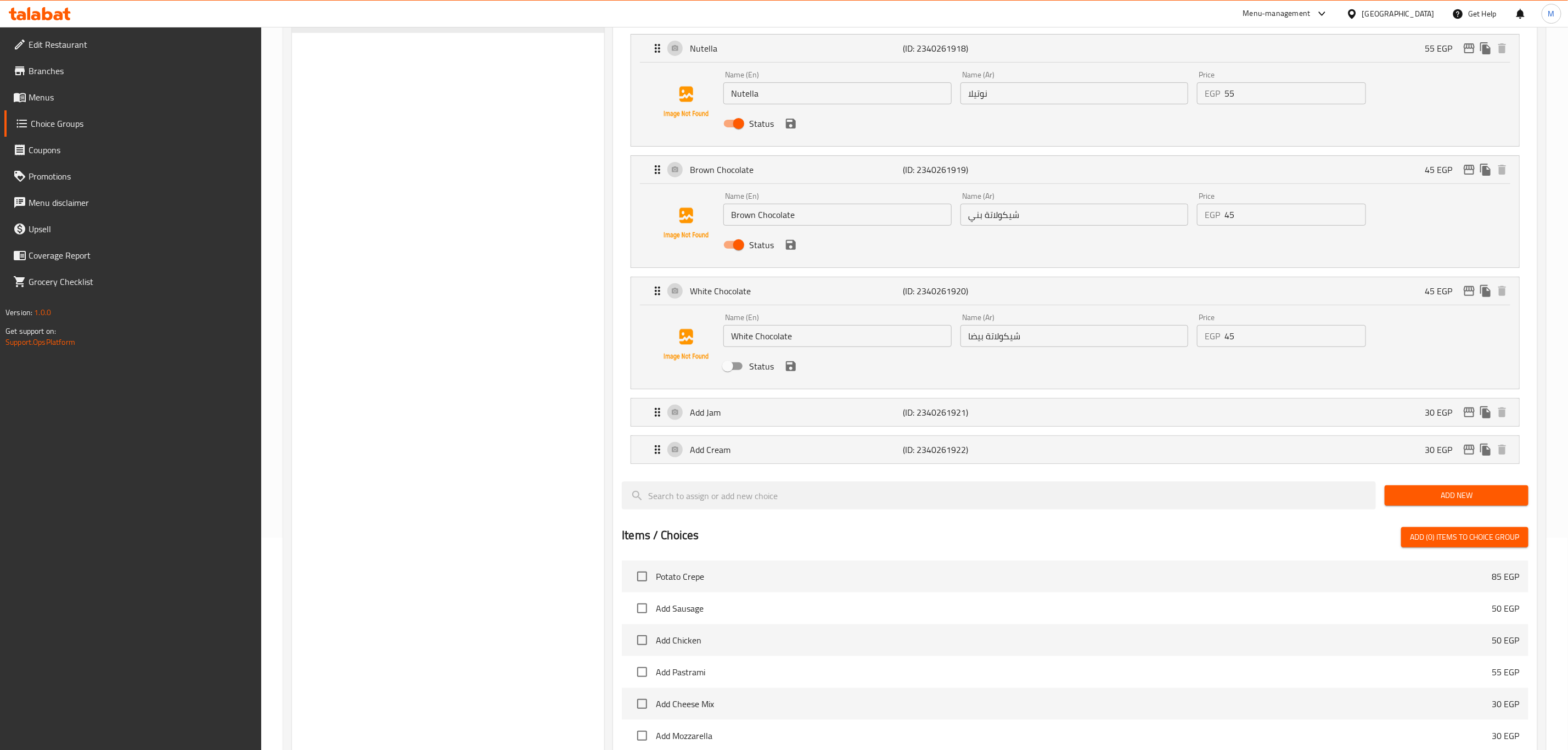
scroll to position [261, 0]
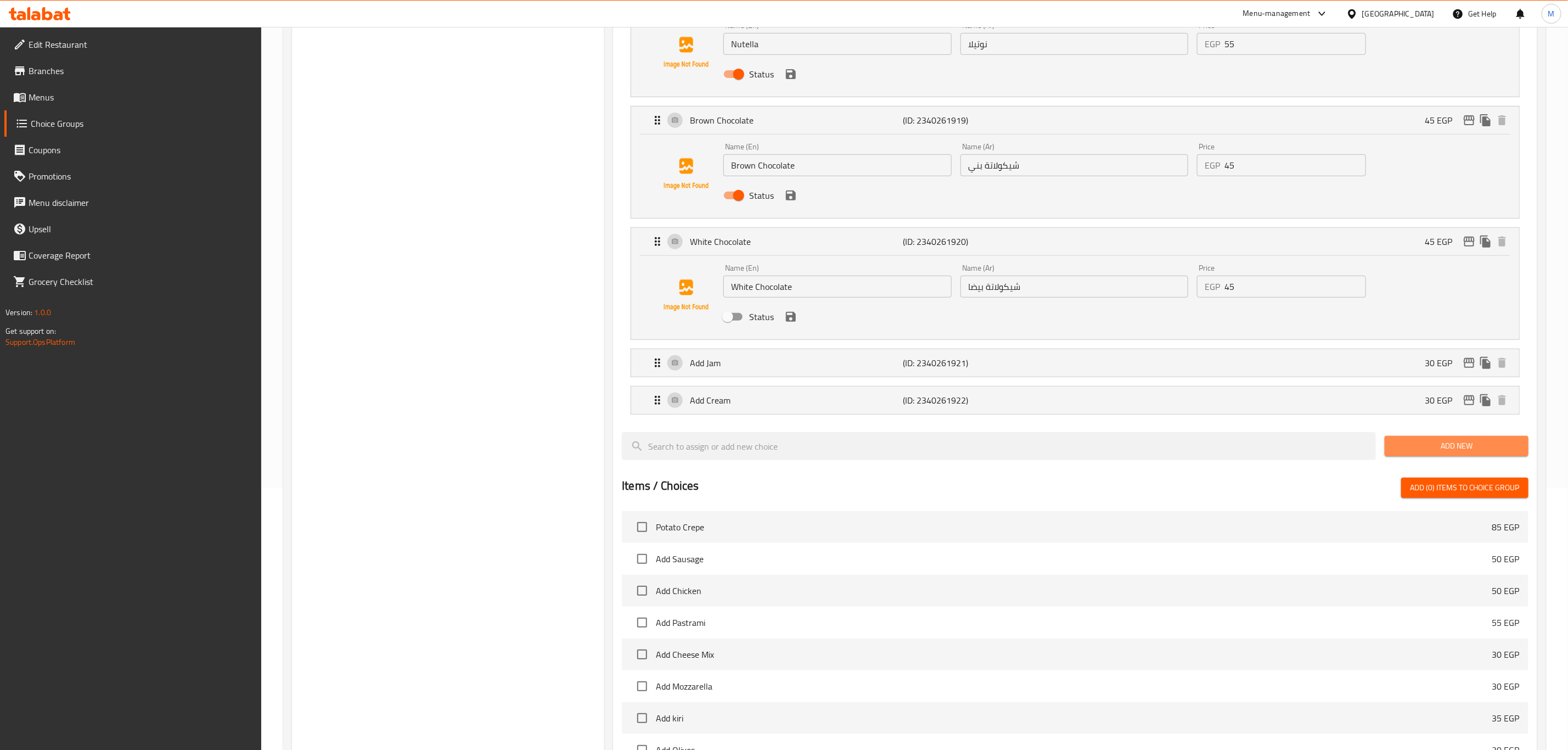
click at [1431, 456] on button "Add New" at bounding box center [1457, 446] width 144 height 20
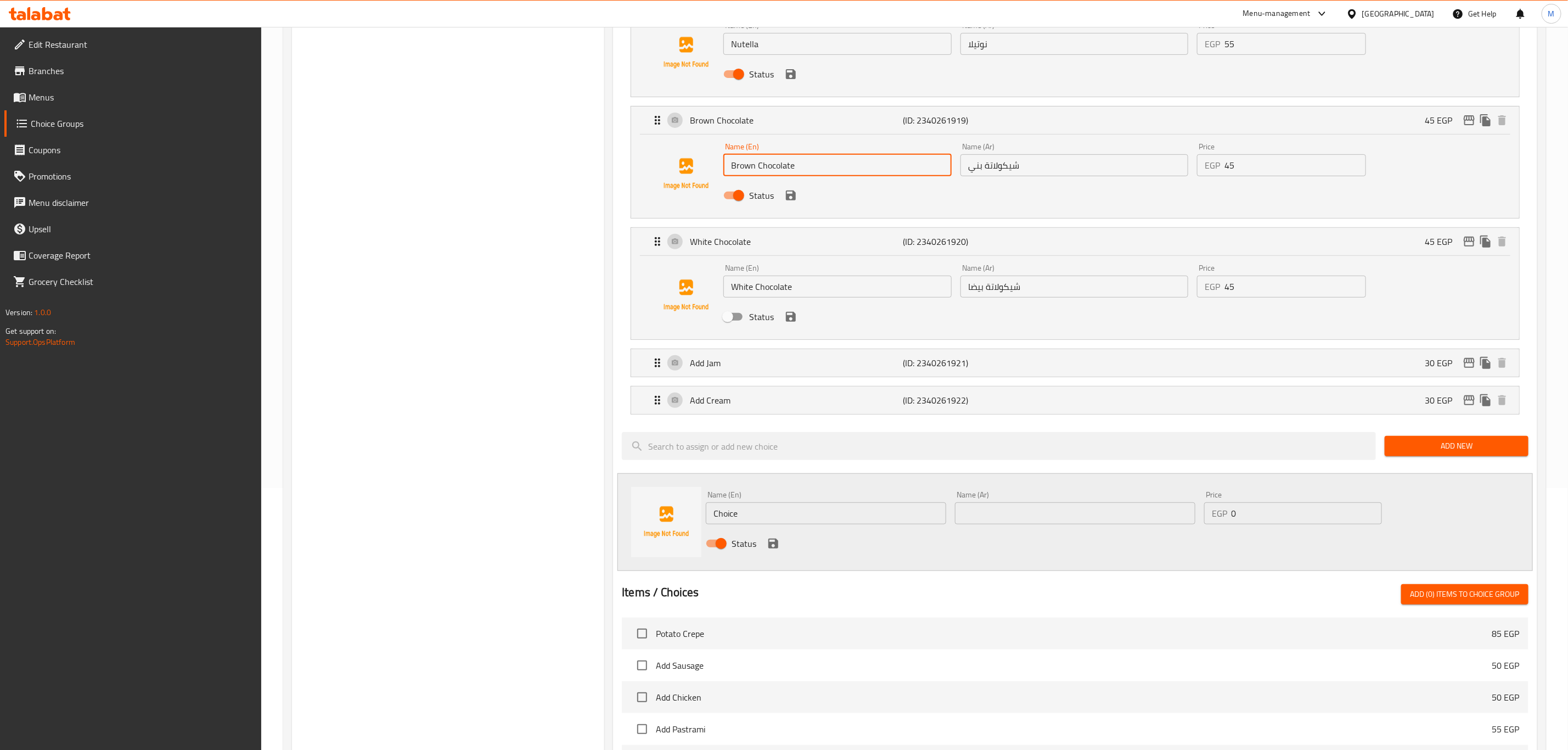
click at [832, 166] on input "Brown Chocolate" at bounding box center [838, 165] width 228 height 22
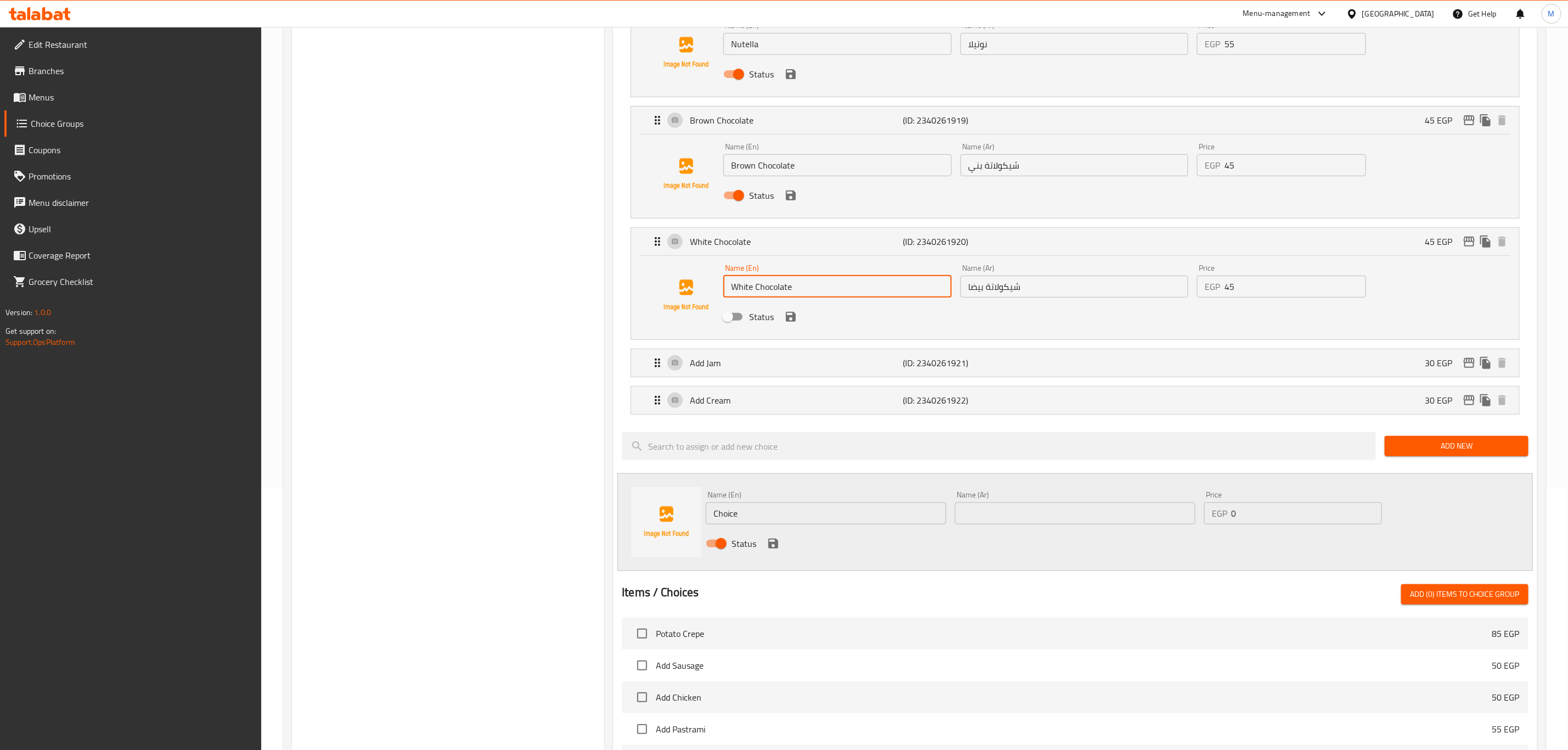
click at [817, 279] on input "White Chocolate" at bounding box center [838, 287] width 228 height 22
click at [807, 508] on input "Choice" at bounding box center [826, 513] width 241 height 22
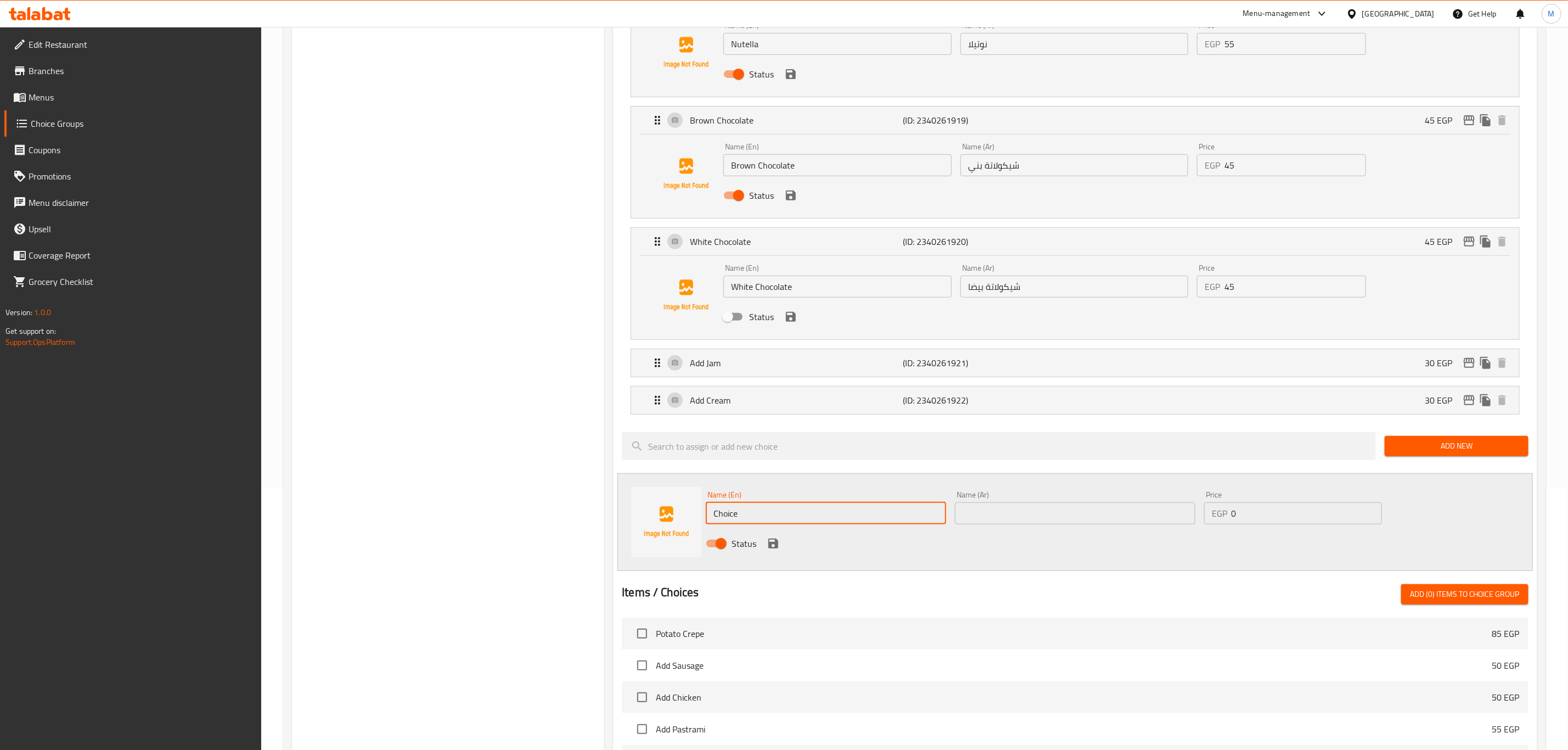
click at [807, 508] on input "Choice" at bounding box center [826, 513] width 241 height 22
paste input "White Chocolat"
type input "White Chocolate"
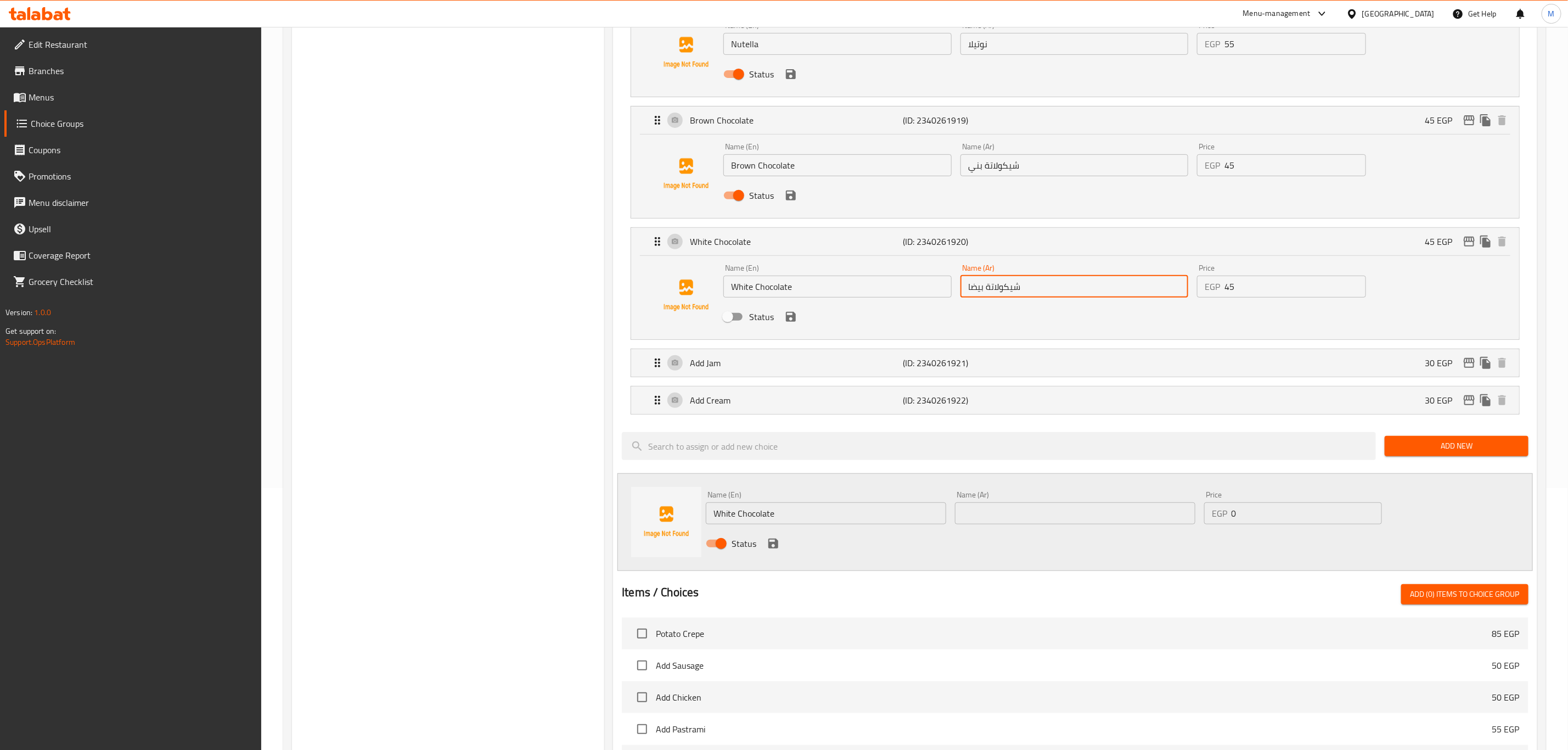
click at [1016, 292] on input "شيكولاتة بيضا" at bounding box center [1075, 287] width 228 height 22
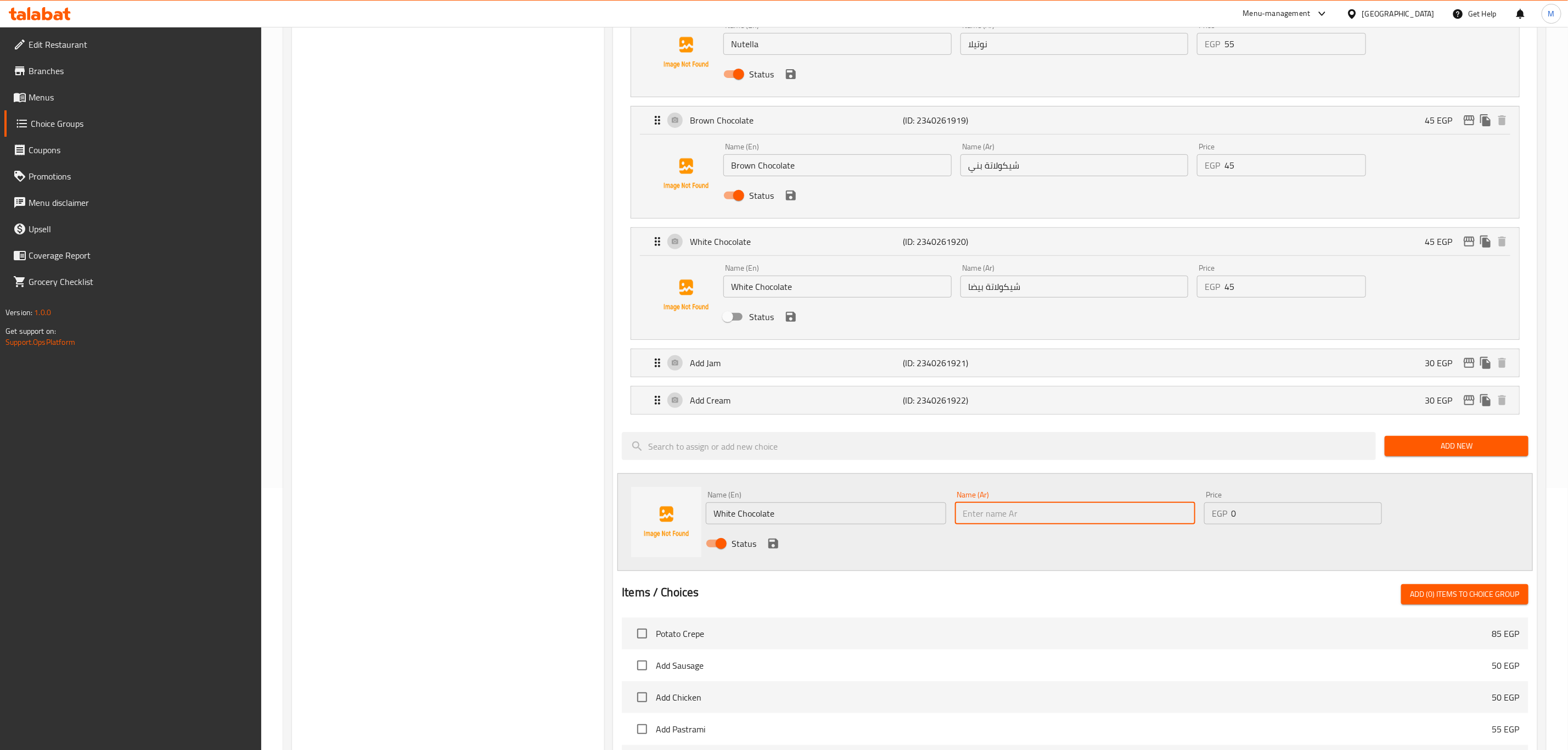
click at [1013, 511] on input "text" at bounding box center [1076, 513] width 241 height 22
paste input "شيكولاتة بيضا"
type input "شيكولاتة بيضا"
click at [1302, 524] on input "0" at bounding box center [1307, 513] width 150 height 22
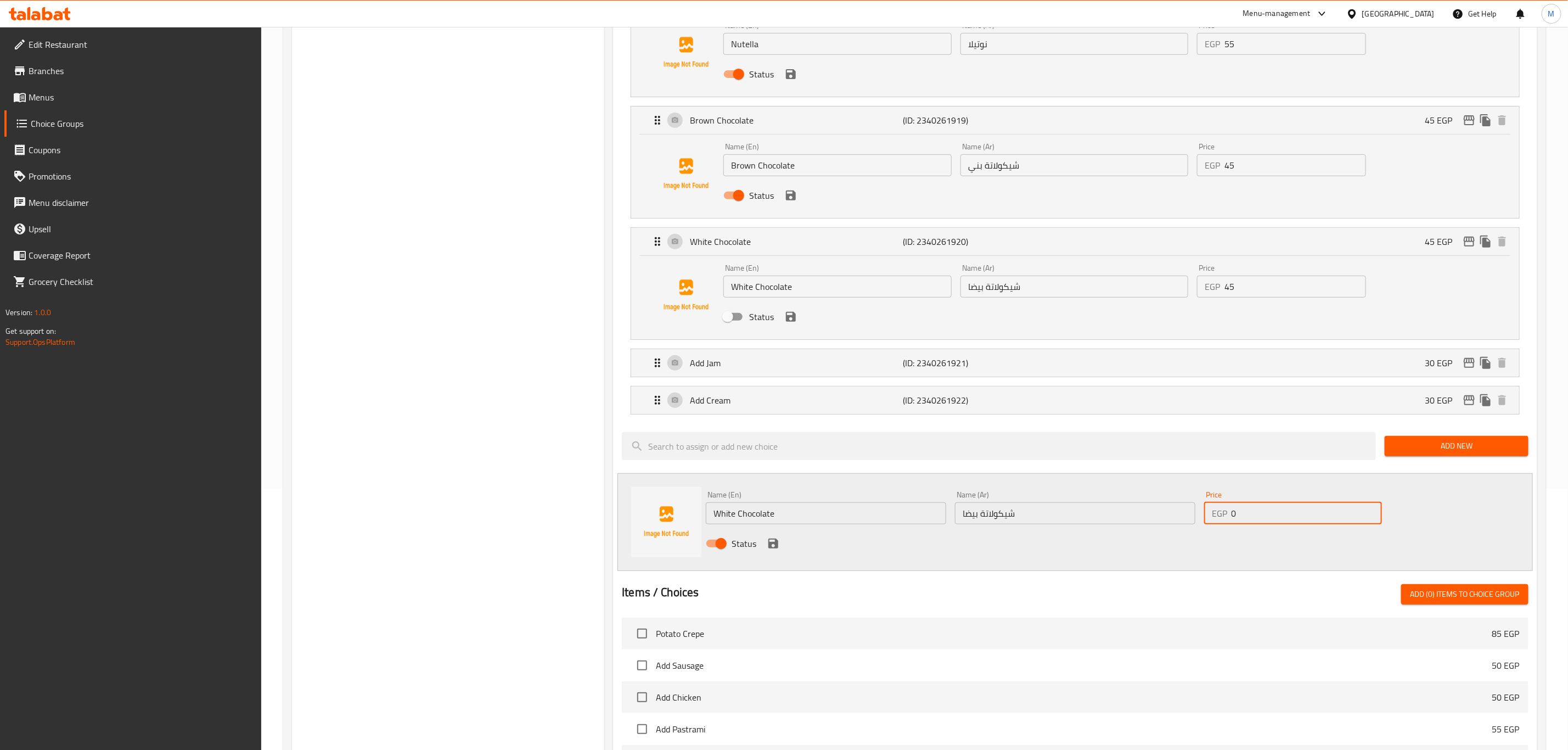
click at [1302, 524] on input "0" at bounding box center [1307, 513] width 150 height 22
type input "45"
click at [771, 546] on icon "save" at bounding box center [773, 543] width 10 height 10
click at [813, 287] on input "White Chocolate" at bounding box center [838, 287] width 228 height 22
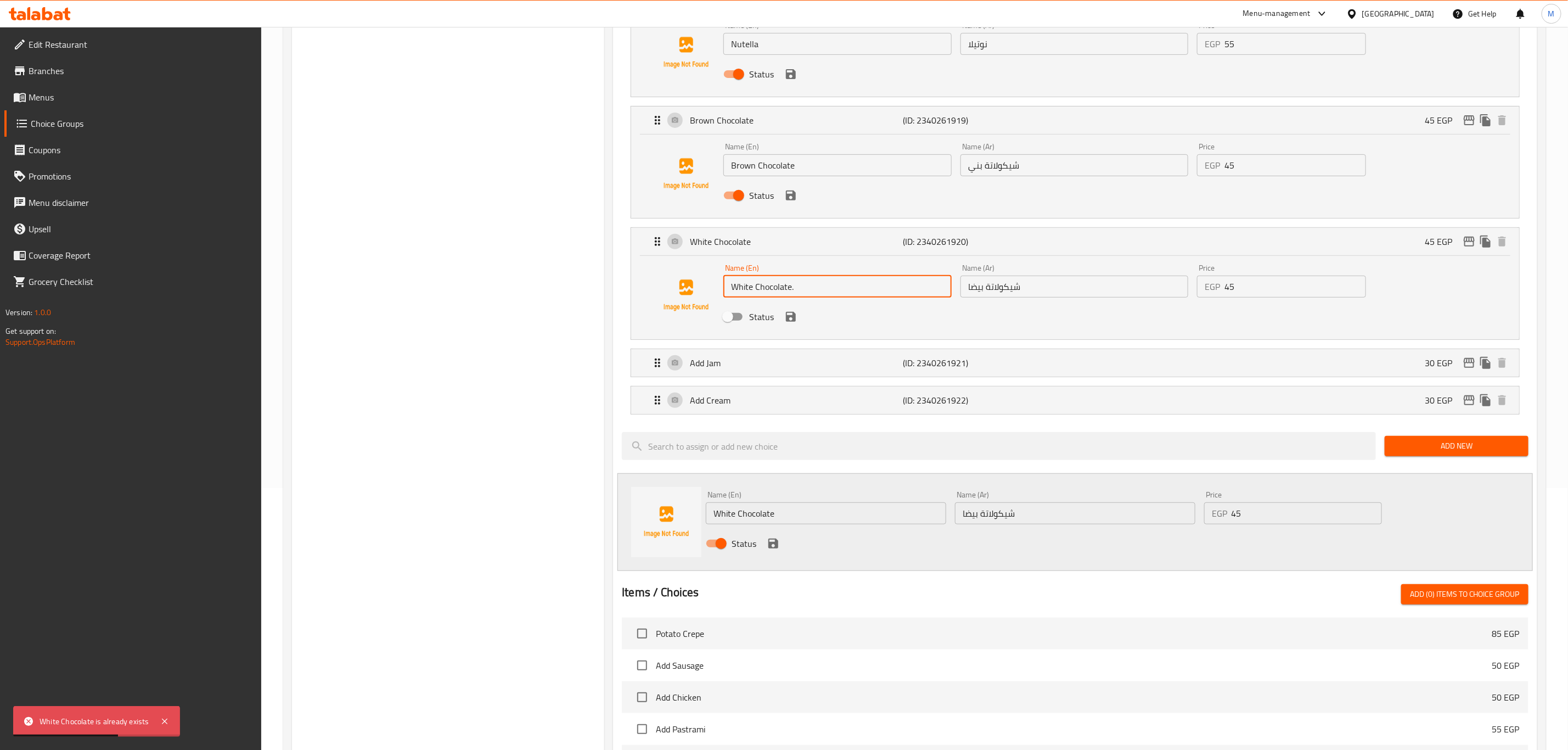
type input "White Chocolate."
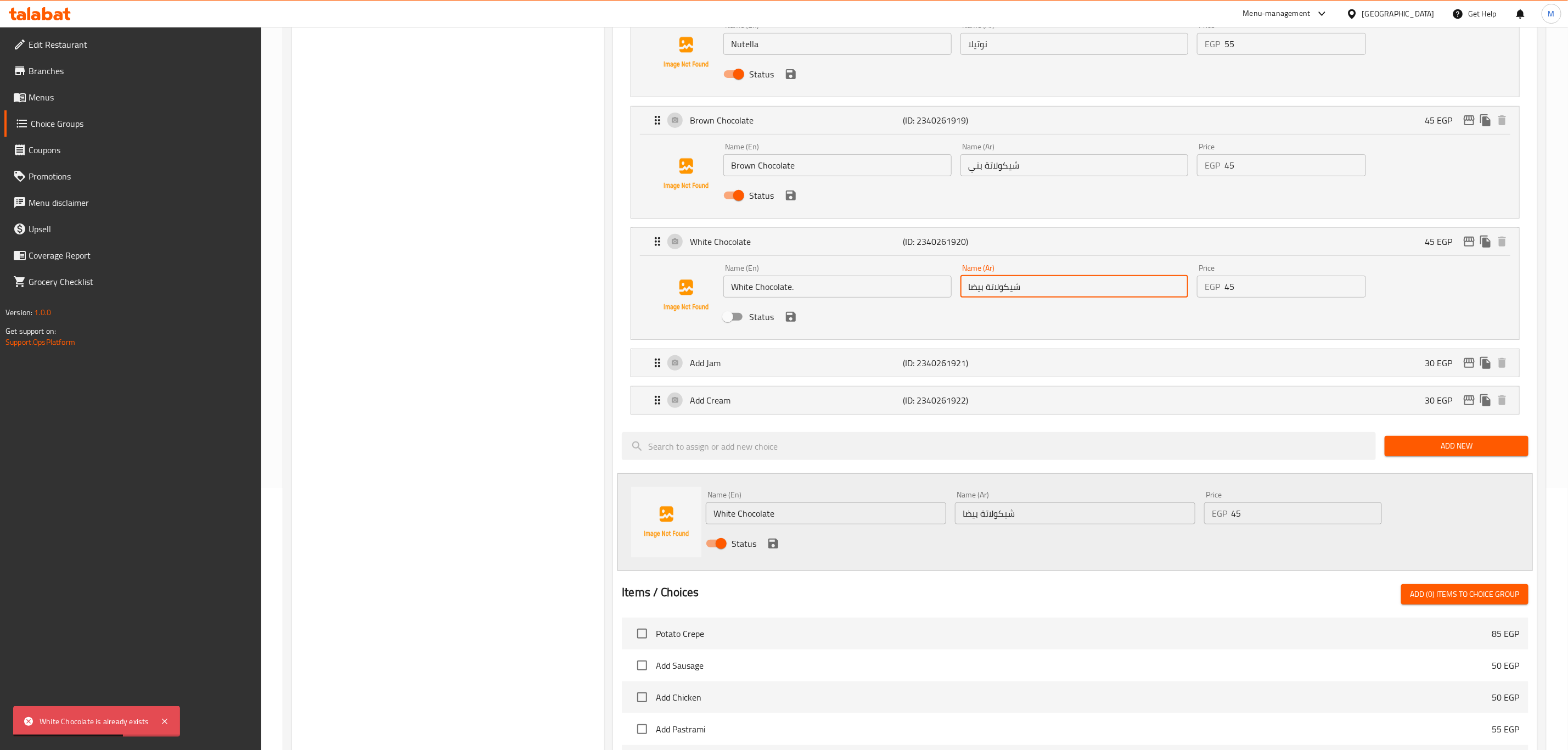
click at [1048, 289] on input "شيكولاتة بيضا" at bounding box center [1075, 287] width 228 height 22
click at [789, 318] on icon "save" at bounding box center [791, 317] width 10 height 10
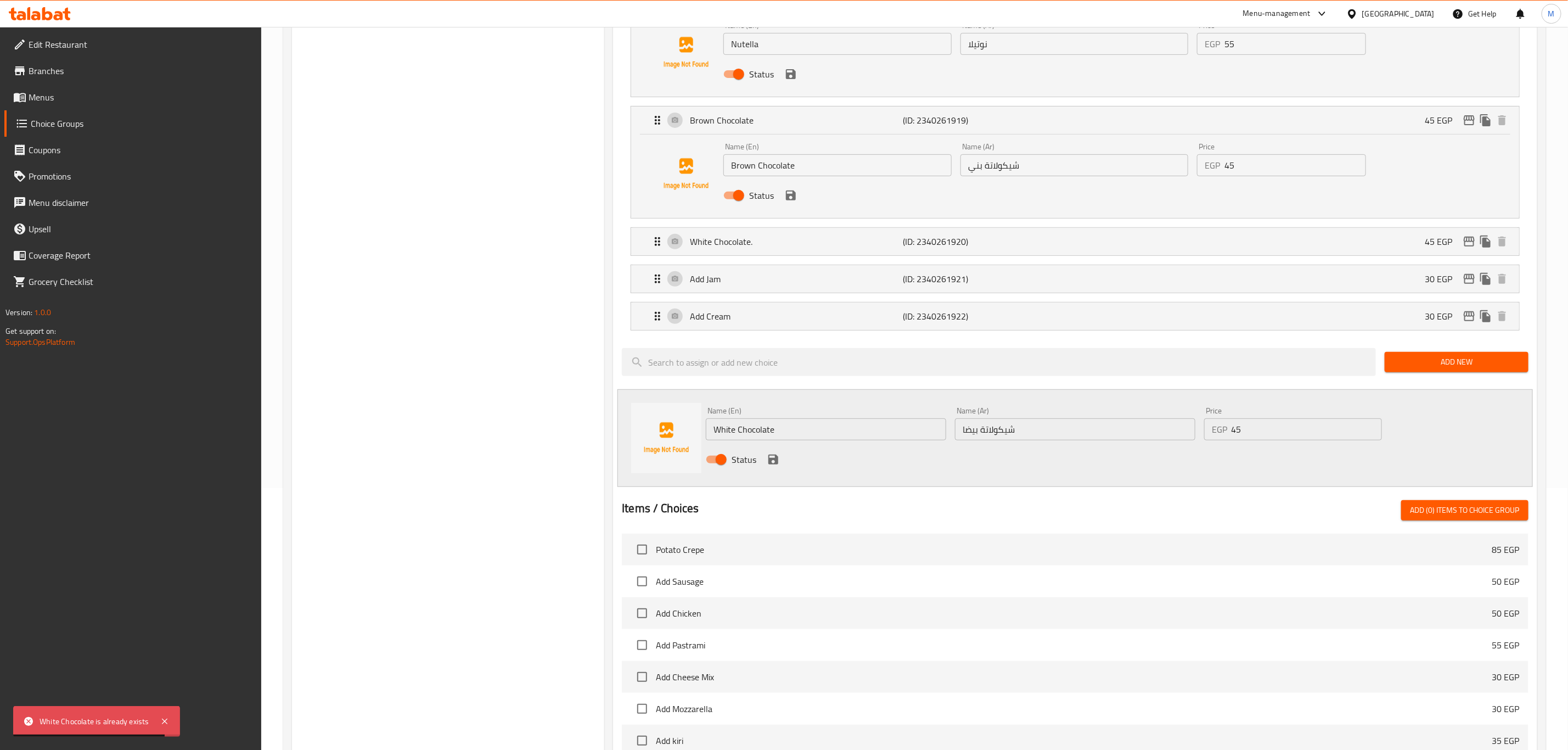
click at [768, 453] on div "Status" at bounding box center [1075, 459] width 747 height 30
click at [768, 462] on icon "save" at bounding box center [774, 460] width 14 height 14
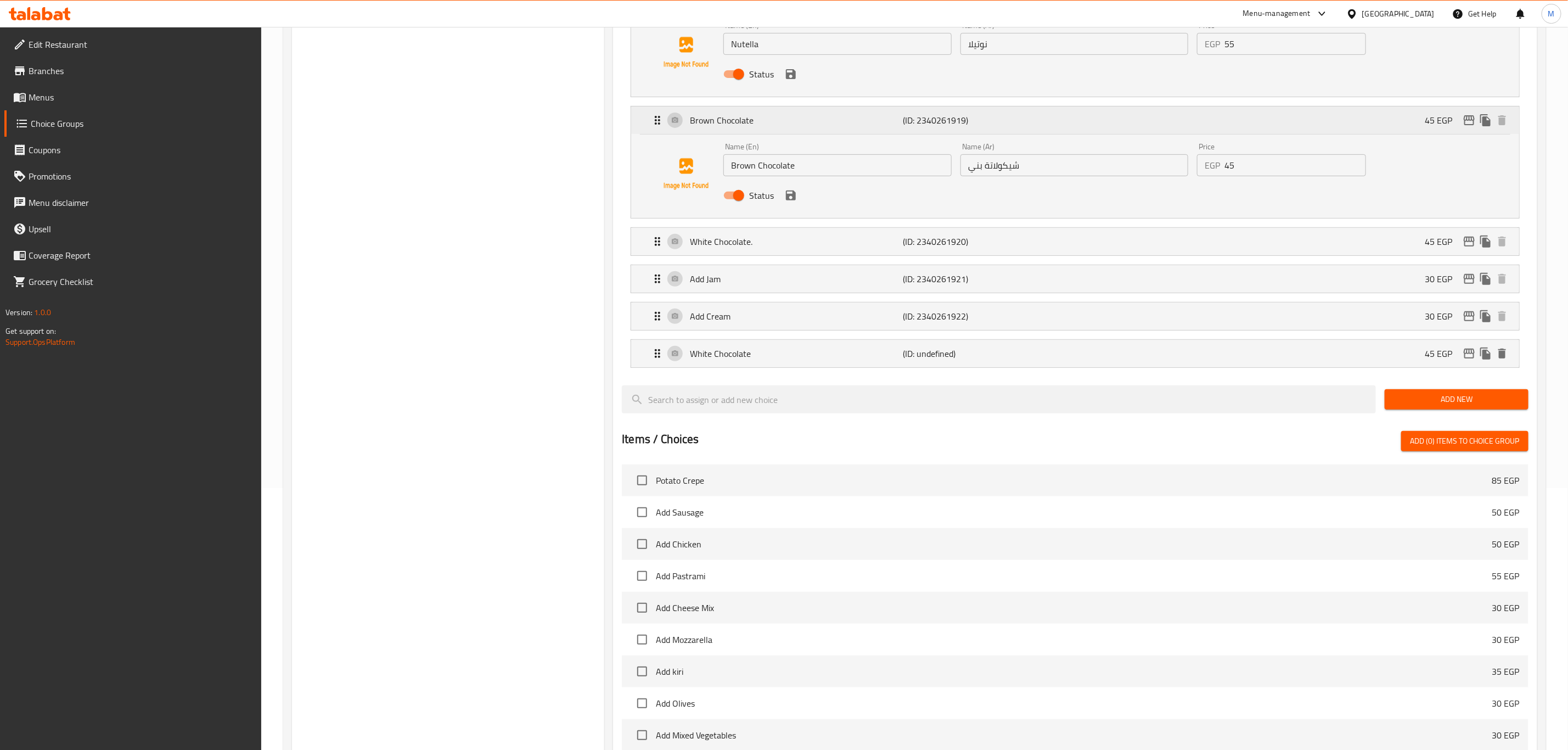
scroll to position [14, 0]
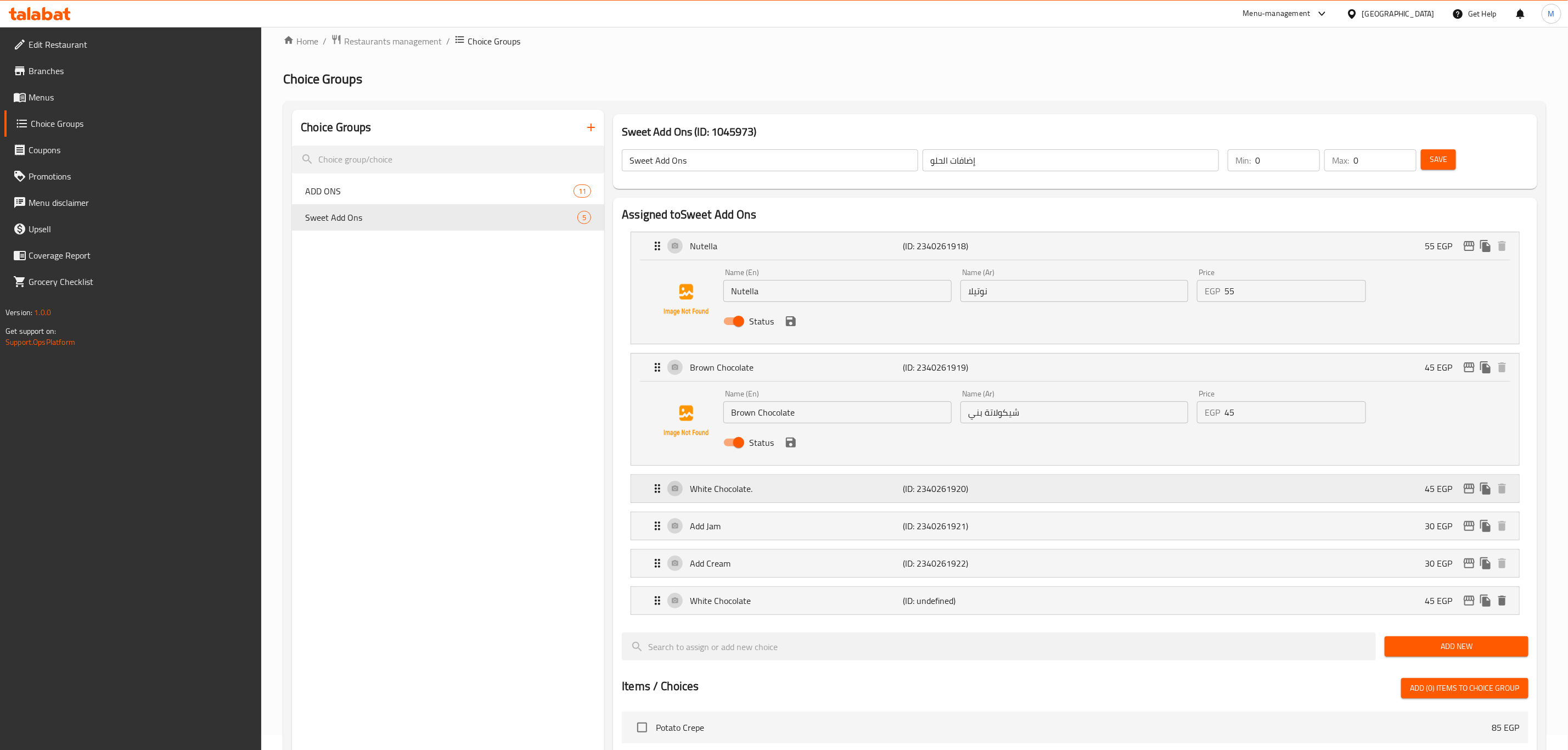
click at [777, 484] on p "White Chocolate." at bounding box center [796, 489] width 213 height 14
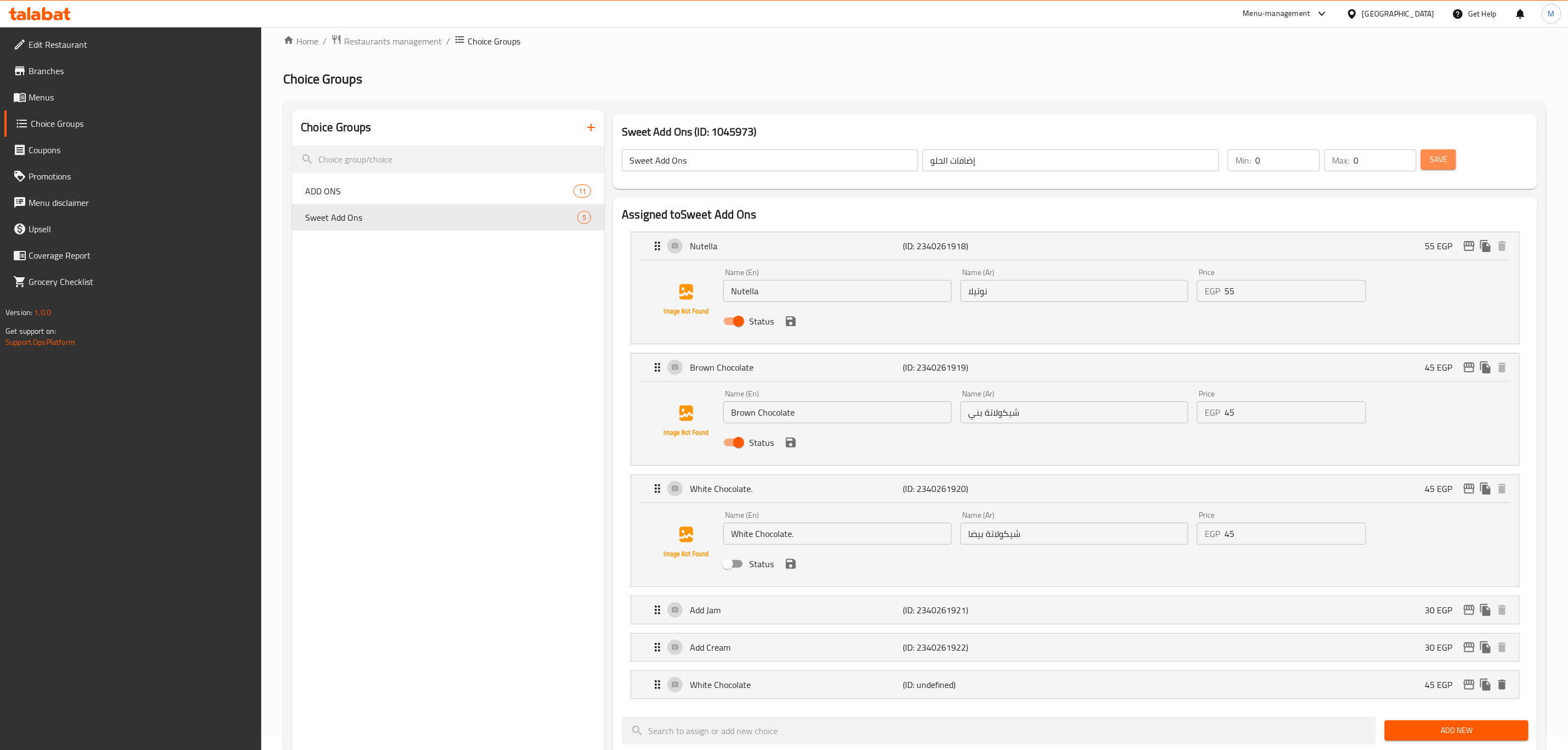
click at [1431, 166] on button "Save" at bounding box center [1439, 159] width 35 height 20
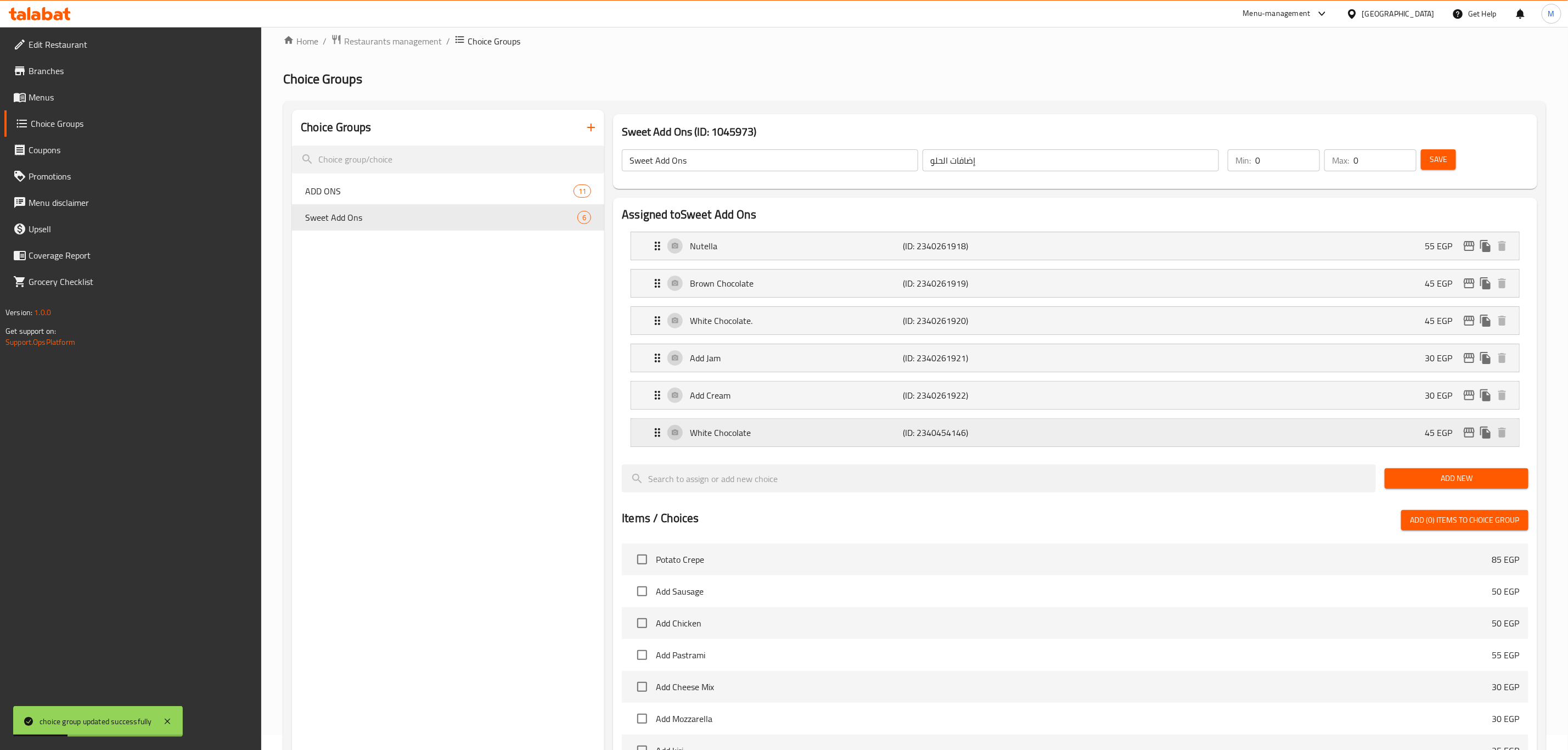
click at [947, 439] on p "(ID: 2340454146)" at bounding box center [974, 432] width 142 height 14
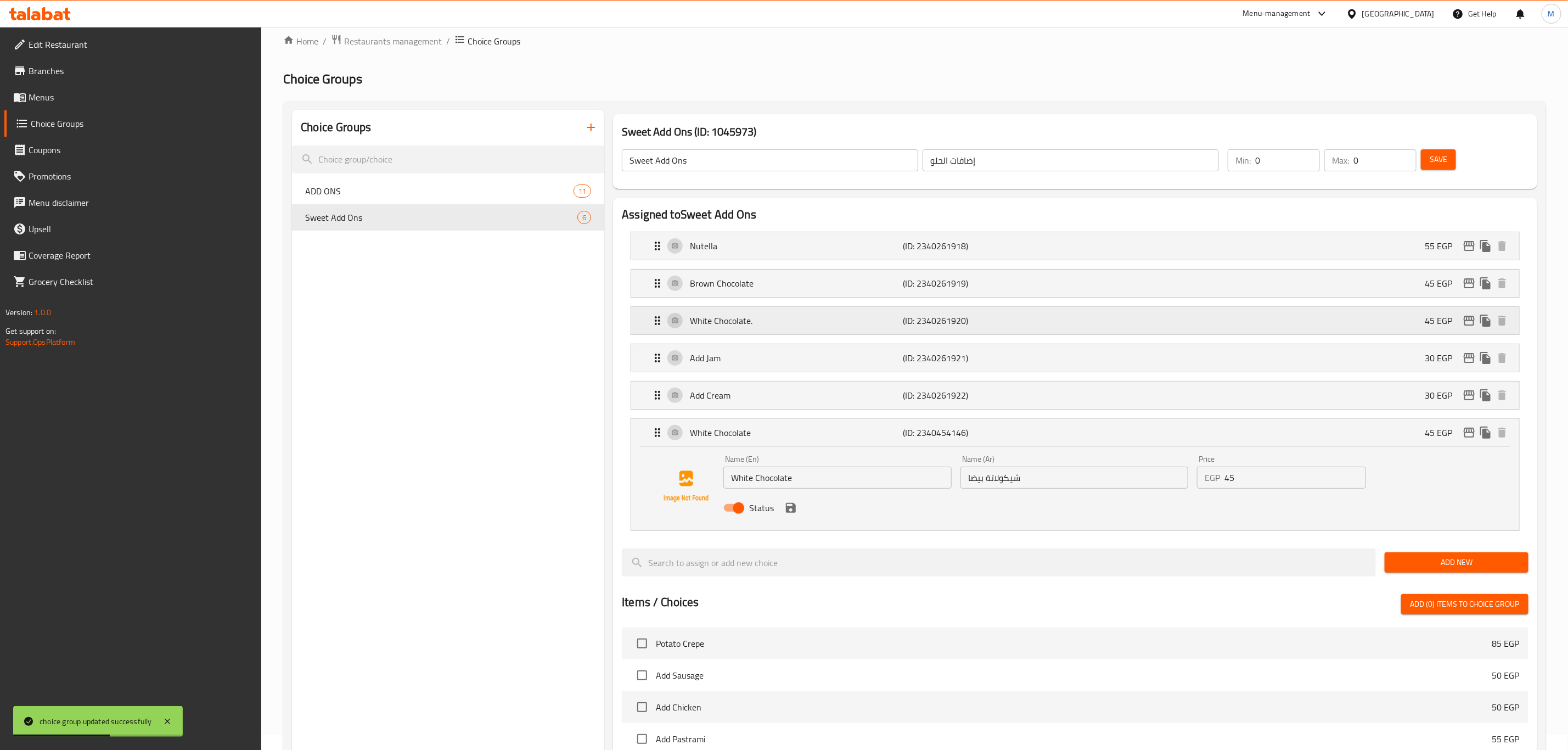
click at [936, 325] on p "(ID: 2340261920)" at bounding box center [974, 320] width 142 height 14
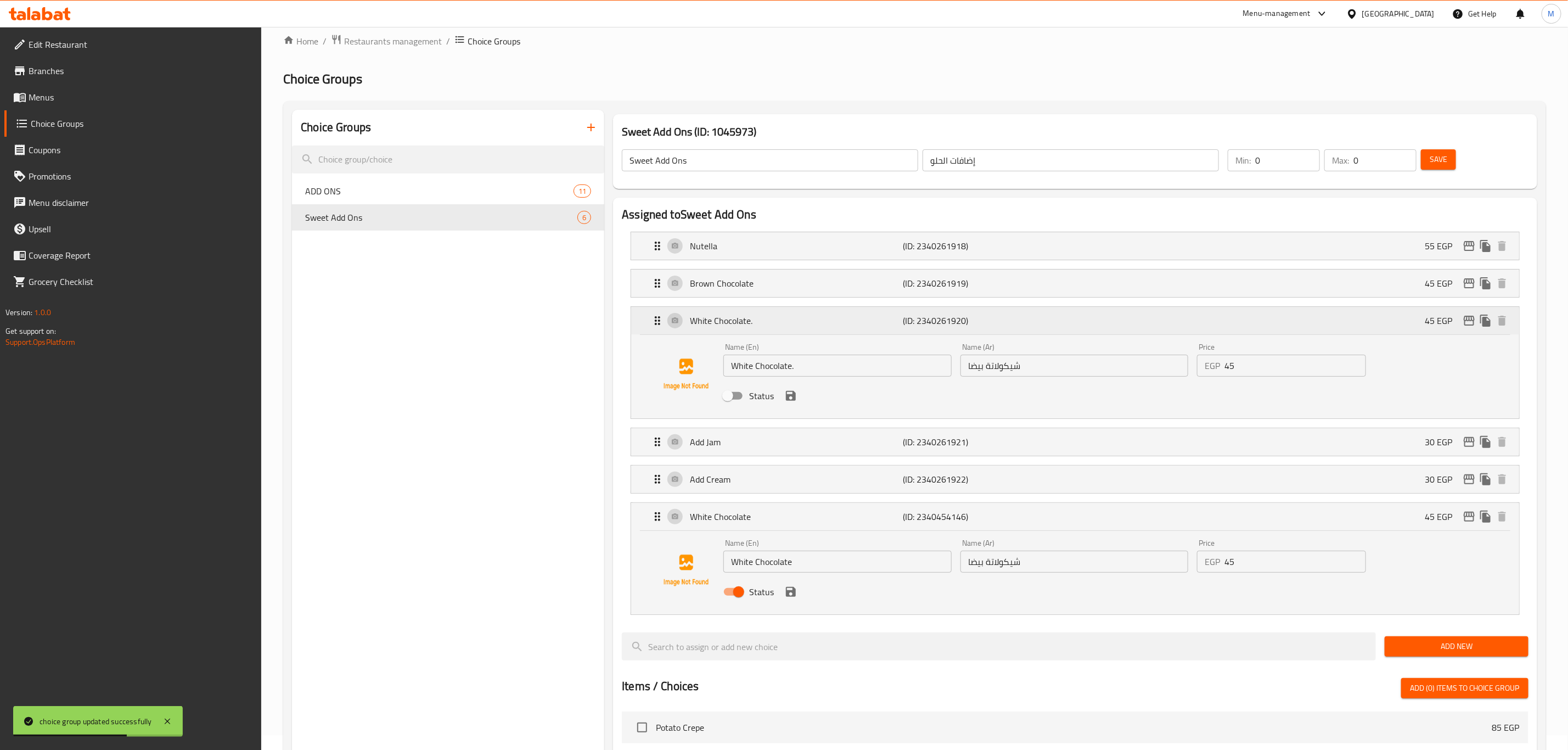
click at [936, 325] on p "(ID: 2340261920)" at bounding box center [974, 320] width 142 height 14
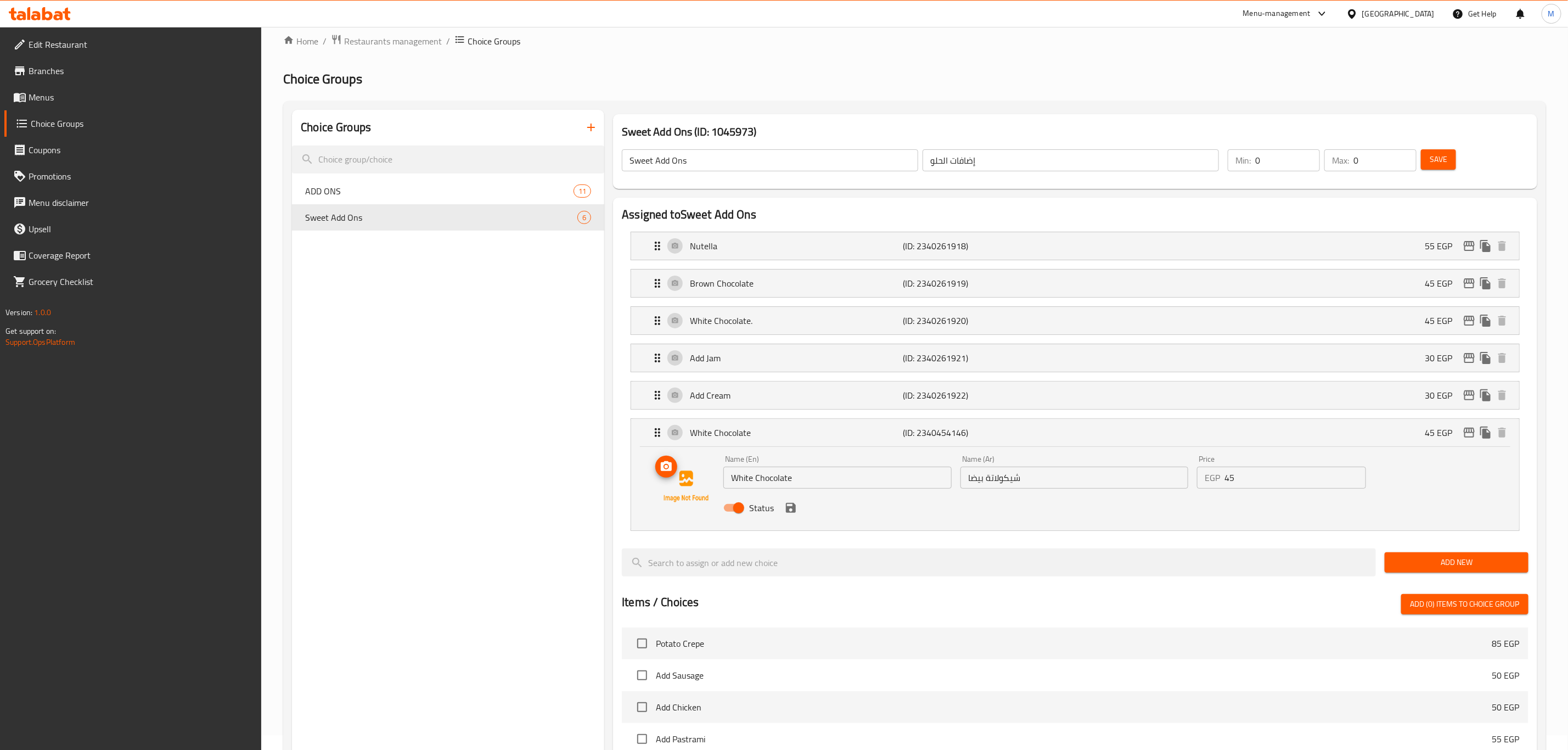
click at [689, 479] on img at bounding box center [687, 487] width 71 height 71
click at [673, 471] on span "upload picture" at bounding box center [666, 466] width 22 height 14
